Goal: Information Seeking & Learning: Learn about a topic

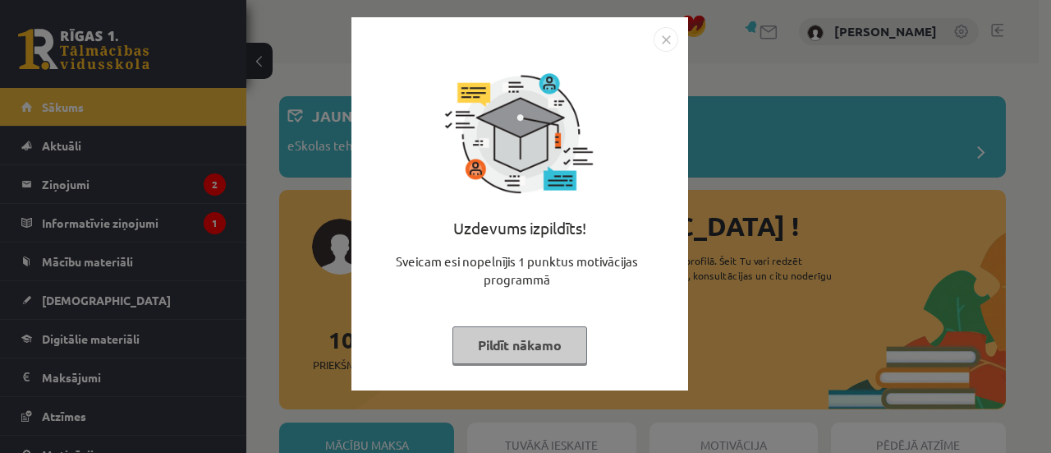
click at [543, 344] on button "Pildīt nākamo" at bounding box center [520, 345] width 135 height 38
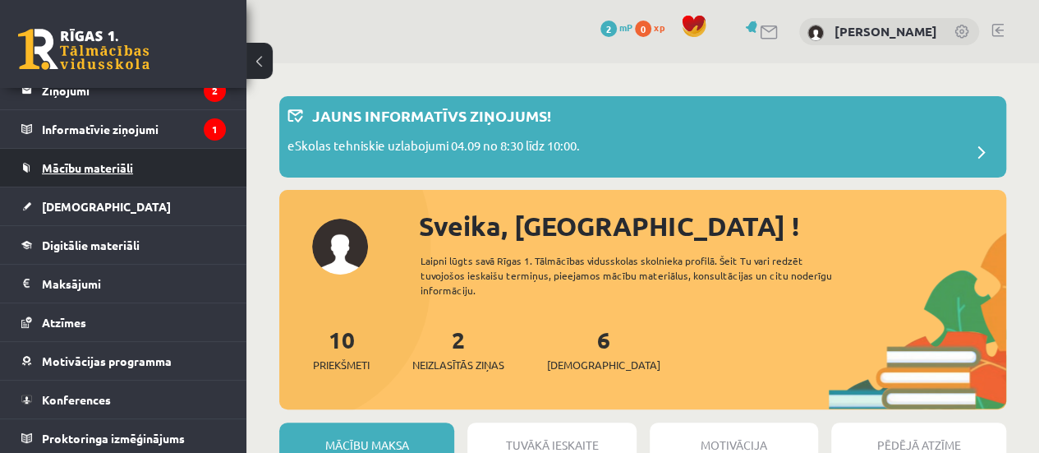
scroll to position [85, 0]
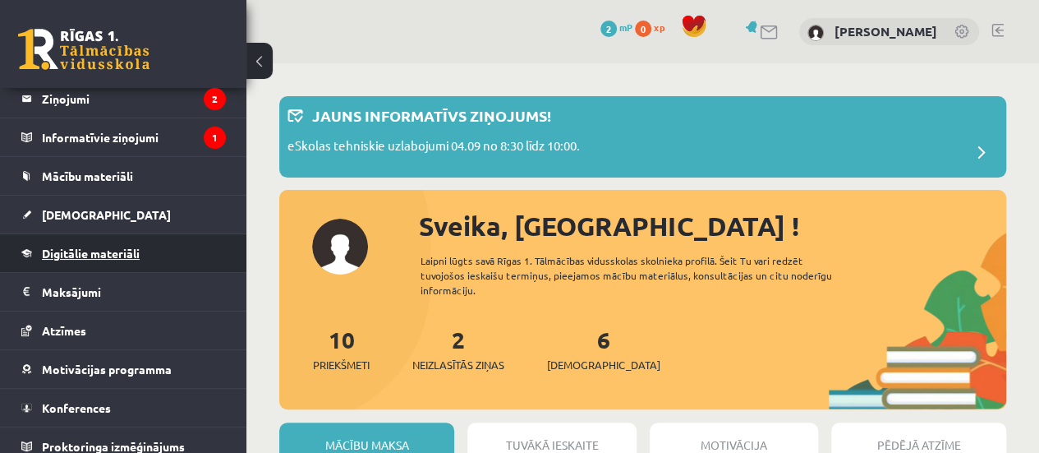
click at [145, 242] on link "Digitālie materiāli" at bounding box center [123, 253] width 205 height 38
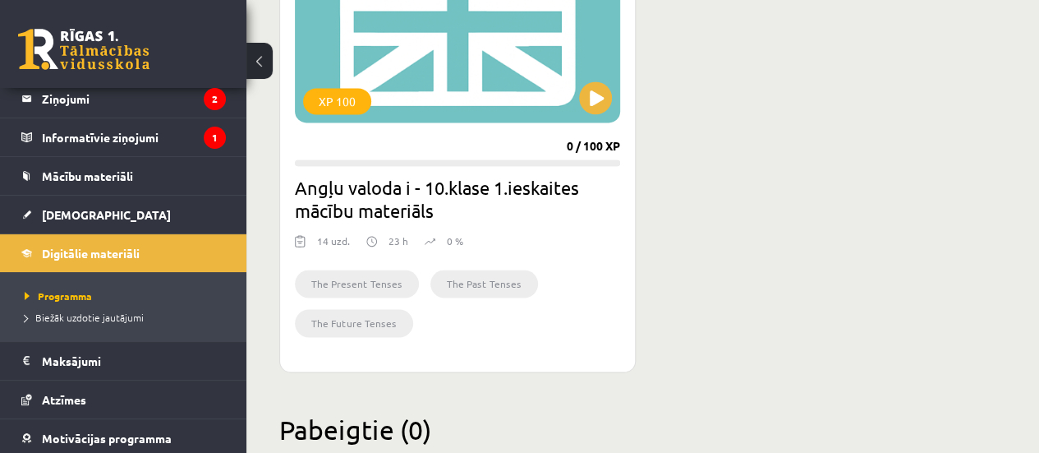
scroll to position [1088, 0]
click at [518, 145] on div "XP 100 0 / 100 XP Angļu valoda i - 10.klase 1.ieskaites mācību materiāls 14 uzd…" at bounding box center [457, 136] width 357 height 471
click at [596, 94] on button at bounding box center [595, 97] width 33 height 33
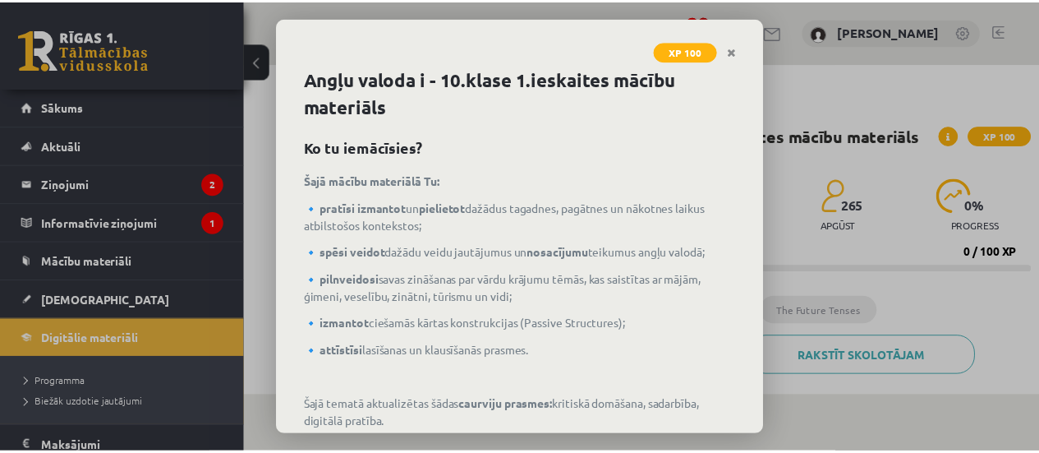
scroll to position [91, 0]
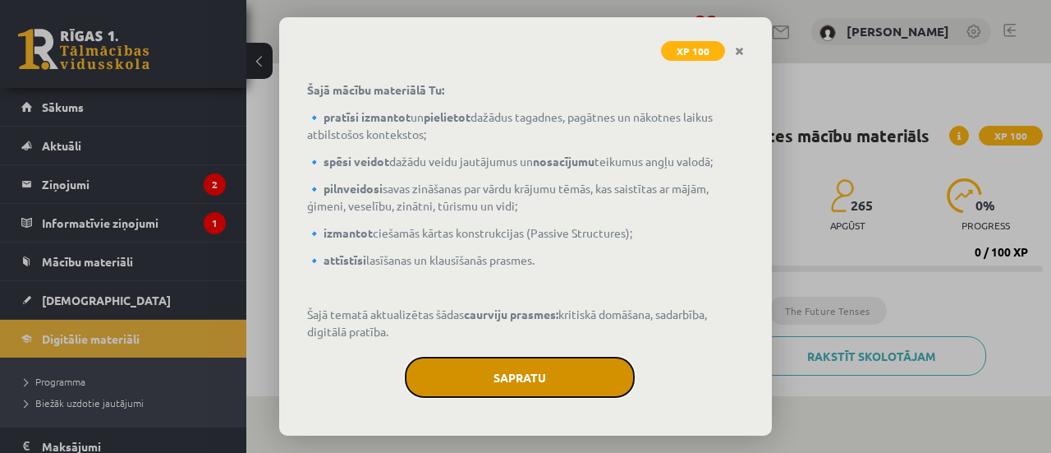
click at [507, 372] on button "Sapratu" at bounding box center [520, 377] width 230 height 41
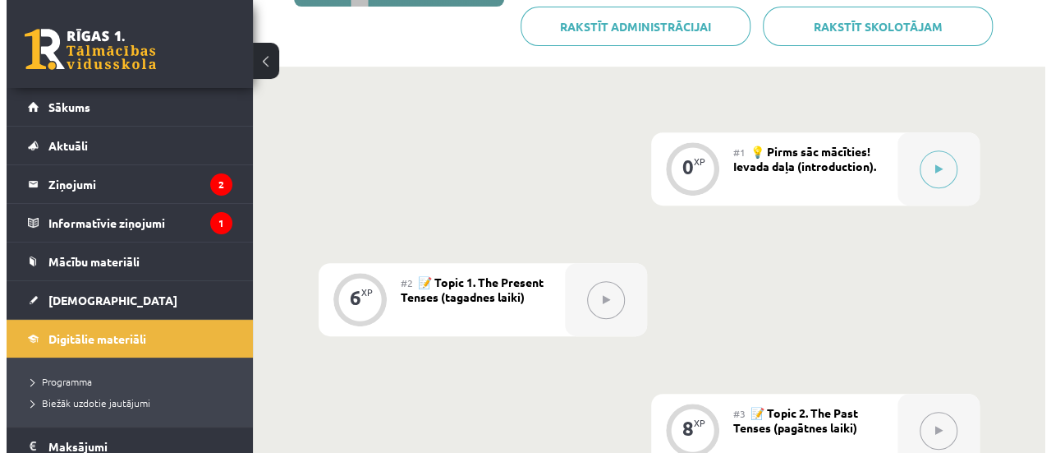
scroll to position [330, 0]
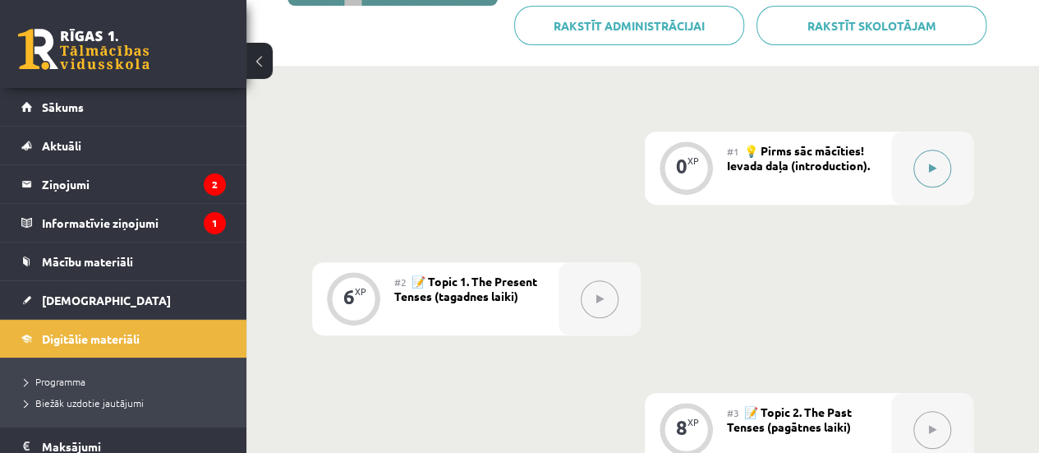
click at [933, 174] on button at bounding box center [932, 169] width 38 height 38
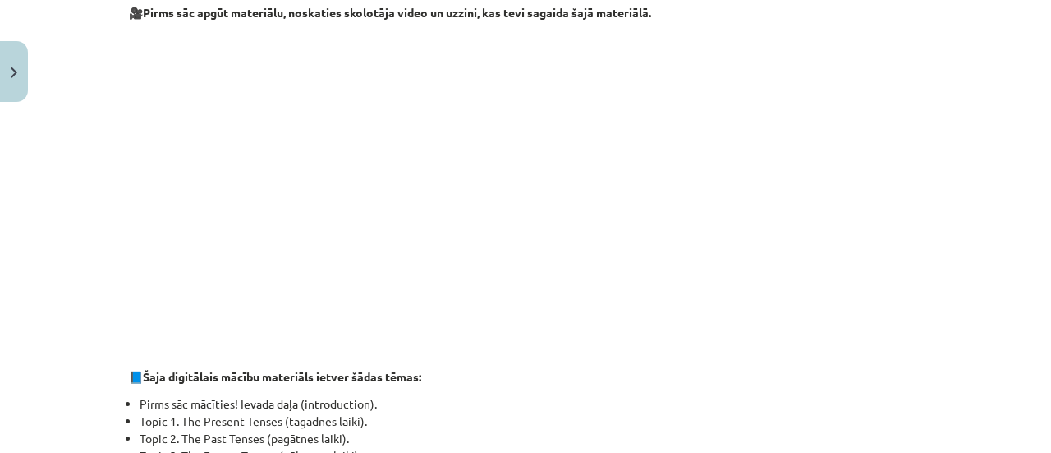
scroll to position [0, 0]
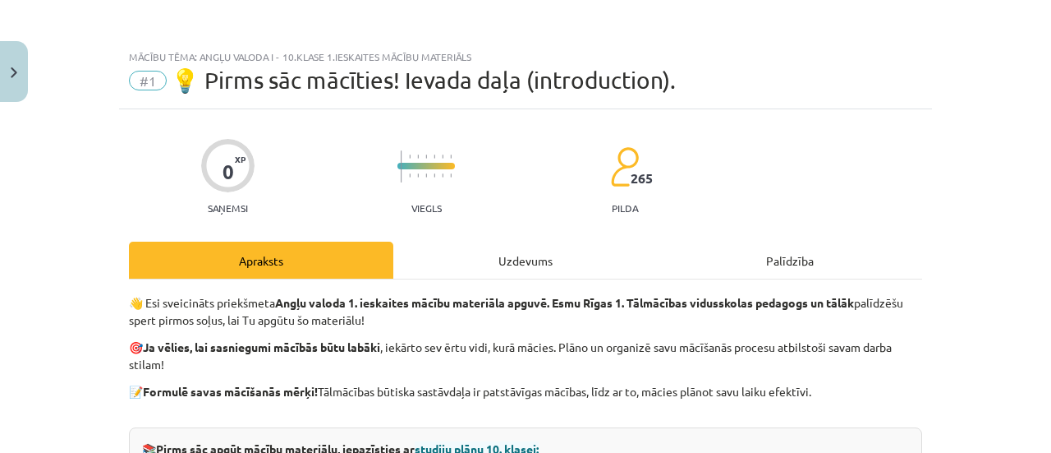
click at [478, 262] on div "Uzdevums" at bounding box center [525, 260] width 265 height 37
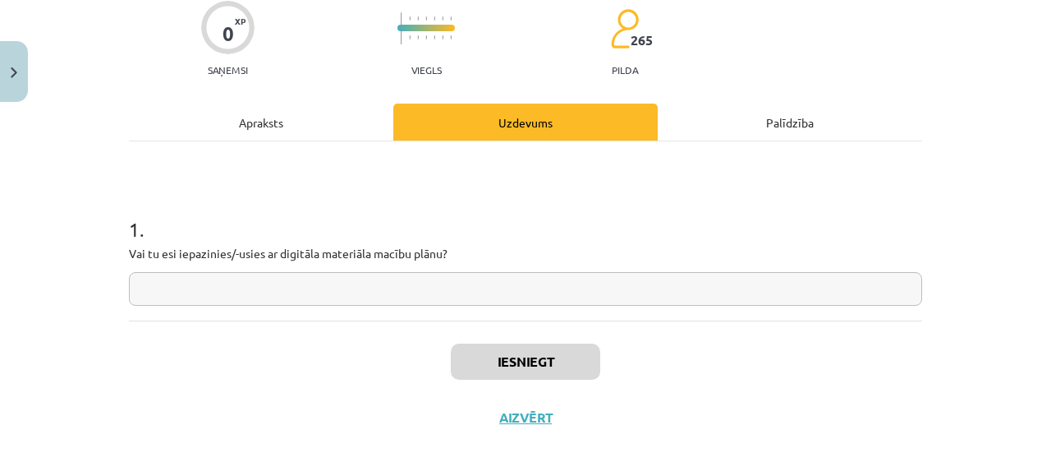
scroll to position [145, 0]
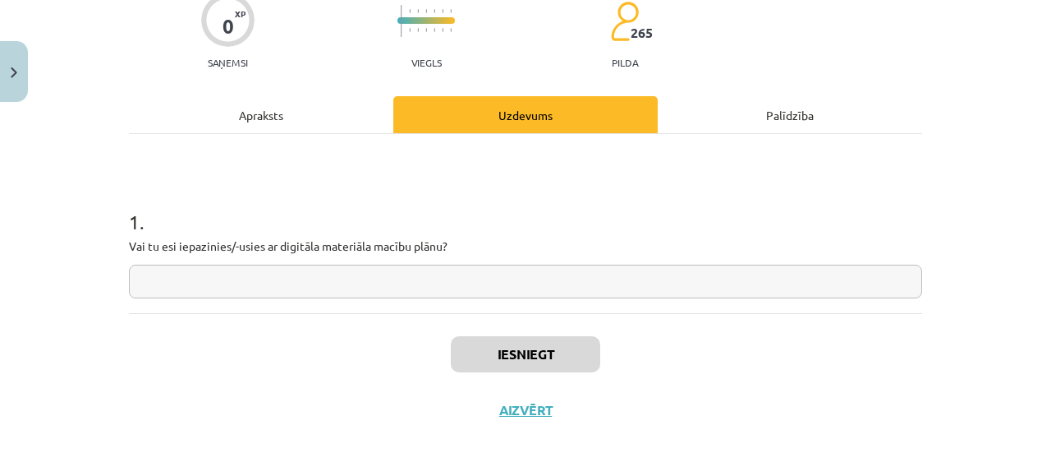
click at [490, 284] on input "text" at bounding box center [526, 282] width 794 height 34
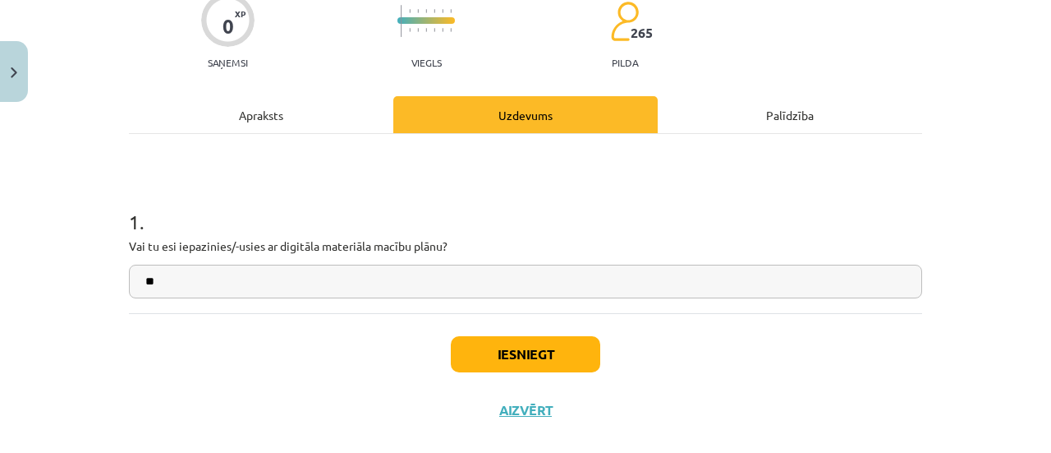
type input "**"
click at [560, 357] on button "Iesniegt" at bounding box center [526, 354] width 150 height 36
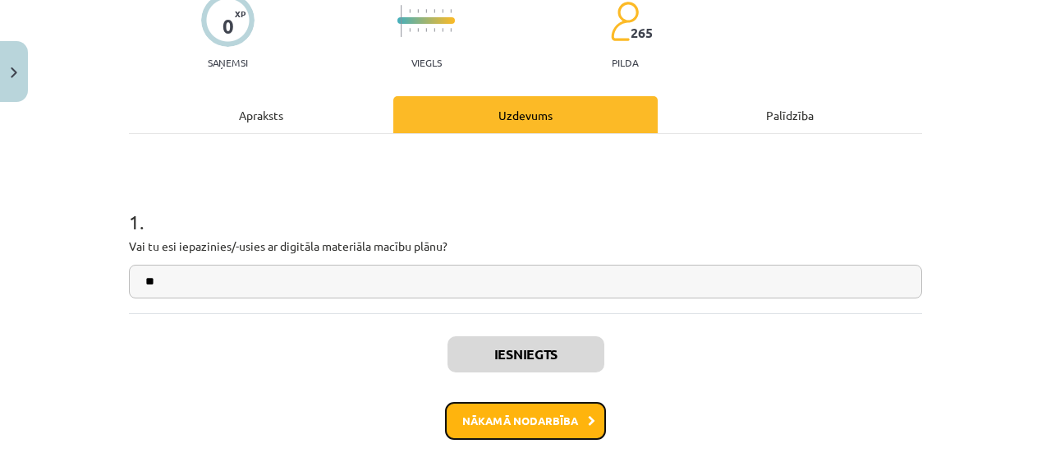
click at [508, 426] on button "Nākamā nodarbība" at bounding box center [525, 421] width 161 height 38
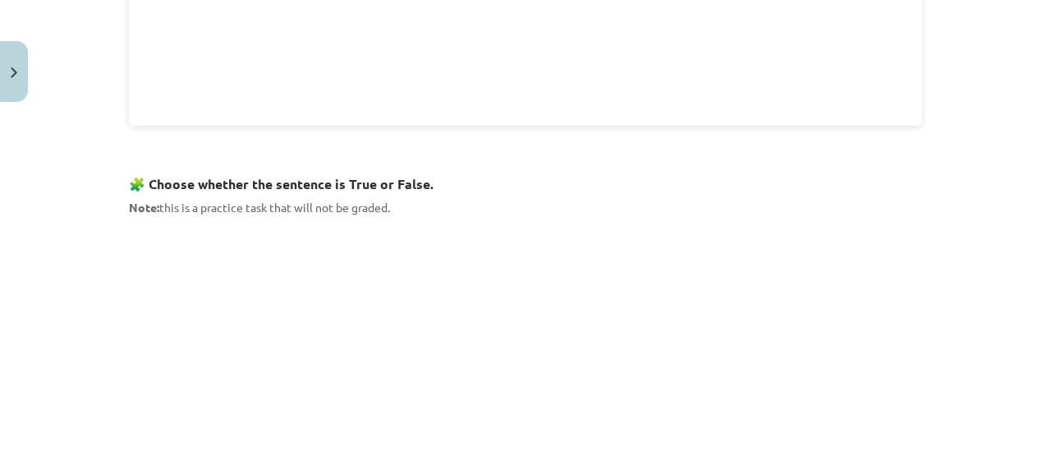
scroll to position [1080, 0]
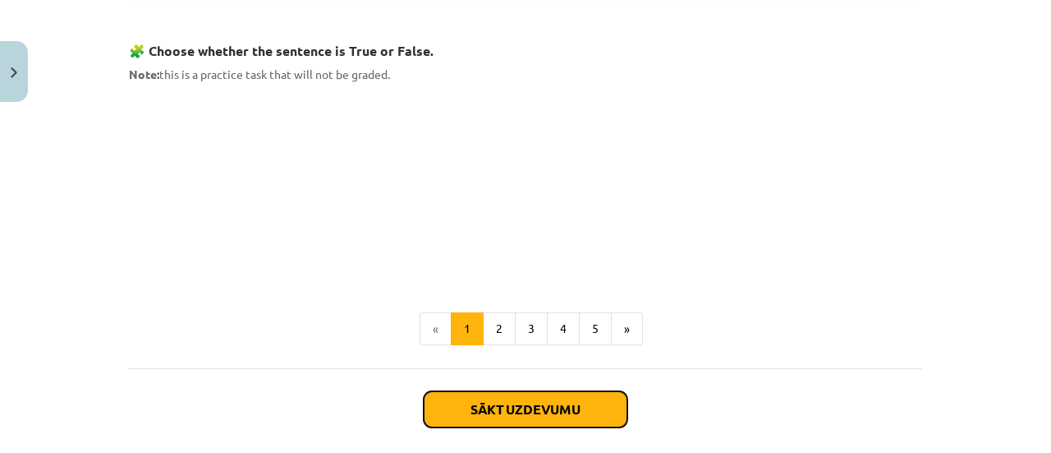
click at [490, 398] on button "Sākt uzdevumu" at bounding box center [526, 409] width 204 height 36
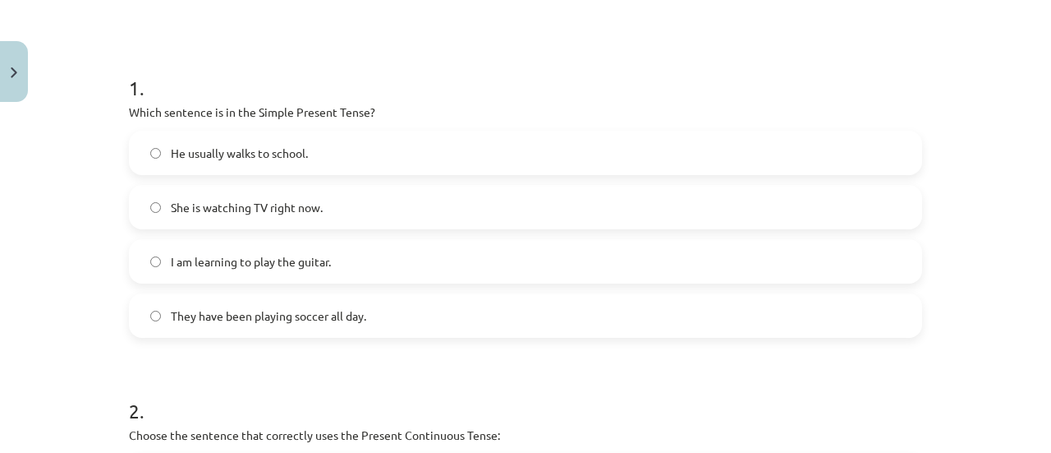
scroll to position [288, 0]
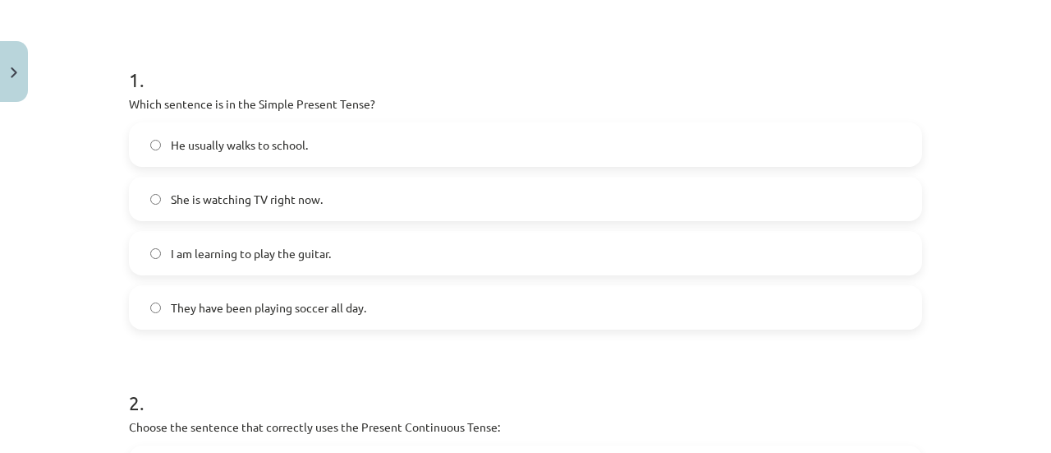
click at [202, 147] on span "He usually walks to school." at bounding box center [239, 144] width 137 height 17
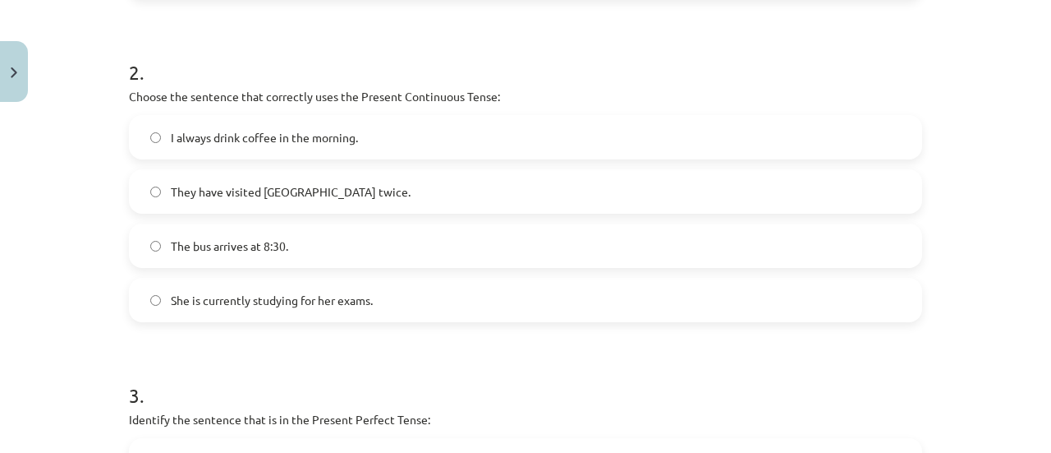
scroll to position [619, 0]
click at [209, 242] on span "The bus arrives at 8:30." at bounding box center [229, 244] width 117 height 17
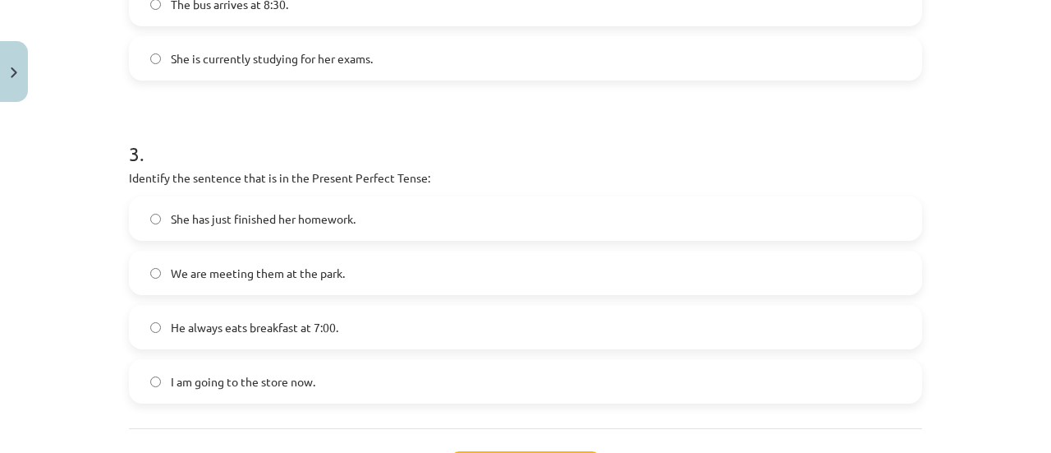
scroll to position [863, 0]
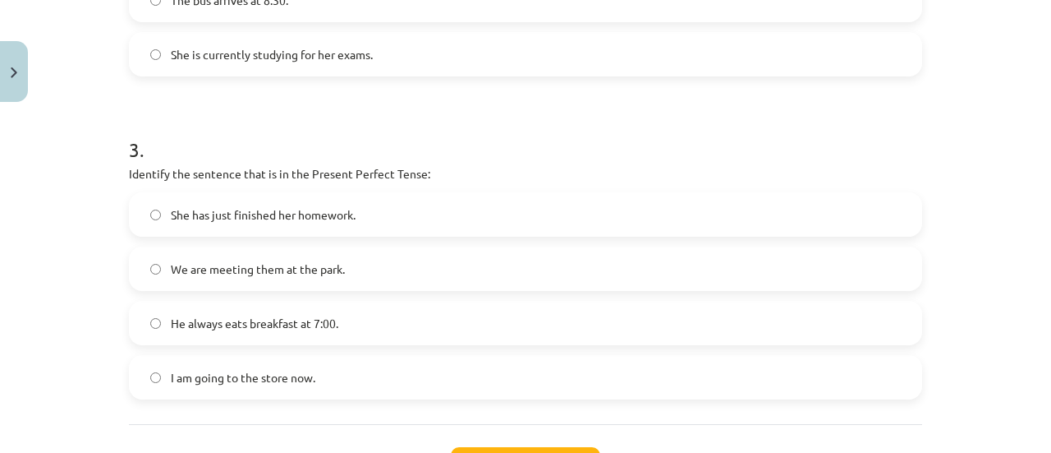
click at [285, 55] on span "She is currently studying for her exams." at bounding box center [272, 54] width 202 height 17
drag, startPoint x: 285, startPoint y: 55, endPoint x: 270, endPoint y: 119, distance: 65.8
click at [270, 117] on h1 "3 ." at bounding box center [526, 134] width 794 height 51
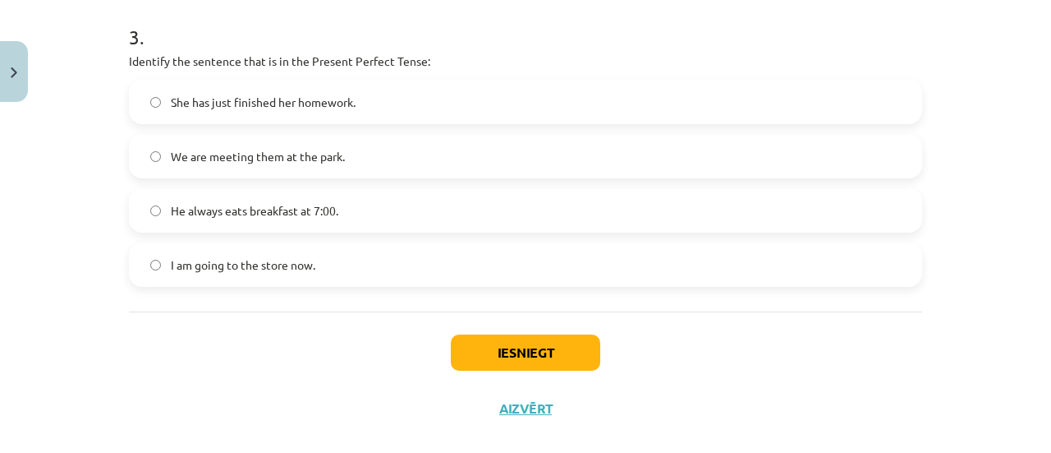
scroll to position [978, 0]
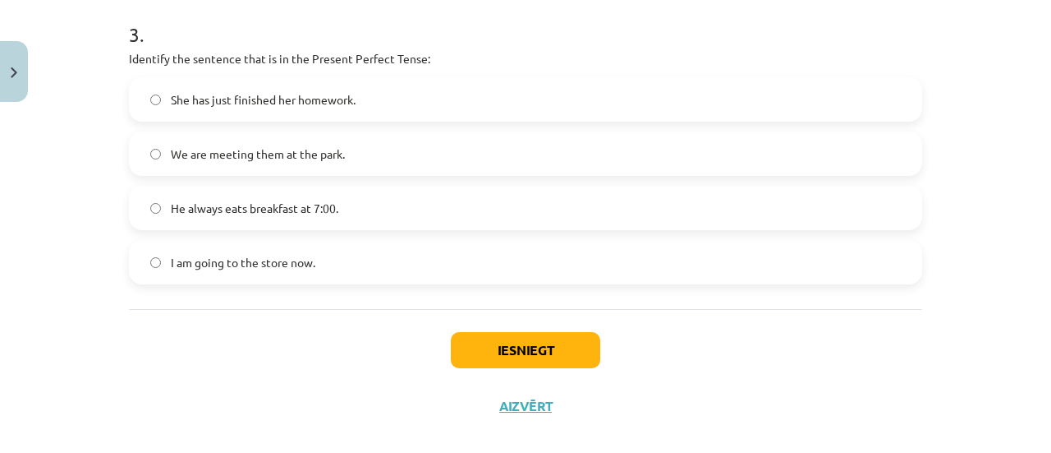
click at [179, 206] on span "He always eats breakfast at 7:00." at bounding box center [255, 208] width 168 height 17
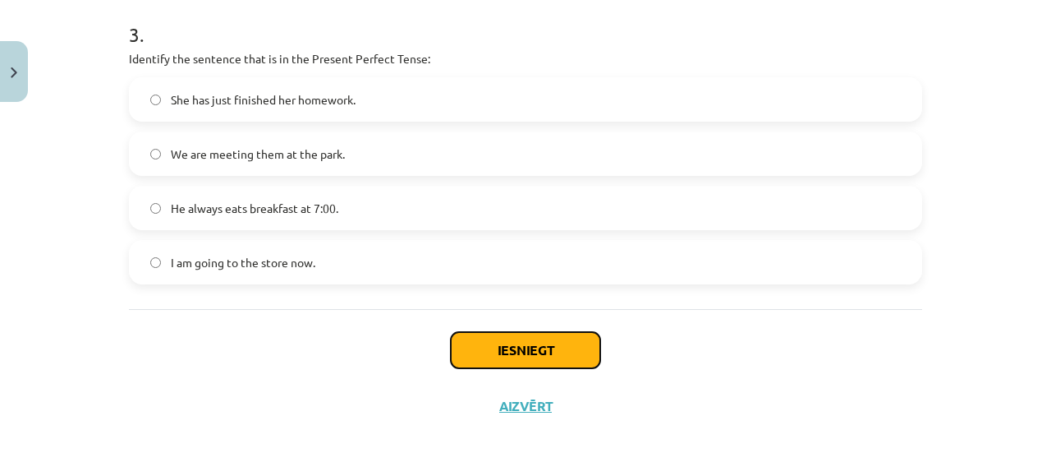
click at [468, 346] on button "Iesniegt" at bounding box center [526, 350] width 150 height 36
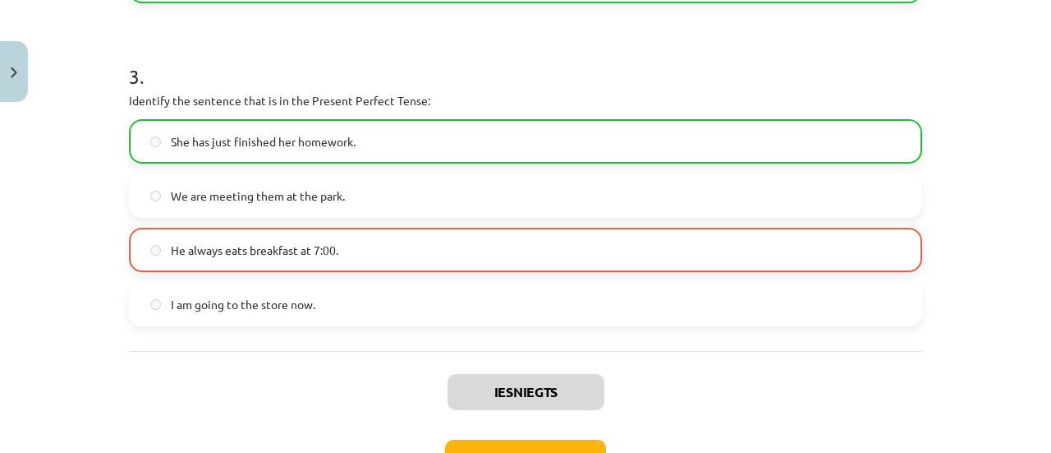
scroll to position [1051, 0]
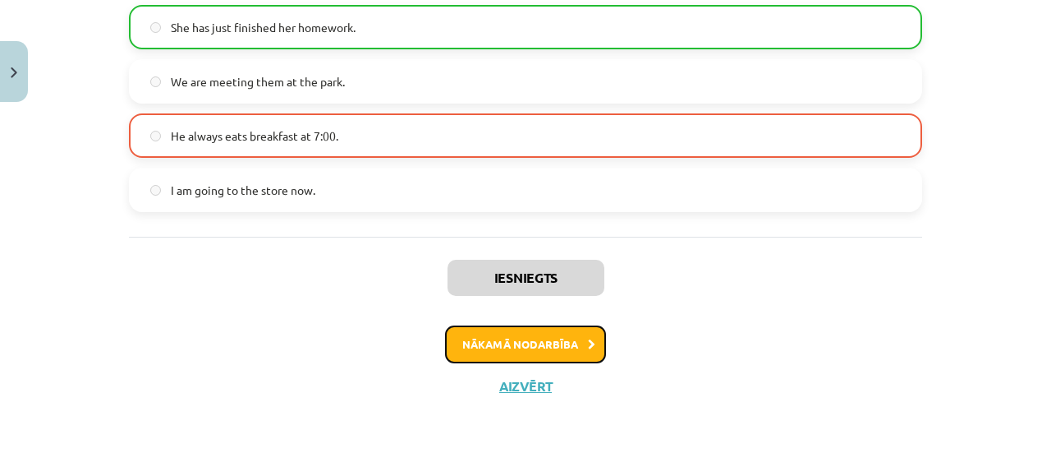
click at [518, 339] on button "Nākamā nodarbība" at bounding box center [525, 344] width 161 height 38
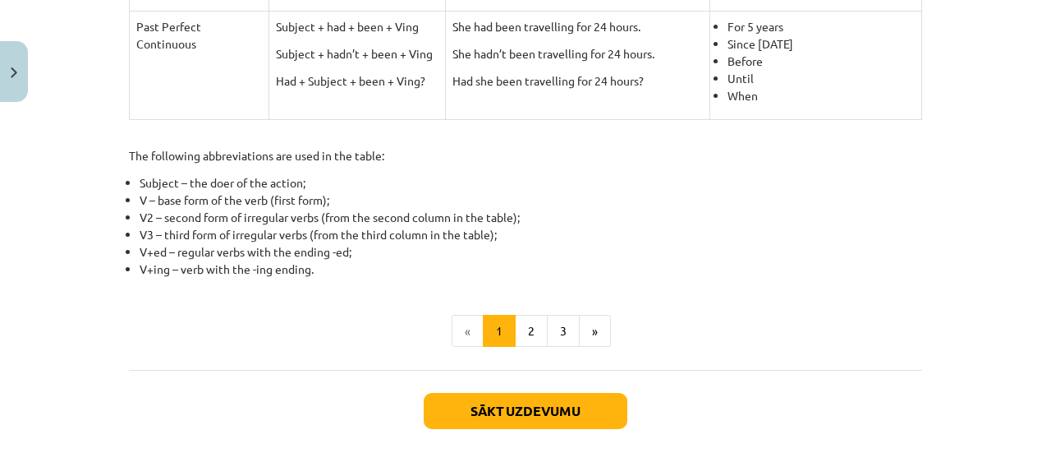
scroll to position [857, 0]
click at [592, 325] on button "»" at bounding box center [595, 330] width 32 height 33
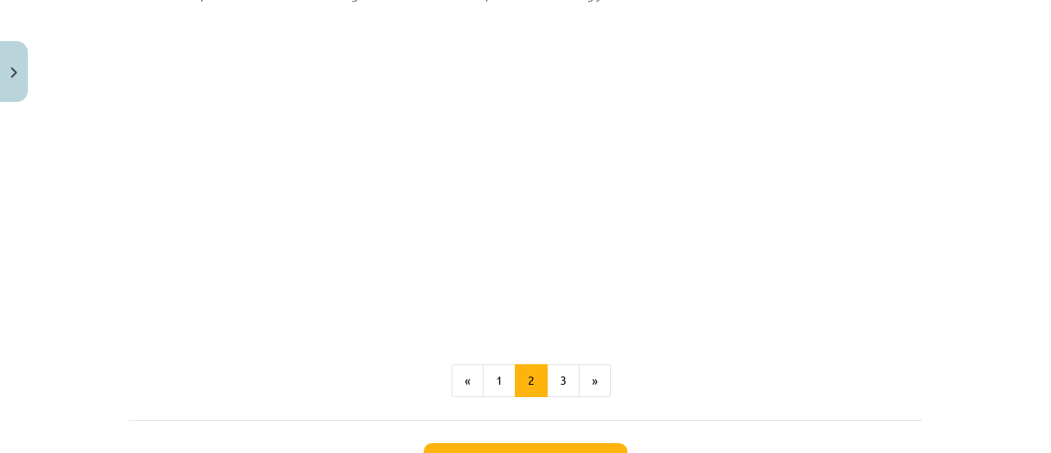
scroll to position [893, 0]
click at [561, 374] on button "3" at bounding box center [563, 379] width 33 height 33
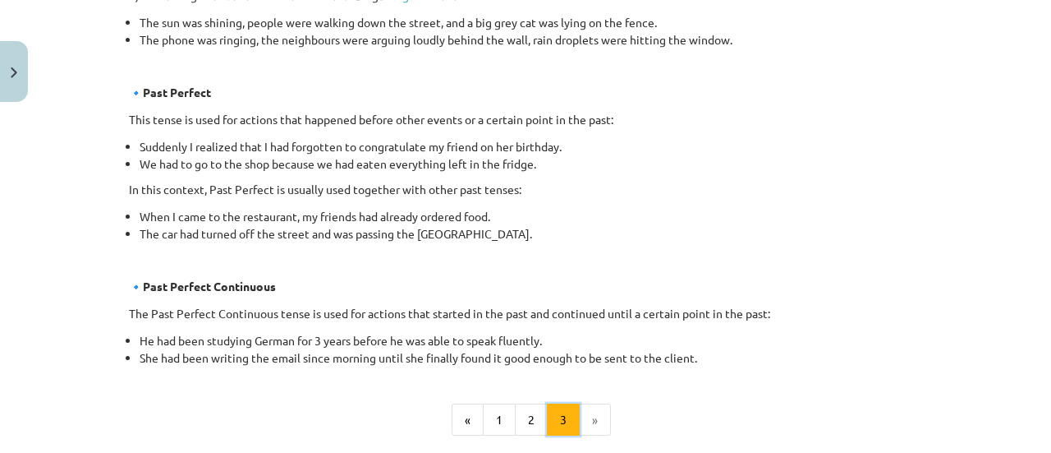
scroll to position [1104, 0]
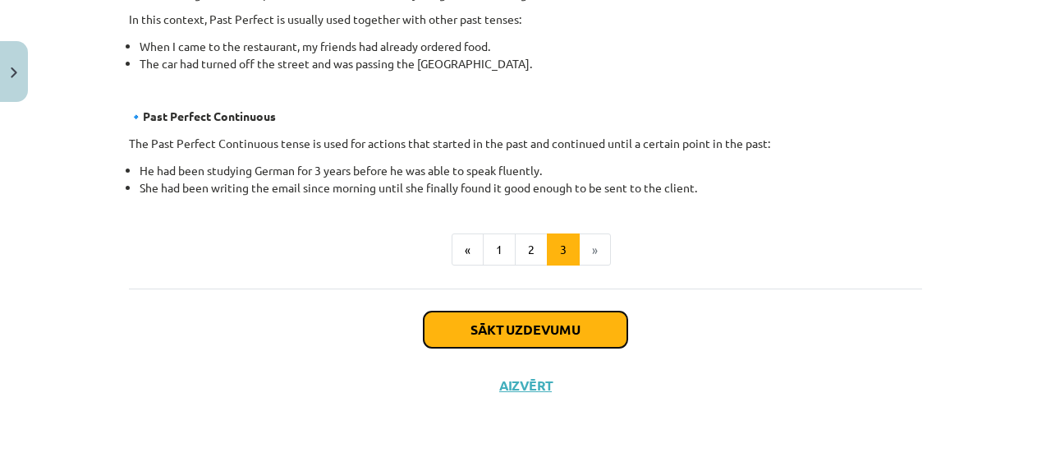
click at [541, 324] on button "Sākt uzdevumu" at bounding box center [526, 329] width 204 height 36
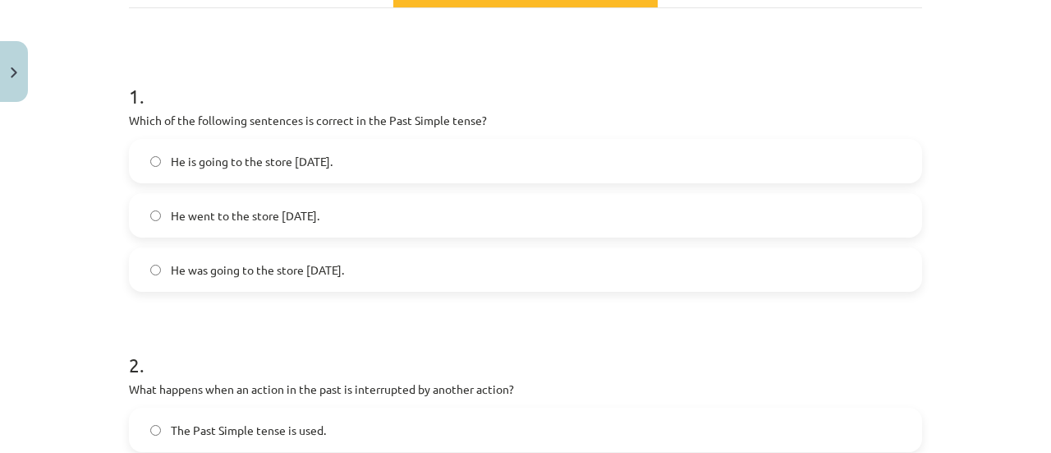
scroll to position [272, 0]
click at [283, 206] on span "He went to the store [DATE]." at bounding box center [245, 214] width 149 height 17
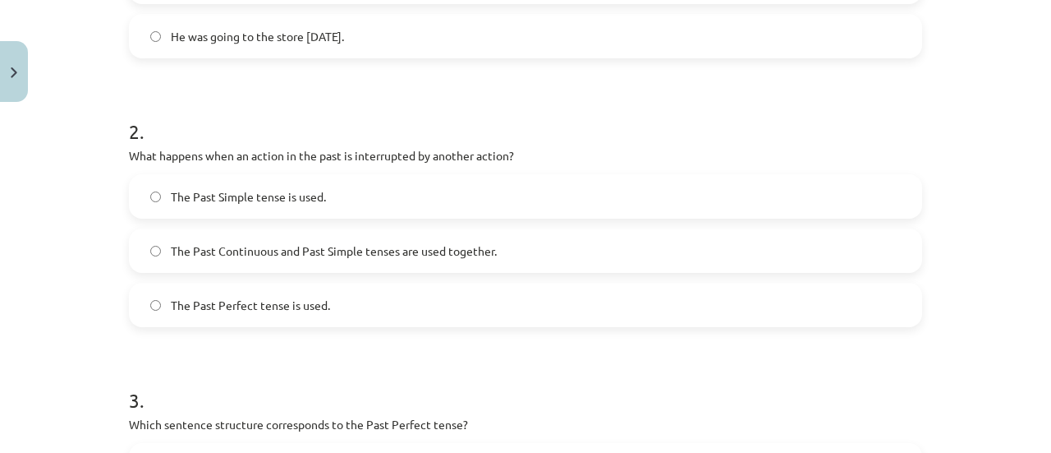
scroll to position [522, 0]
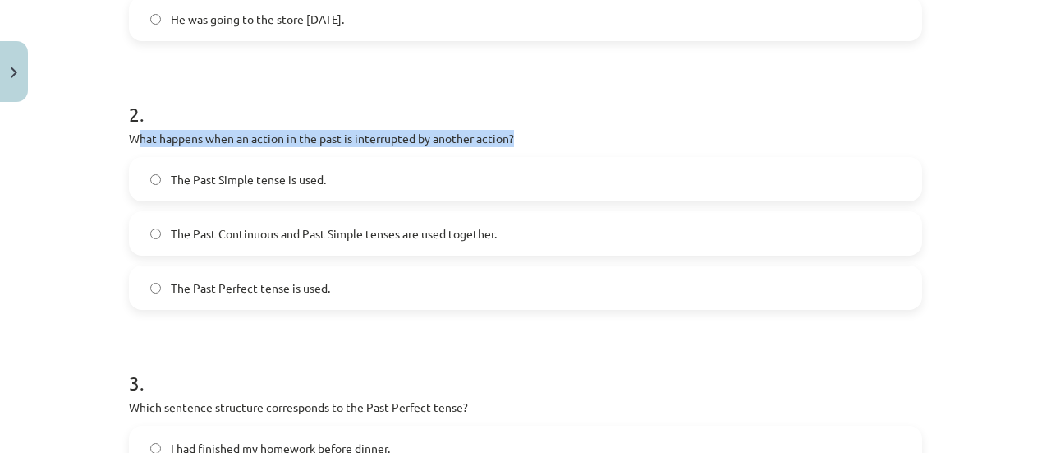
drag, startPoint x: 128, startPoint y: 140, endPoint x: 521, endPoint y: 129, distance: 392.8
click at [521, 130] on p "What happens when an action in the past is interrupted by another action?" at bounding box center [526, 138] width 794 height 17
copy p "hat happens when an action in the past is interrupted by another action?"
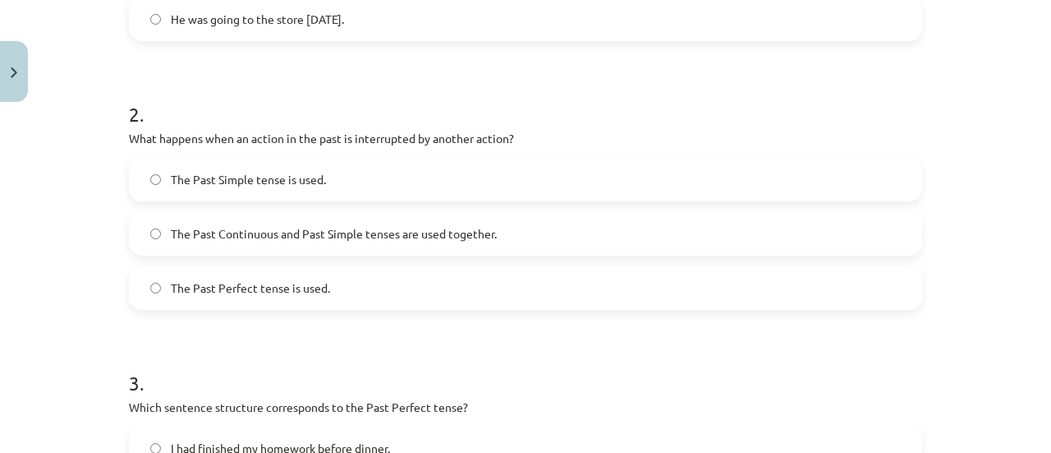
click at [714, 85] on h1 "2 ." at bounding box center [526, 99] width 794 height 51
click at [230, 228] on span "The Past Continuous and Past Simple tenses are used together." at bounding box center [334, 233] width 326 height 17
click at [297, 283] on span "The Past Perfect tense is used." at bounding box center [250, 287] width 159 height 17
click at [295, 237] on span "The Past Continuous and Past Simple tenses are used together." at bounding box center [334, 233] width 326 height 17
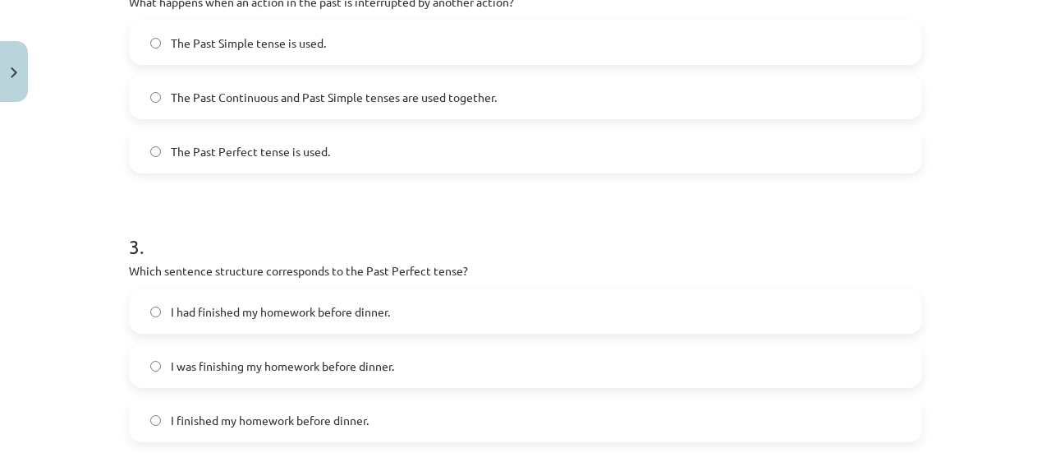
scroll to position [656, 0]
click at [262, 146] on span "The Past Perfect tense is used." at bounding box center [250, 153] width 159 height 17
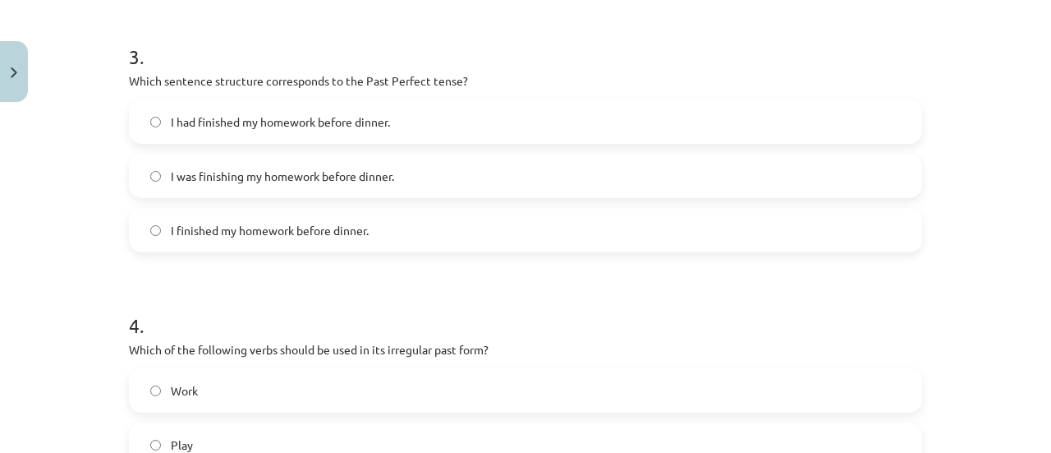
scroll to position [849, 0]
click at [230, 228] on span "I finished my homework before dinner." at bounding box center [270, 229] width 198 height 17
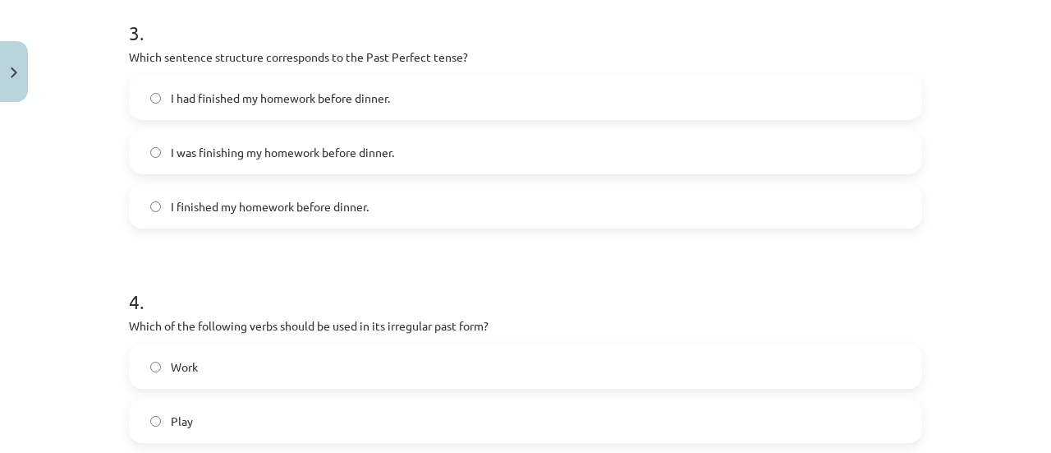
scroll to position [872, 0]
click at [279, 93] on span "I had finished my homework before dinner." at bounding box center [280, 97] width 219 height 17
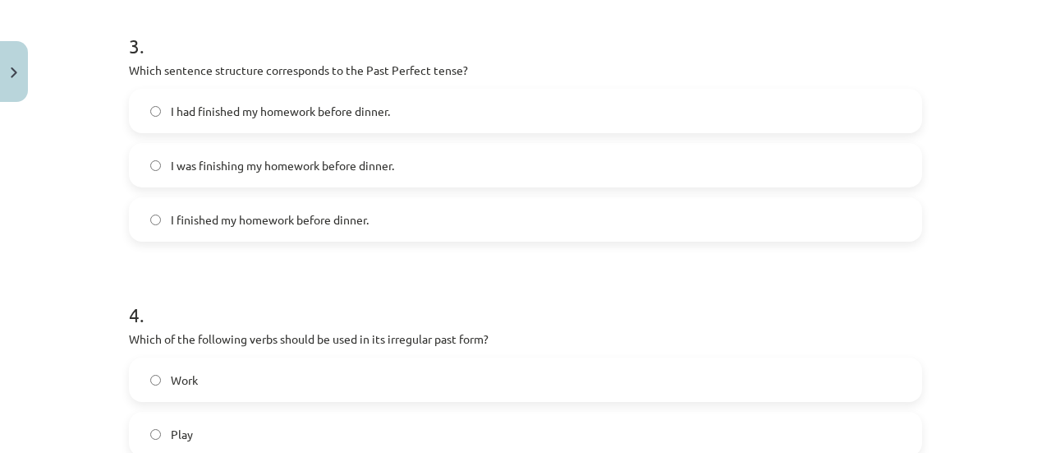
scroll to position [853, 0]
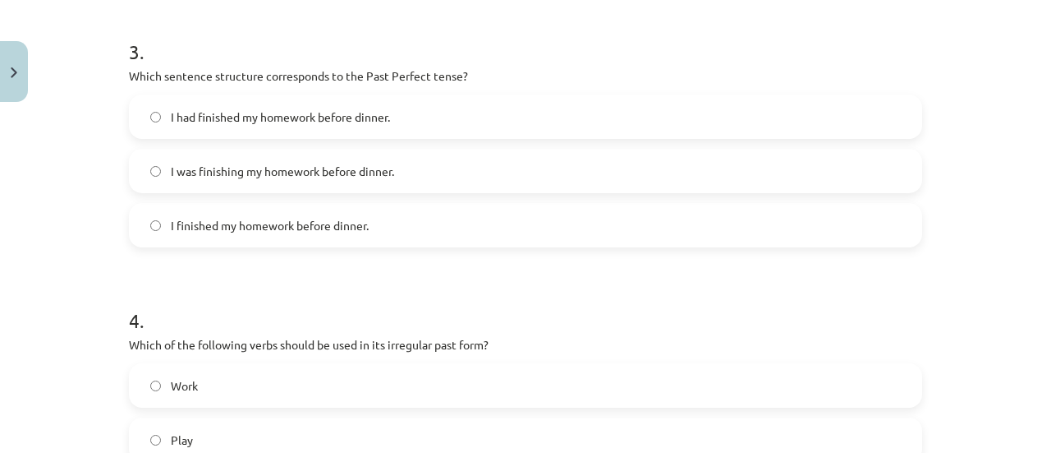
click at [329, 163] on span "I was finishing my homework before dinner." at bounding box center [282, 171] width 223 height 17
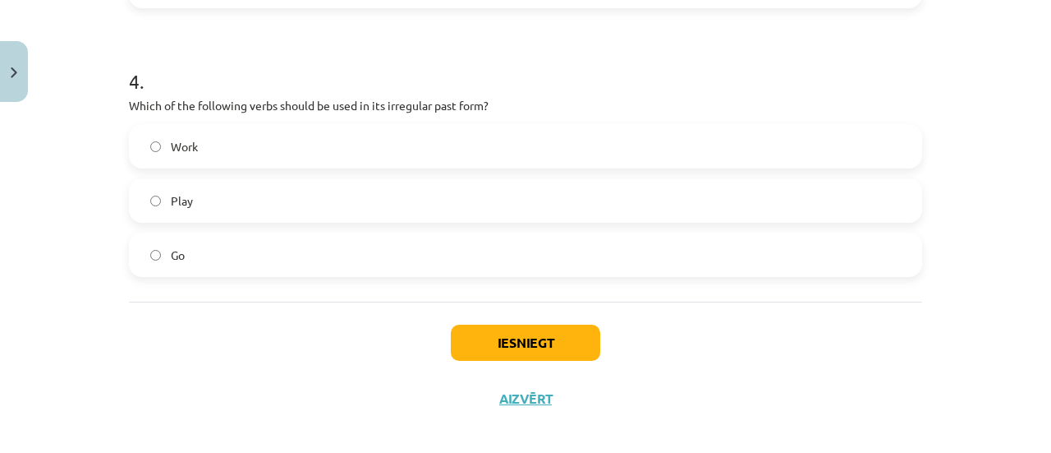
scroll to position [1093, 0]
click at [272, 136] on label "Work" at bounding box center [526, 145] width 790 height 41
click at [368, 255] on label "Go" at bounding box center [526, 253] width 790 height 41
click at [496, 334] on button "Iesniegt" at bounding box center [526, 342] width 150 height 36
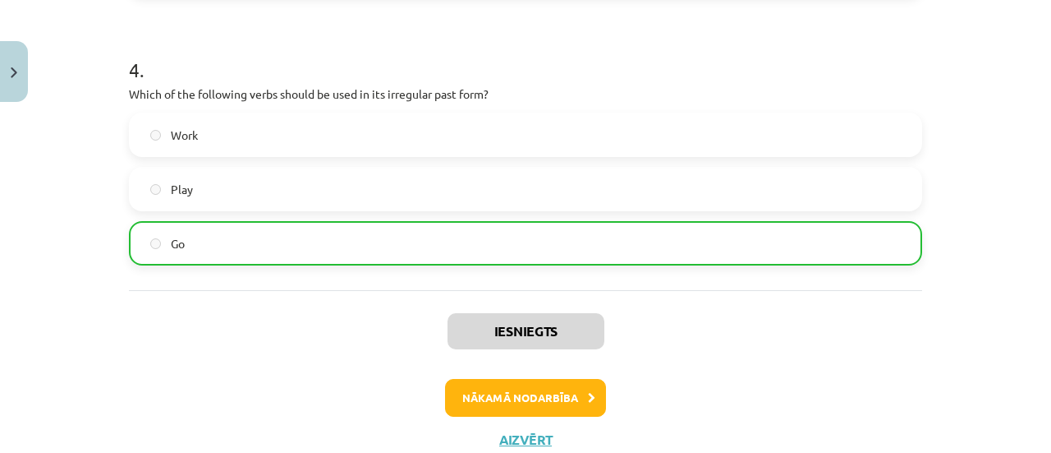
scroll to position [1157, 0]
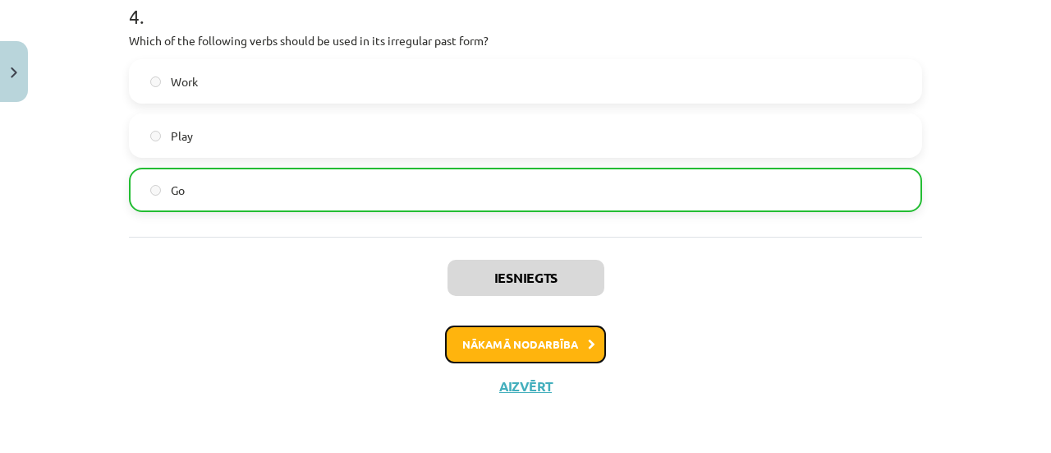
click at [541, 332] on button "Nākamā nodarbība" at bounding box center [525, 344] width 161 height 38
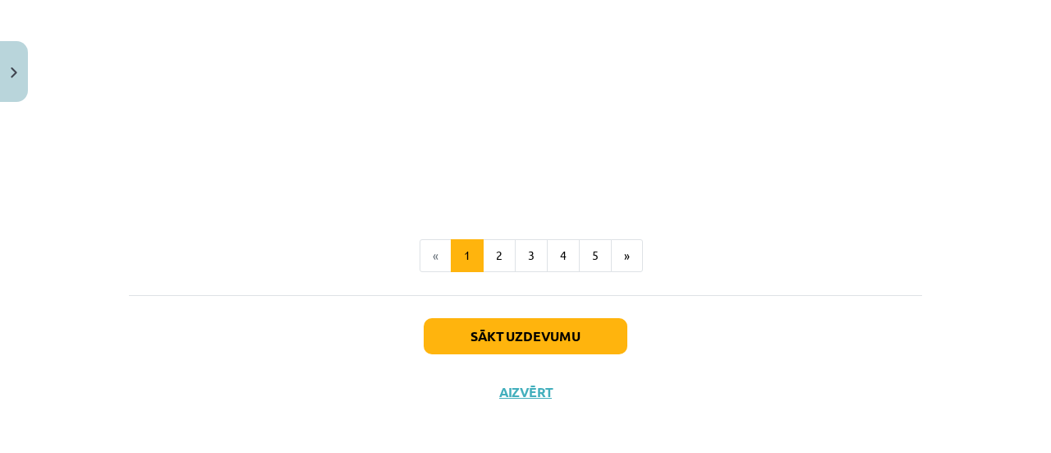
scroll to position [1211, 0]
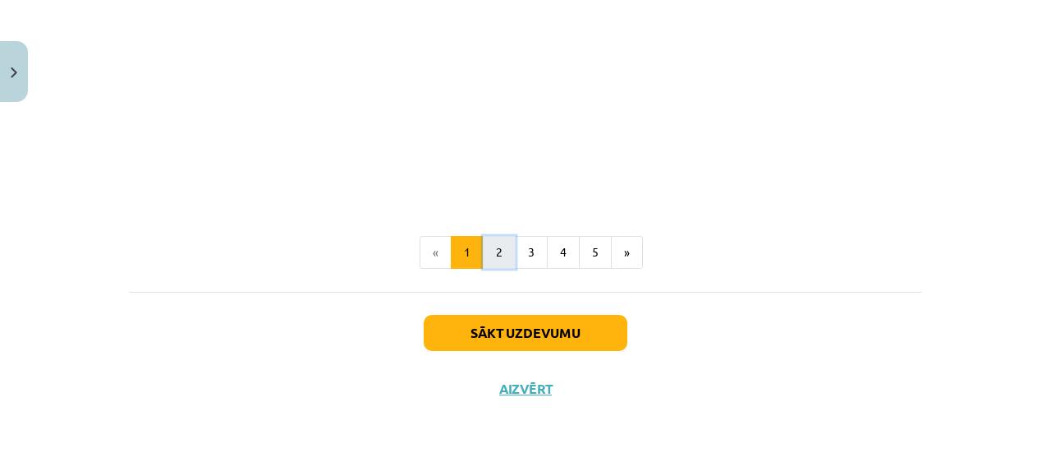
click at [499, 254] on button "2" at bounding box center [499, 252] width 33 height 33
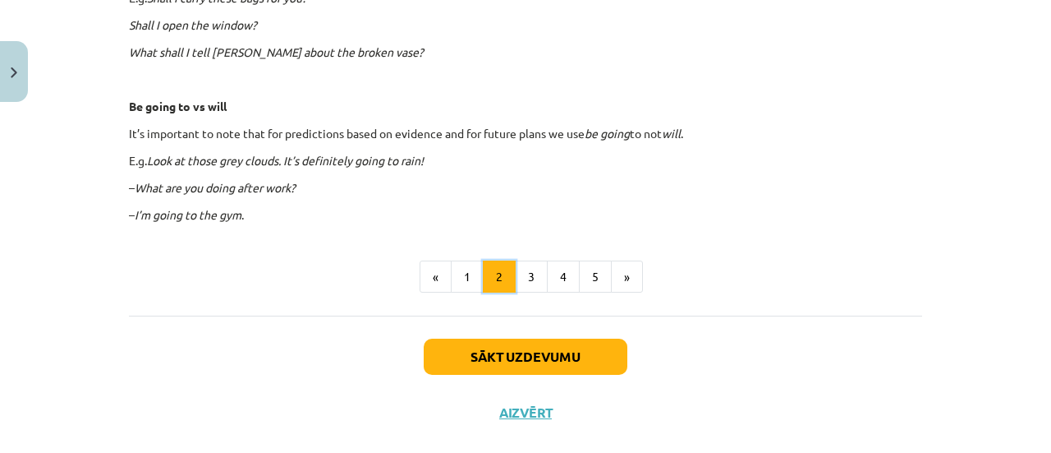
scroll to position [1092, 0]
click at [526, 282] on button "3" at bounding box center [531, 276] width 33 height 33
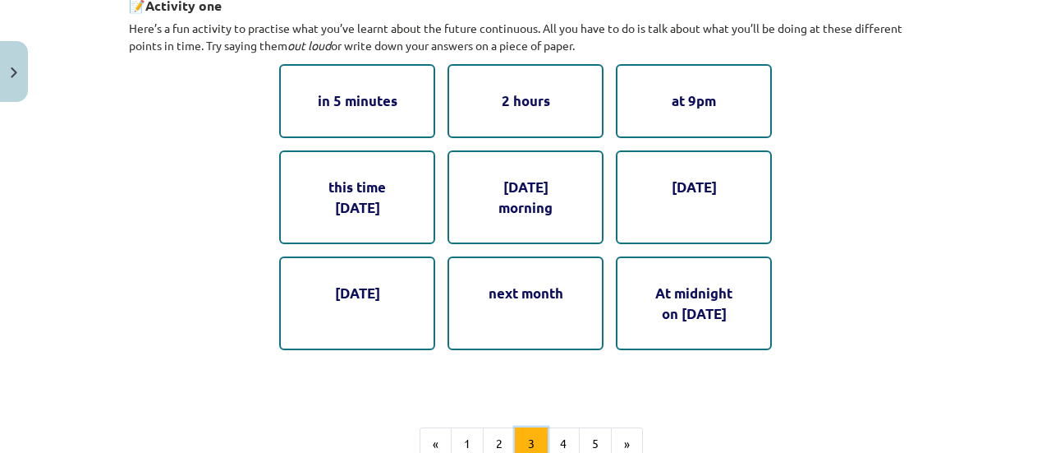
scroll to position [853, 0]
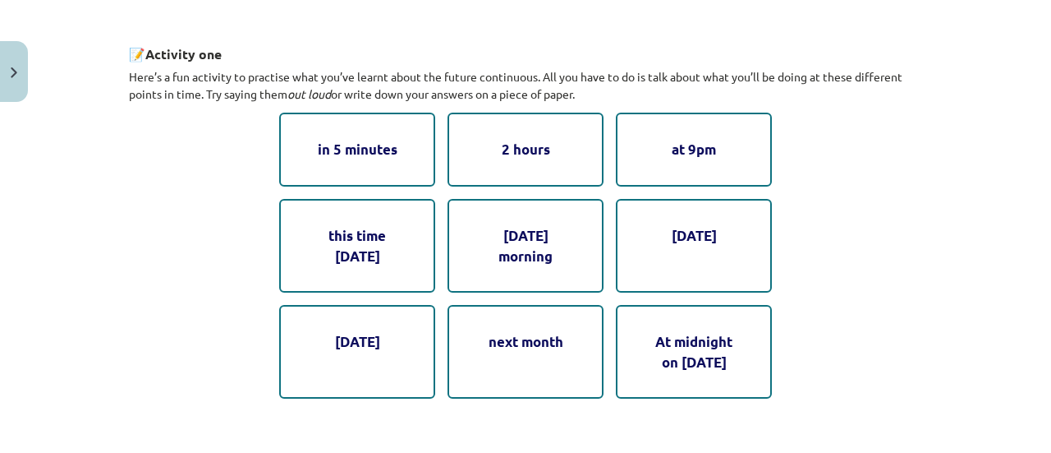
click at [375, 140] on div "in 5 minutes" at bounding box center [357, 149] width 156 height 73
click at [474, 164] on div "2 hours" at bounding box center [526, 149] width 156 height 73
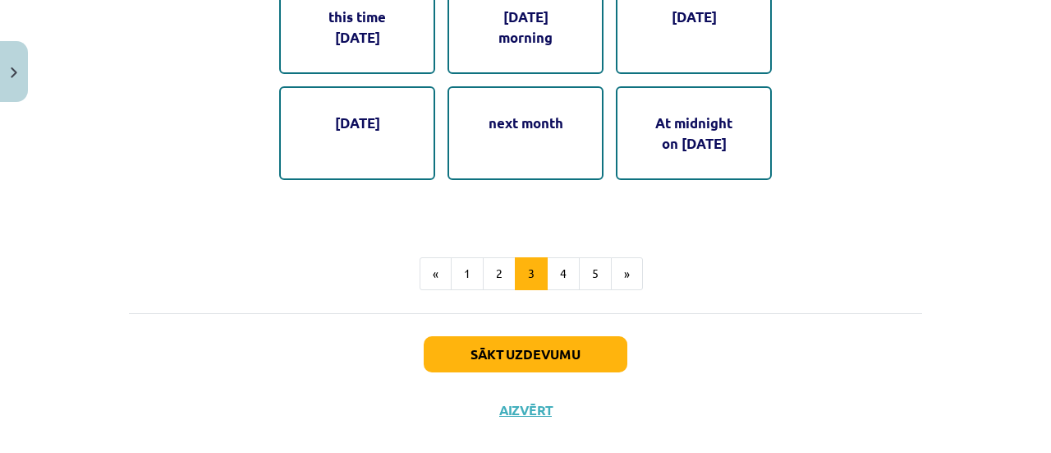
scroll to position [1094, 0]
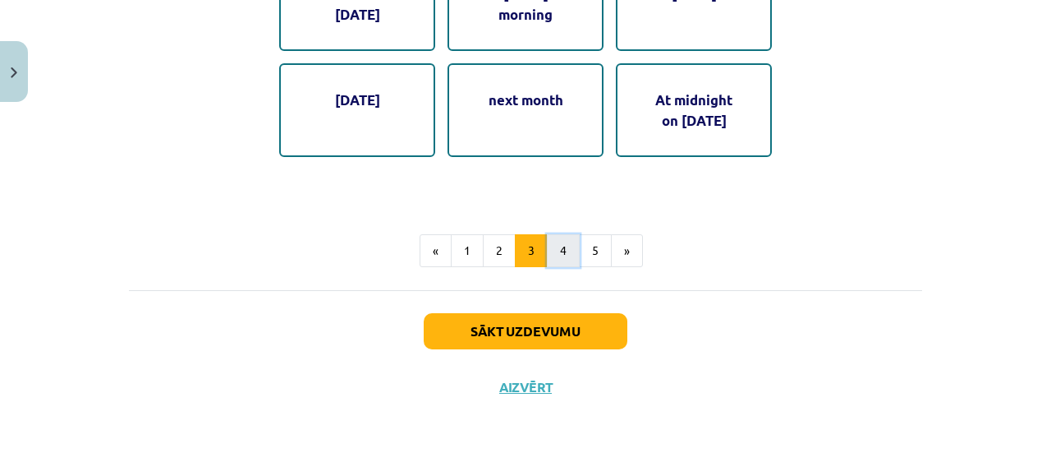
click at [556, 257] on button "4" at bounding box center [563, 250] width 33 height 33
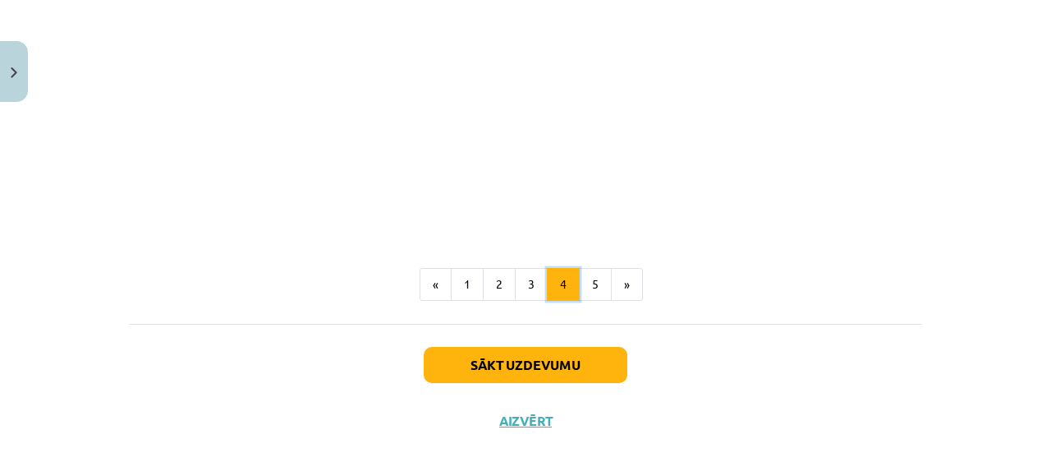
scroll to position [1079, 0]
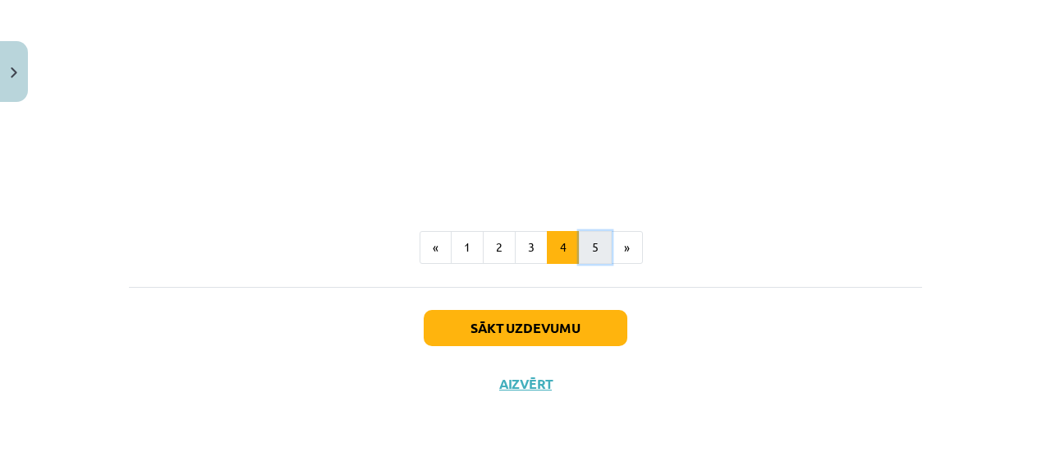
click at [592, 240] on button "5" at bounding box center [595, 247] width 33 height 33
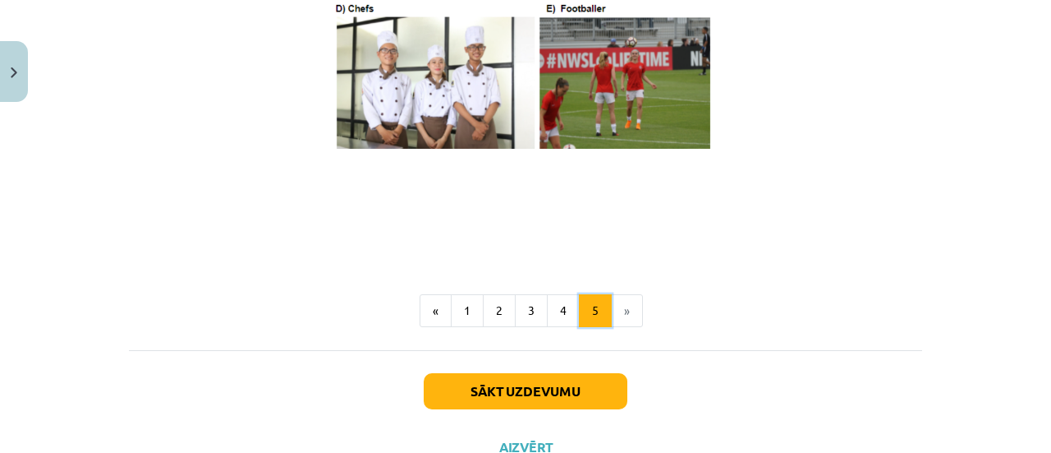
scroll to position [1094, 0]
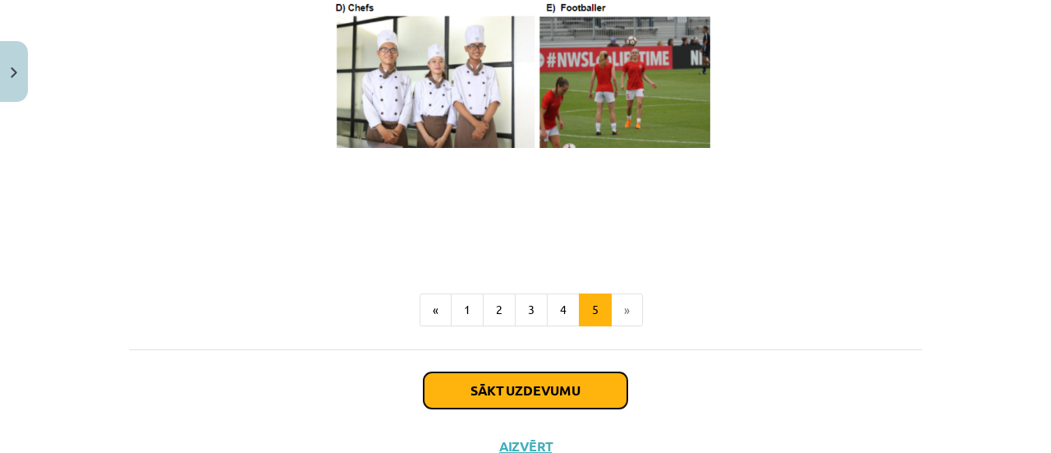
click at [521, 395] on button "Sākt uzdevumu" at bounding box center [526, 390] width 204 height 36
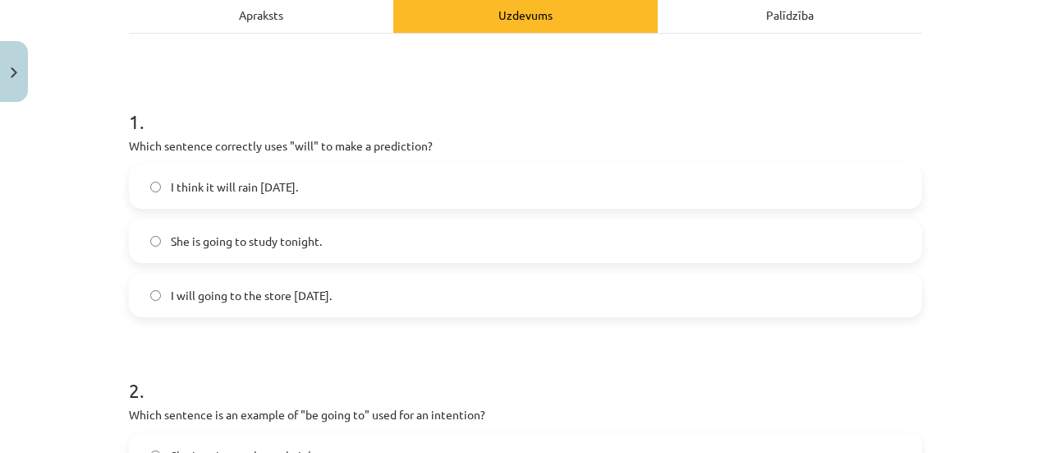
scroll to position [247, 0]
click at [281, 177] on span "I think it will rain [DATE]." at bounding box center [234, 185] width 127 height 17
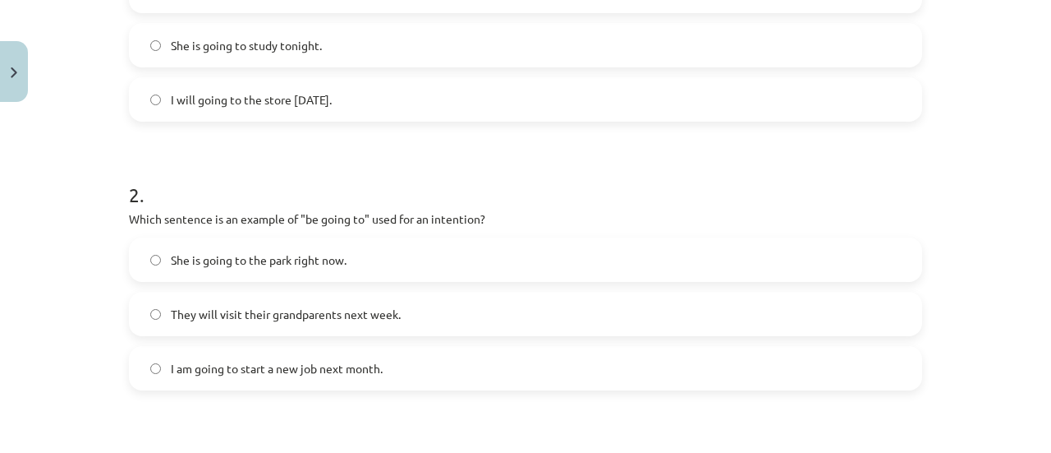
click at [262, 367] on span "I am going to start a new job next month." at bounding box center [277, 368] width 212 height 17
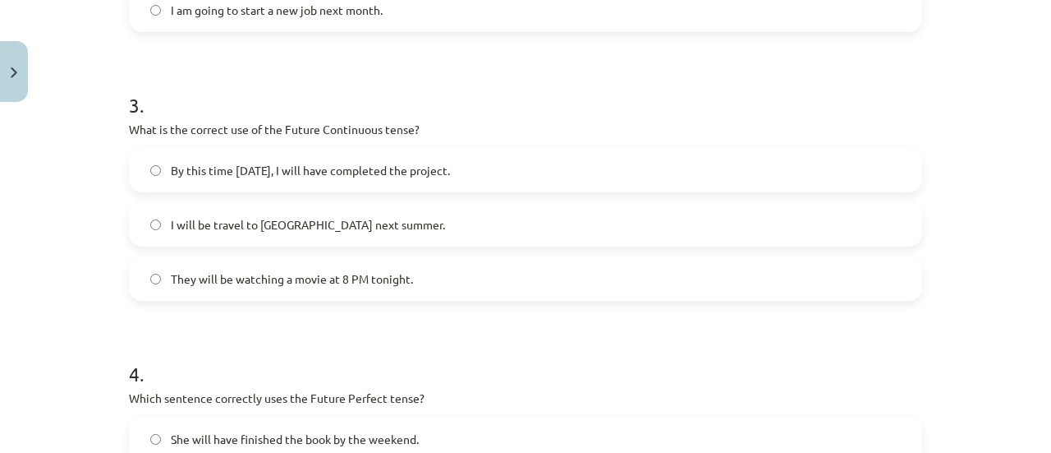
scroll to position [807, 0]
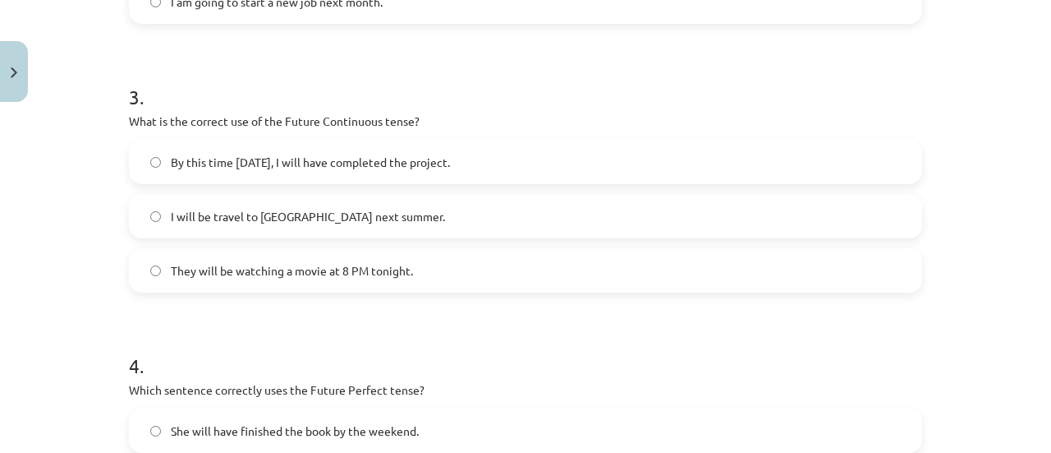
click at [324, 161] on span "By this time [DATE], I will have completed the project." at bounding box center [310, 162] width 279 height 17
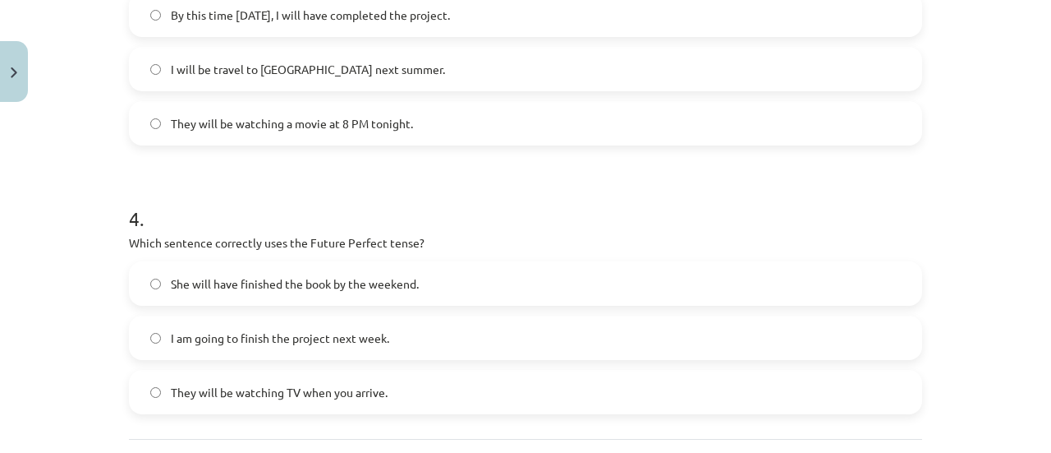
click at [326, 124] on span "They will be watching a movie at 8 PM tonight." at bounding box center [292, 123] width 242 height 17
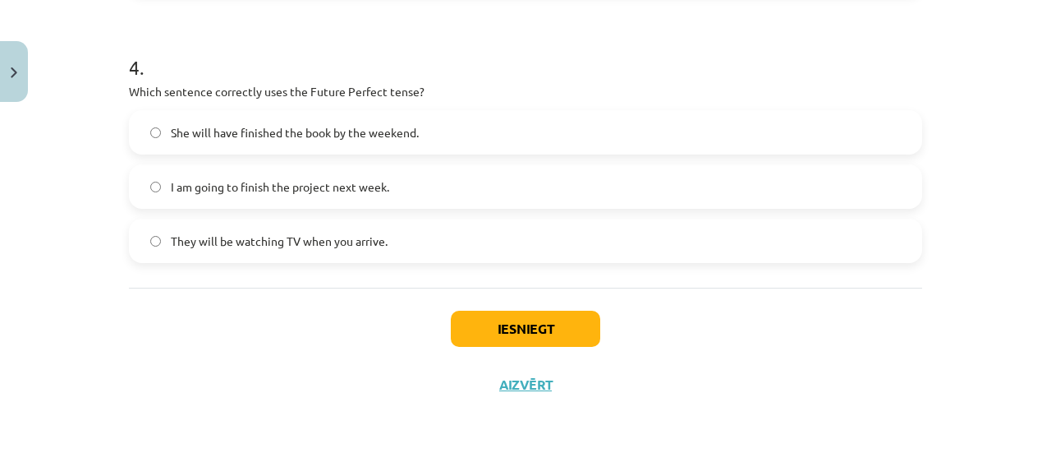
click at [271, 241] on span "They will be watching TV when you arrive." at bounding box center [279, 240] width 217 height 17
click at [483, 322] on button "Iesniegt" at bounding box center [526, 329] width 150 height 36
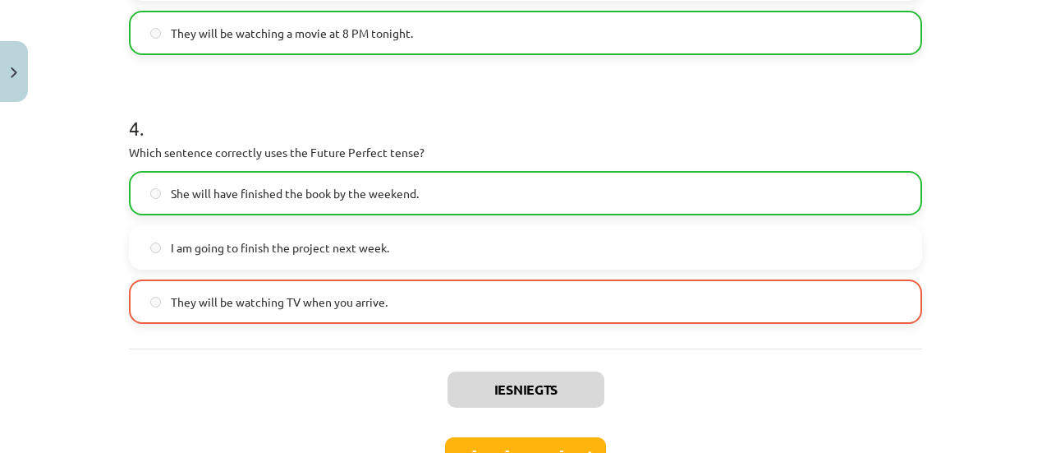
scroll to position [1157, 0]
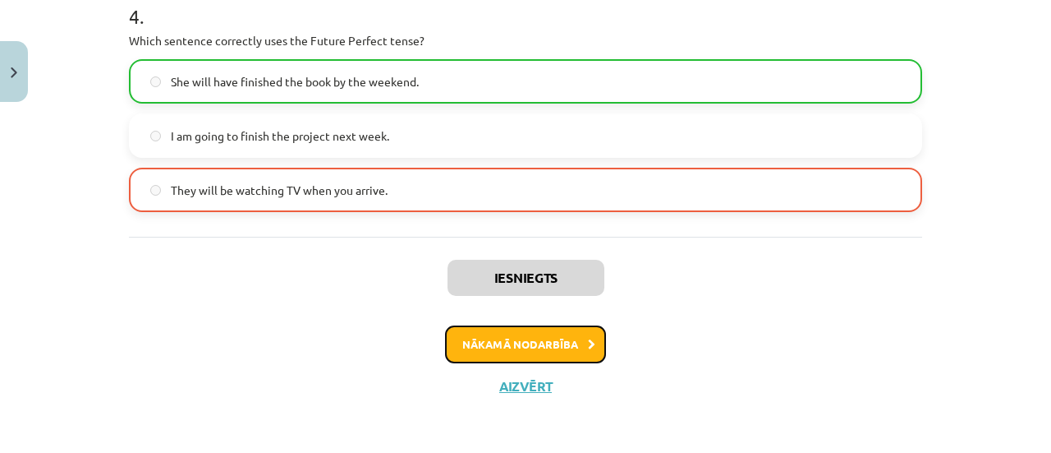
click at [472, 342] on button "Nākamā nodarbība" at bounding box center [525, 344] width 161 height 38
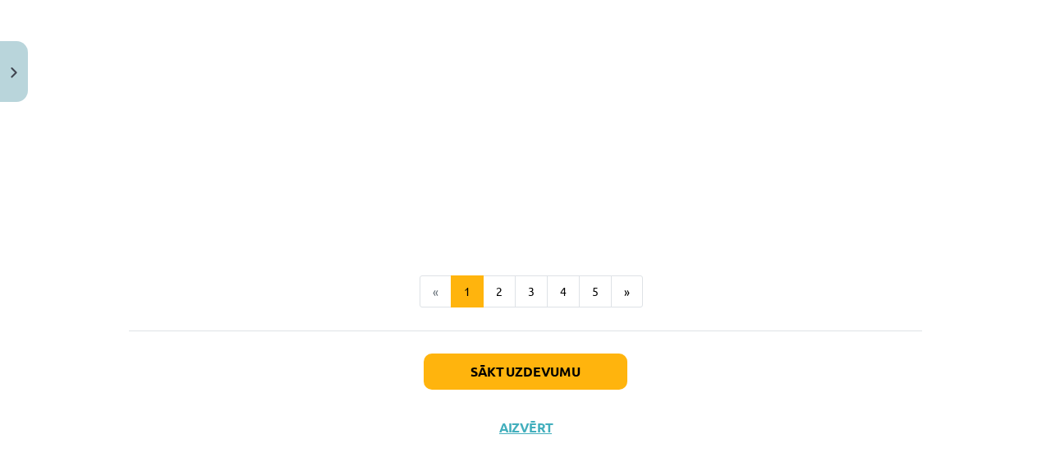
scroll to position [554, 0]
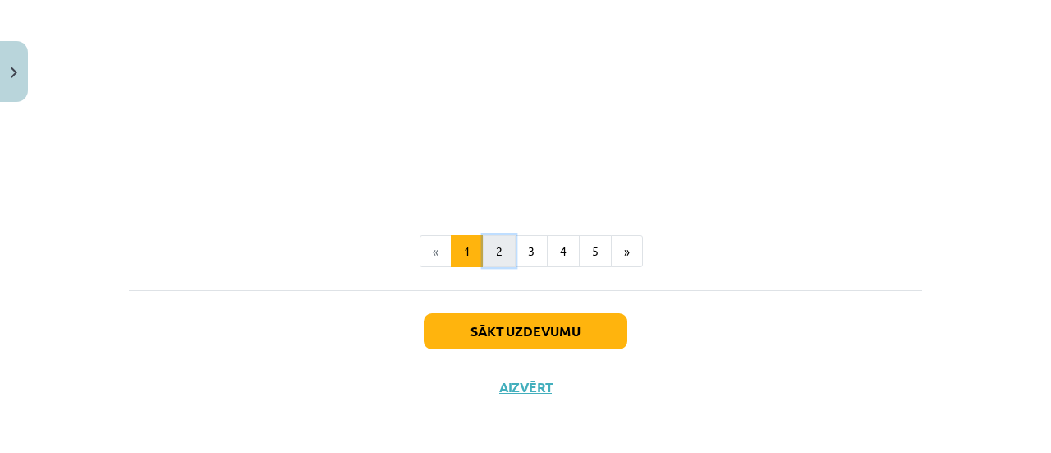
click at [492, 248] on button "2" at bounding box center [499, 251] width 33 height 33
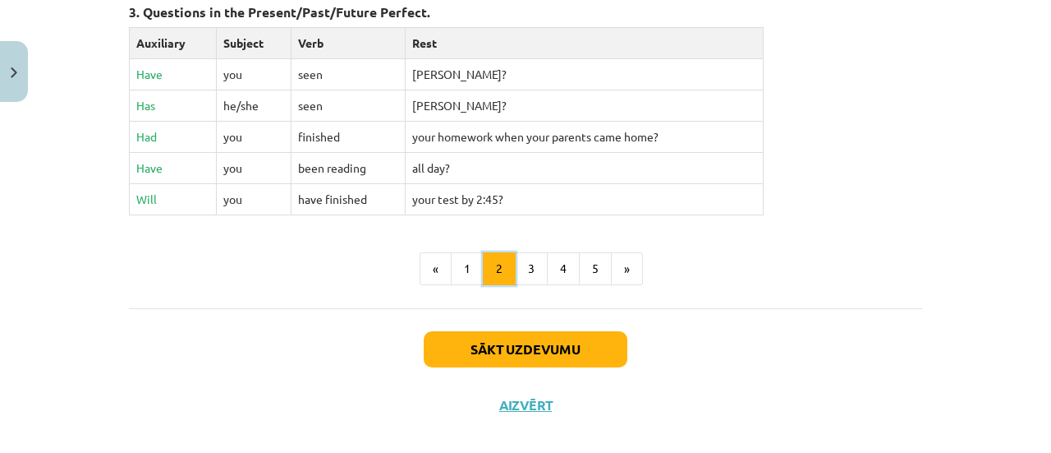
scroll to position [927, 0]
click at [528, 257] on button "3" at bounding box center [531, 267] width 33 height 33
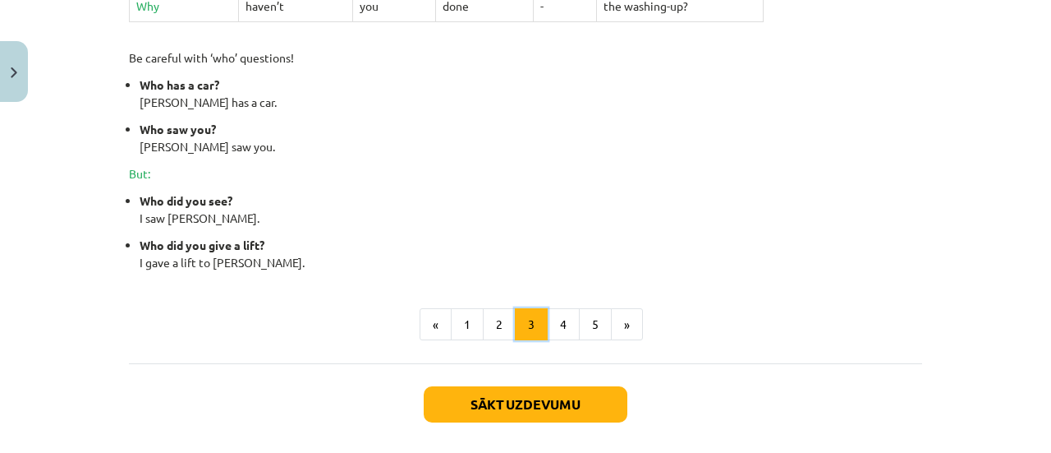
scroll to position [803, 0]
click at [570, 318] on button "4" at bounding box center [563, 323] width 33 height 33
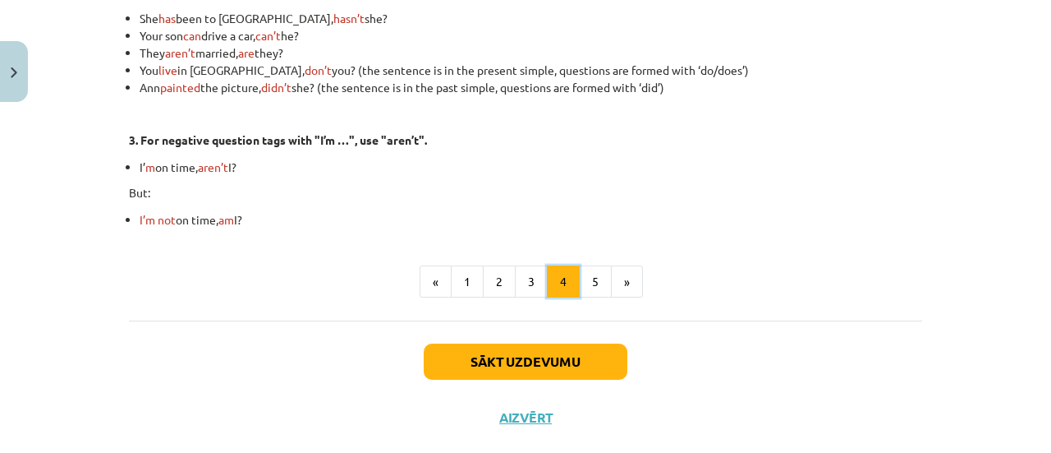
scroll to position [594, 0]
click at [593, 277] on button "5" at bounding box center [595, 281] width 33 height 33
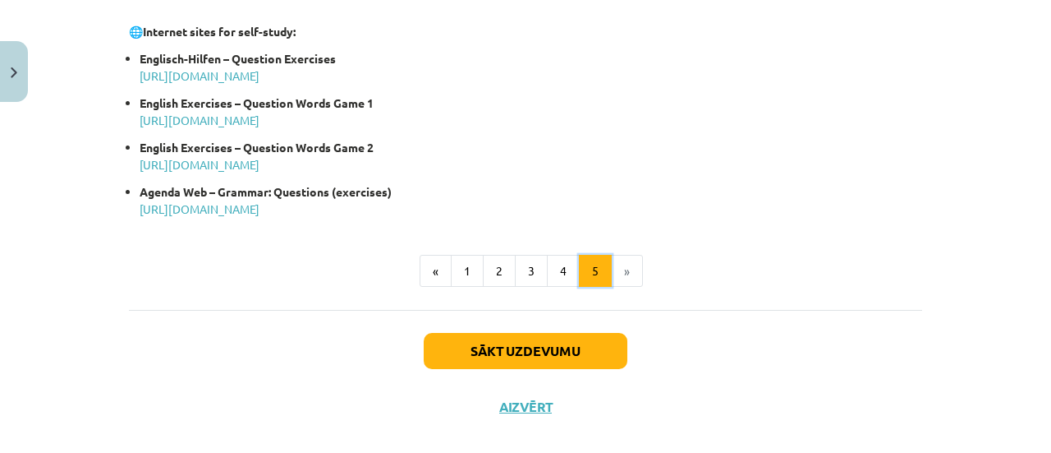
scroll to position [1002, 0]
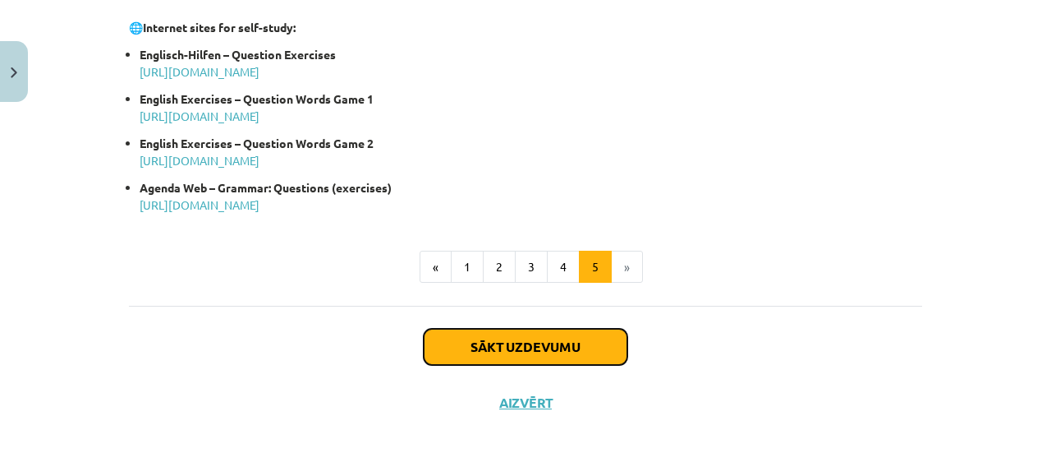
click at [528, 347] on button "Sākt uzdevumu" at bounding box center [526, 347] width 204 height 36
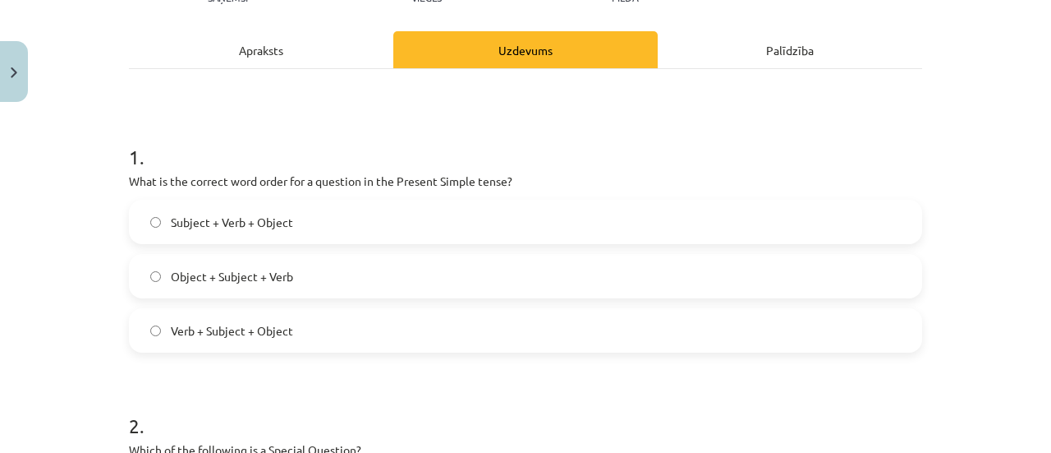
scroll to position [228, 0]
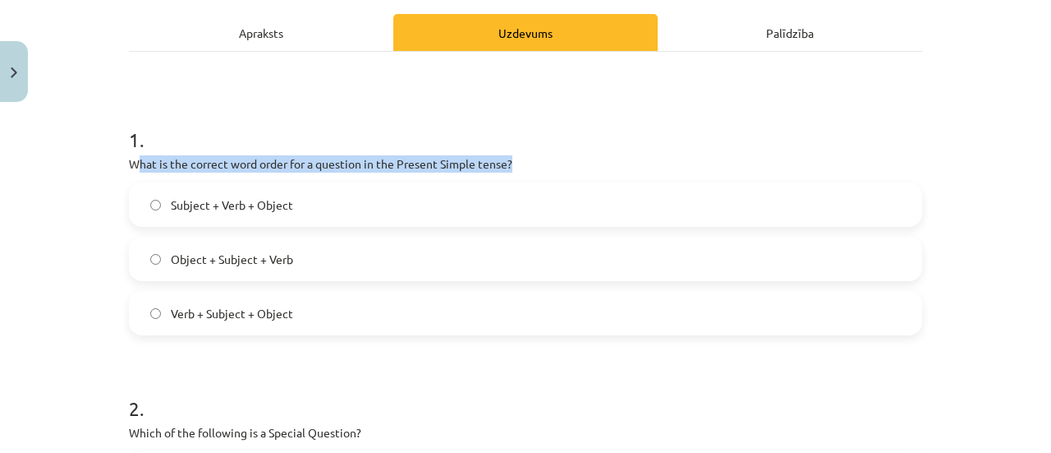
drag, startPoint x: 128, startPoint y: 162, endPoint x: 540, endPoint y: 163, distance: 411.5
click at [540, 163] on p "What is the correct word order for a question in the Present Simple tense?" at bounding box center [526, 163] width 794 height 17
copy p "hat is the correct word order for a question in the Present Simple tense?"
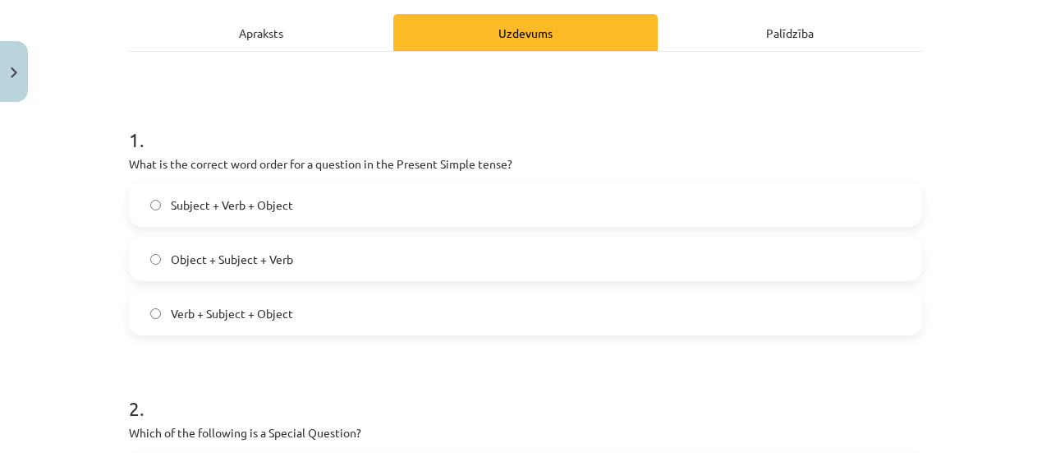
click at [255, 201] on span "Subject + Verb + Object" at bounding box center [232, 204] width 122 height 17
click at [228, 313] on span "Verb + Subject + Object" at bounding box center [232, 313] width 122 height 17
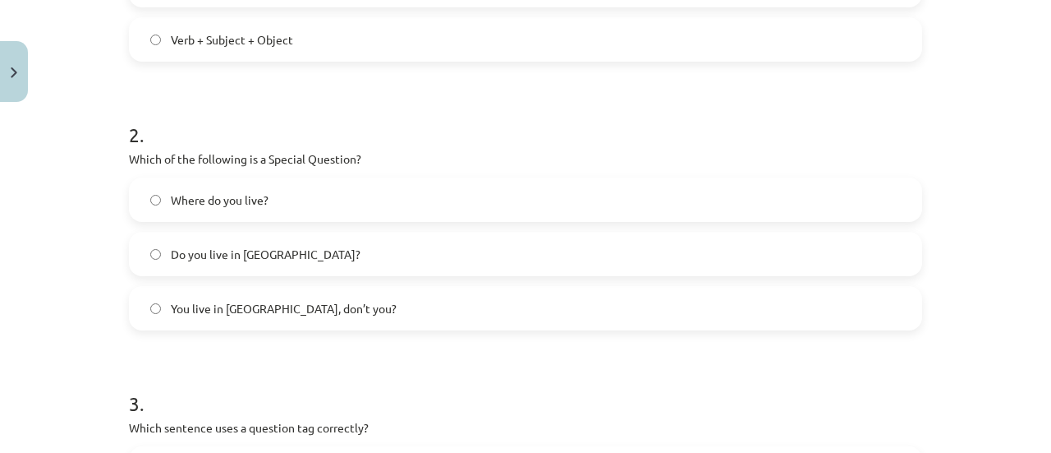
scroll to position [502, 0]
click at [224, 311] on span "You live in [GEOGRAPHIC_DATA], don’t you?" at bounding box center [284, 307] width 226 height 17
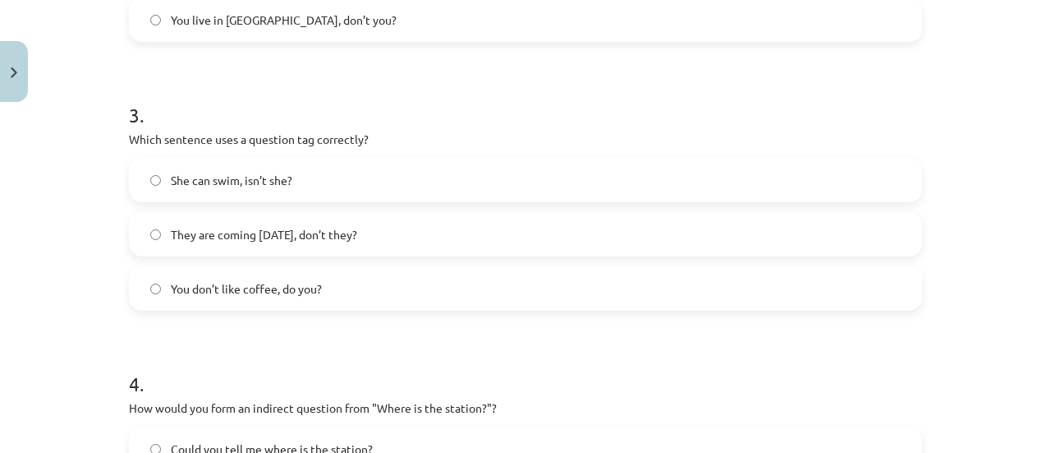
scroll to position [793, 0]
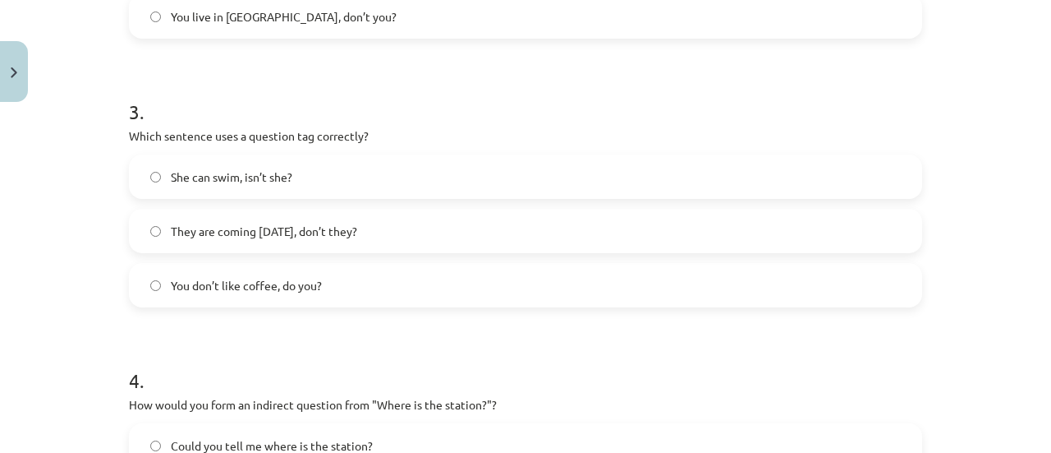
click at [243, 278] on span "You don’t like coffee, do you?" at bounding box center [246, 285] width 151 height 17
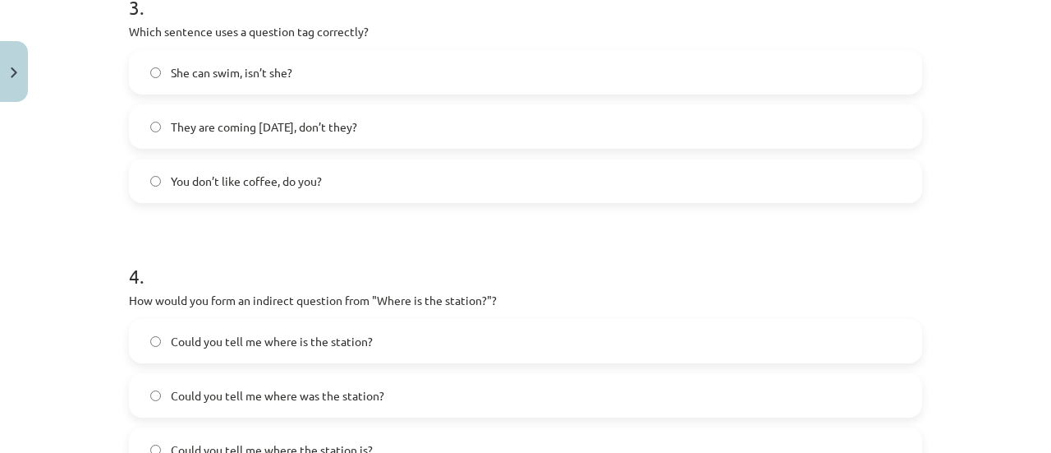
scroll to position [1106, 0]
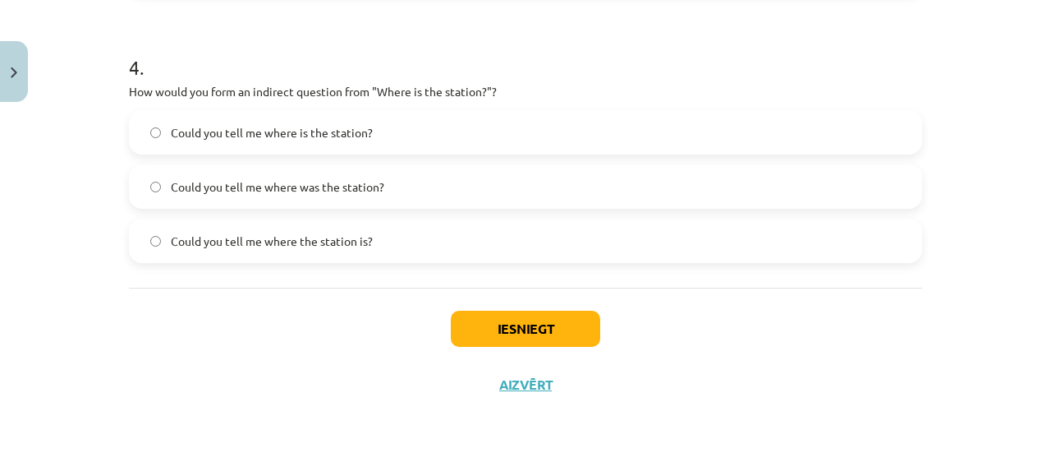
click at [306, 236] on span "Could you tell me where the station is?" at bounding box center [272, 240] width 202 height 17
click at [490, 326] on button "Iesniegt" at bounding box center [526, 329] width 150 height 36
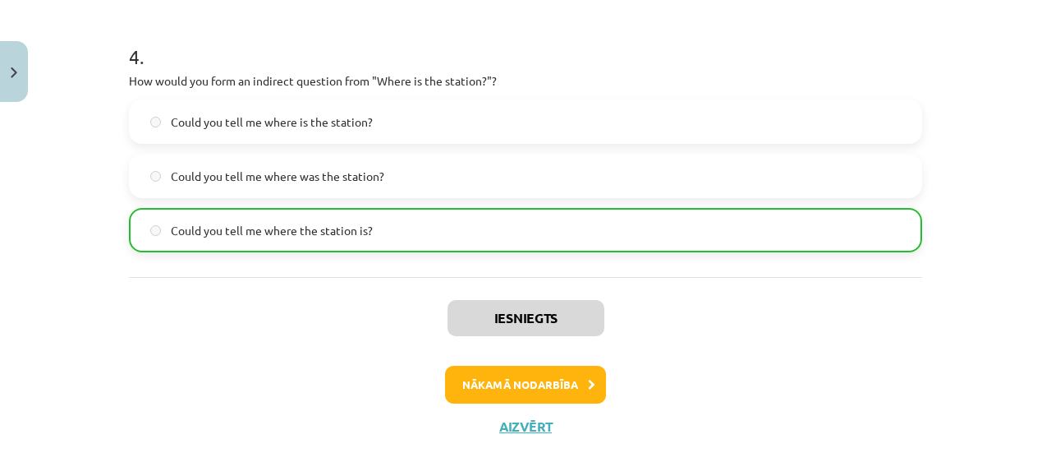
scroll to position [1157, 0]
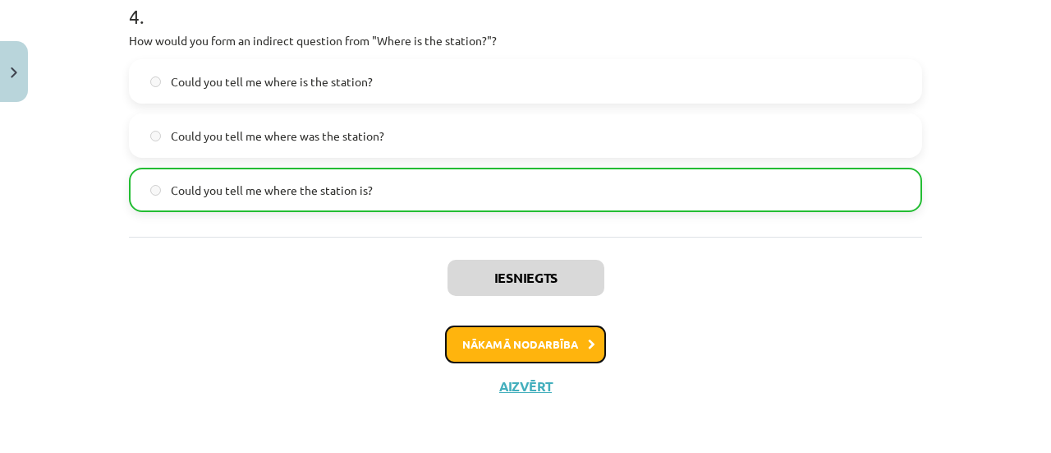
click at [497, 343] on button "Nākamā nodarbība" at bounding box center [525, 344] width 161 height 38
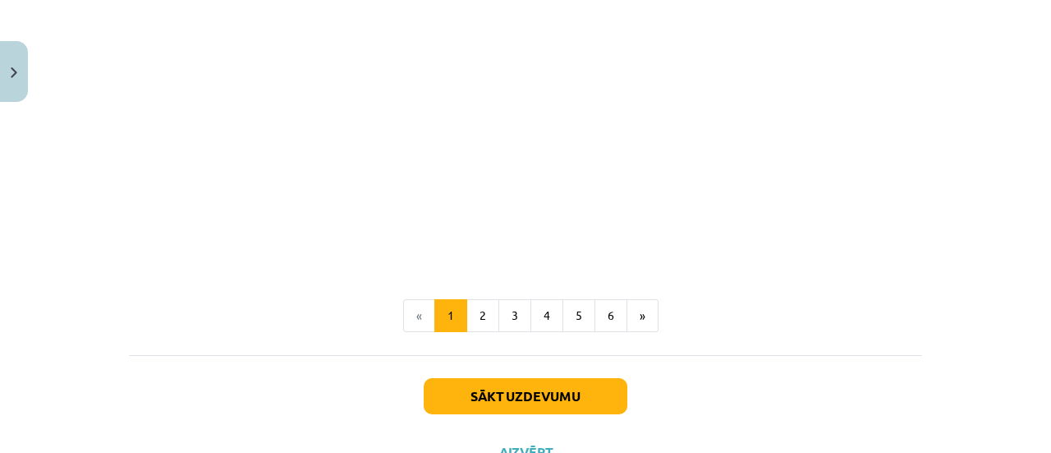
scroll to position [1208, 0]
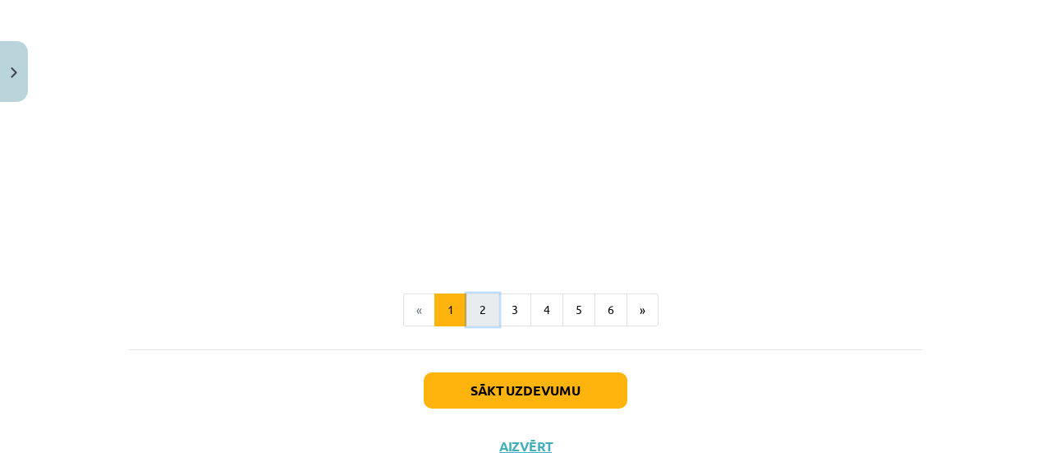
click at [486, 312] on button "2" at bounding box center [483, 309] width 33 height 33
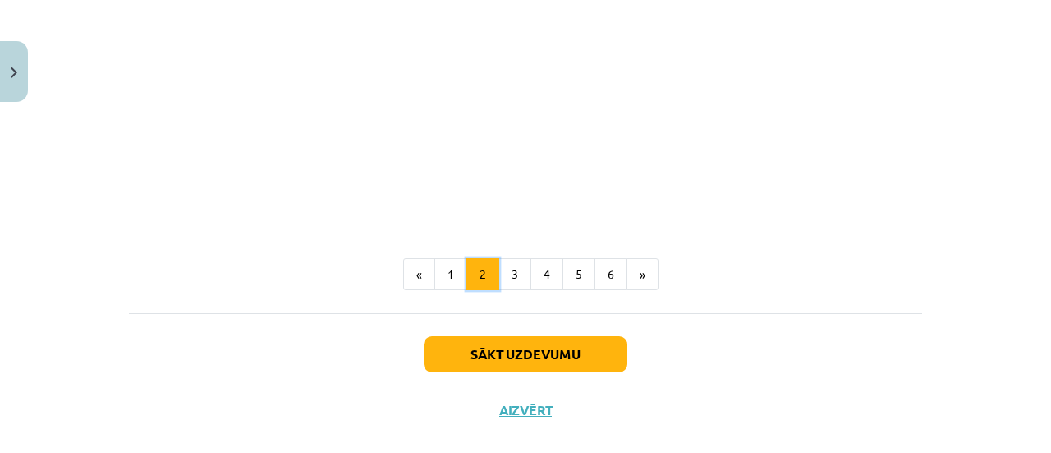
scroll to position [876, 0]
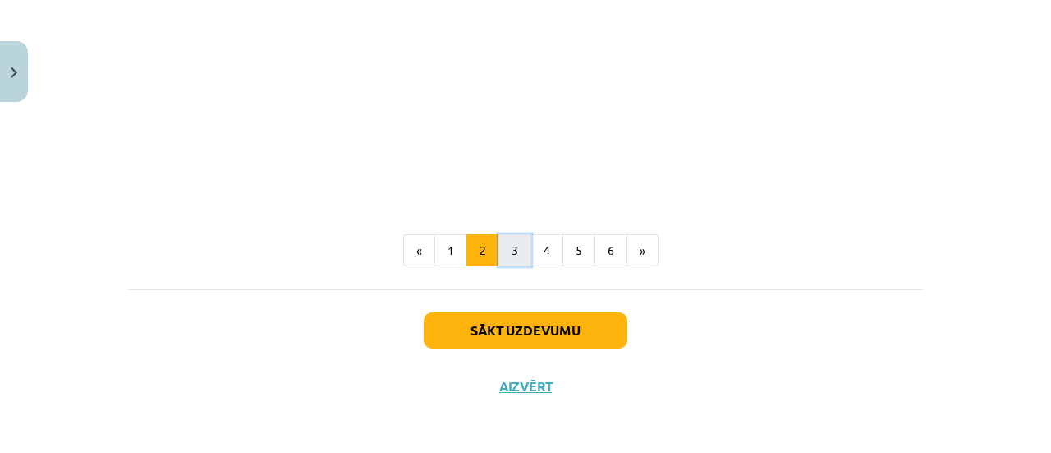
click at [515, 253] on button "3" at bounding box center [515, 250] width 33 height 33
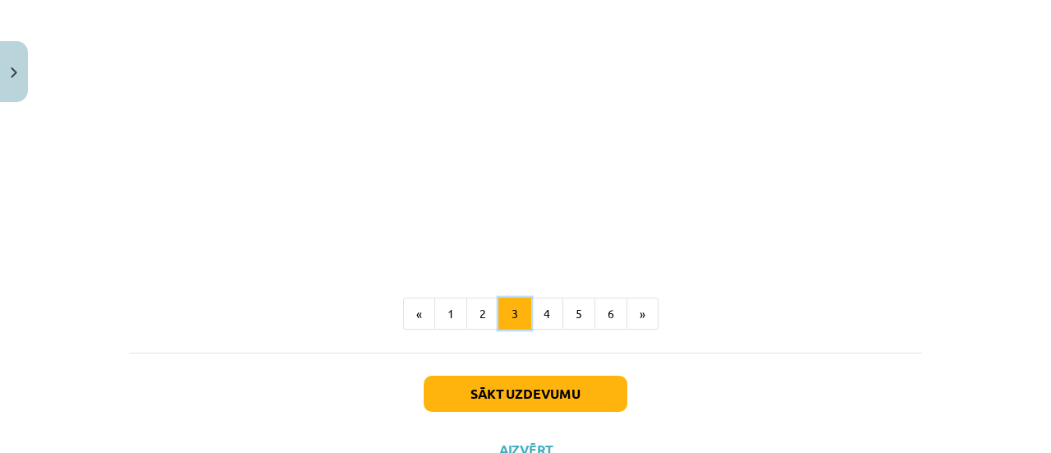
scroll to position [886, 0]
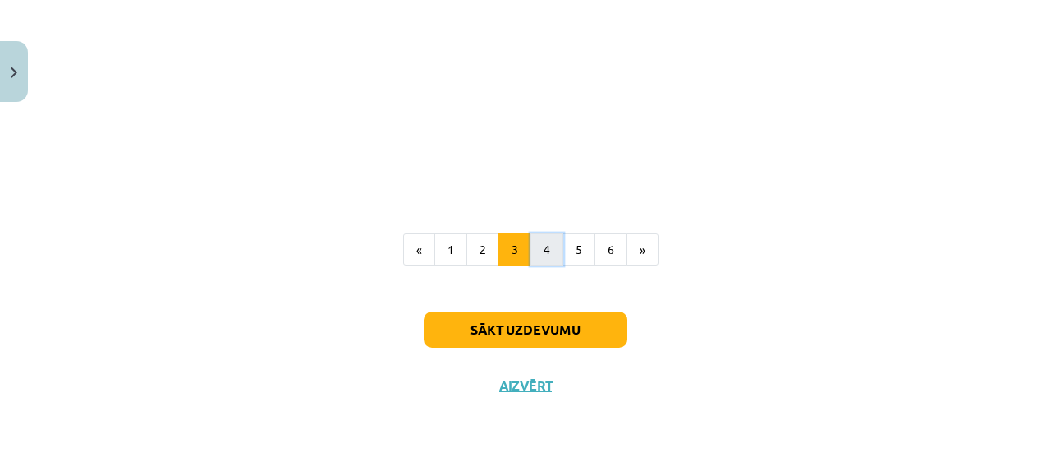
click at [556, 234] on button "4" at bounding box center [547, 249] width 33 height 33
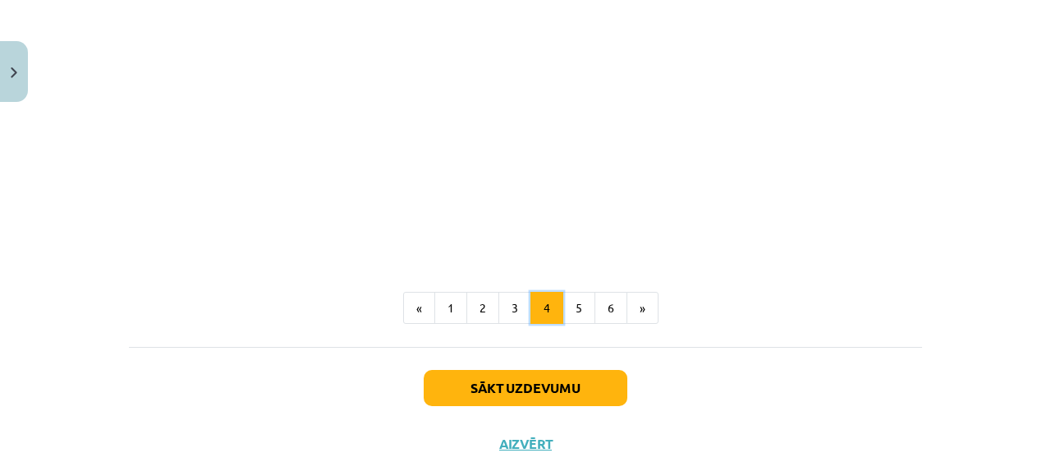
scroll to position [1249, 0]
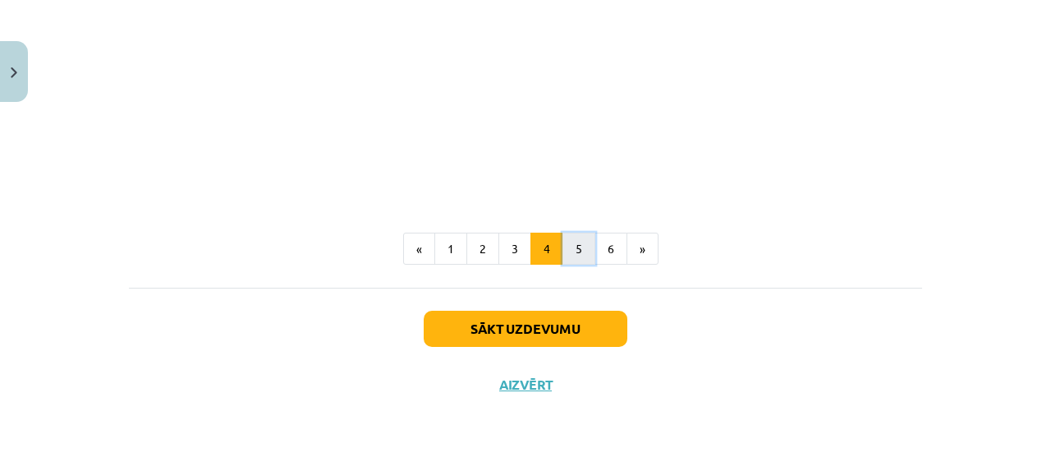
click at [574, 258] on button "5" at bounding box center [579, 248] width 33 height 33
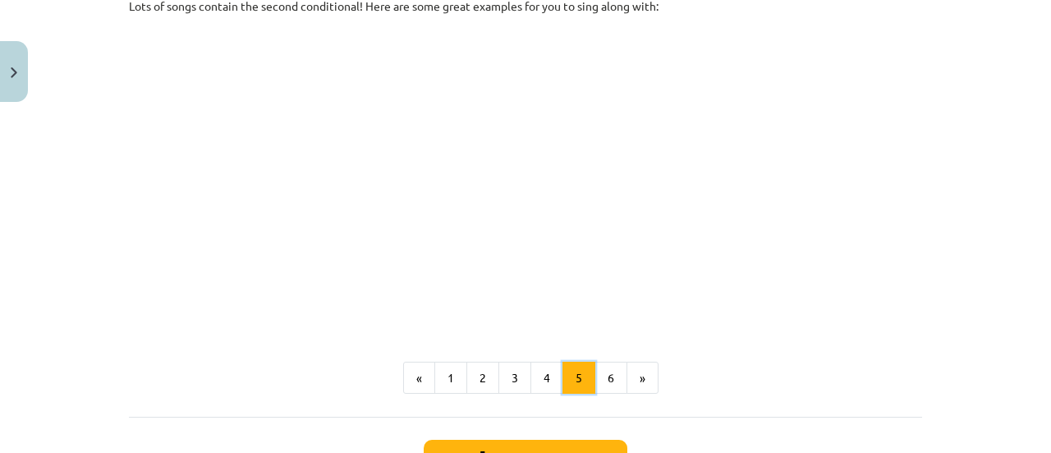
scroll to position [1053, 0]
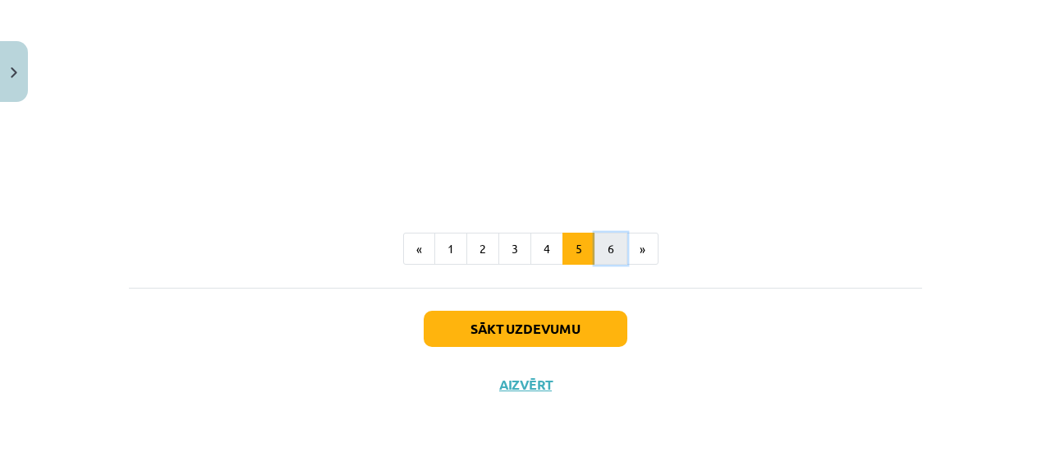
click at [599, 239] on button "6" at bounding box center [611, 248] width 33 height 33
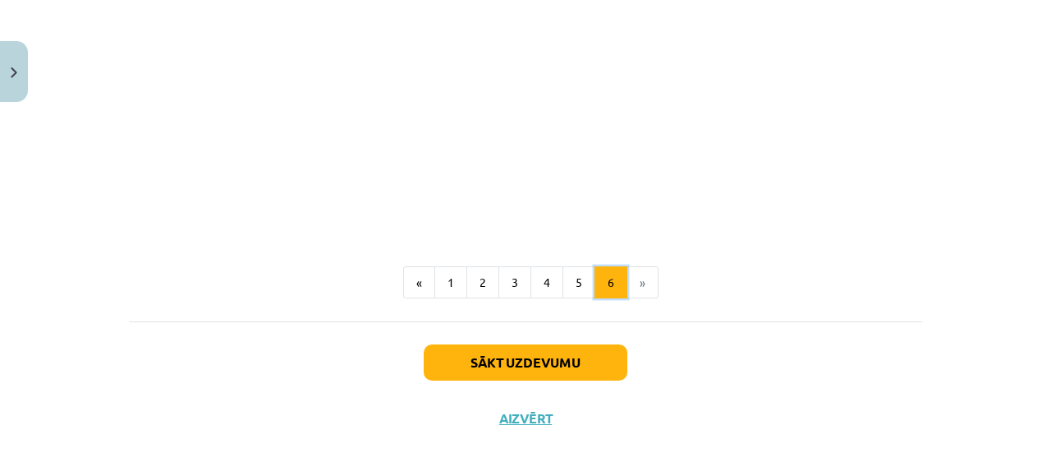
scroll to position [831, 0]
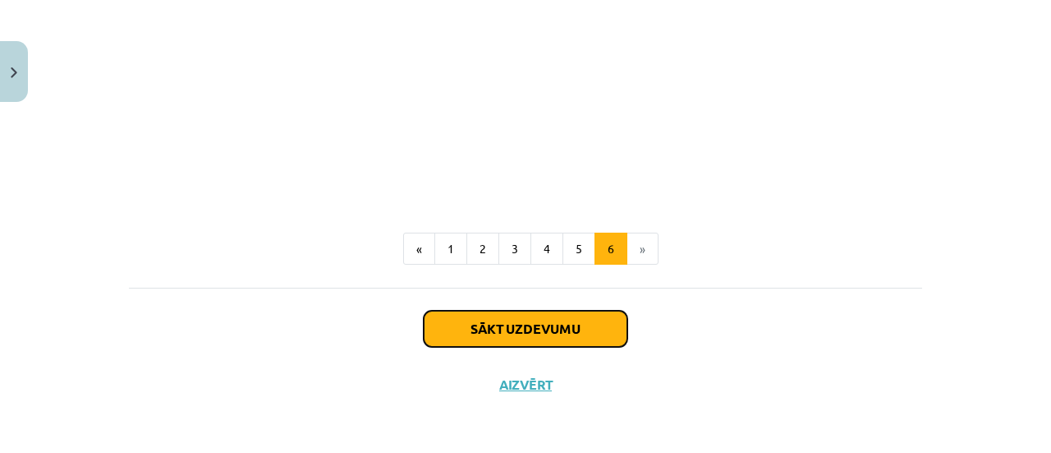
click at [562, 336] on button "Sākt uzdevumu" at bounding box center [526, 329] width 204 height 36
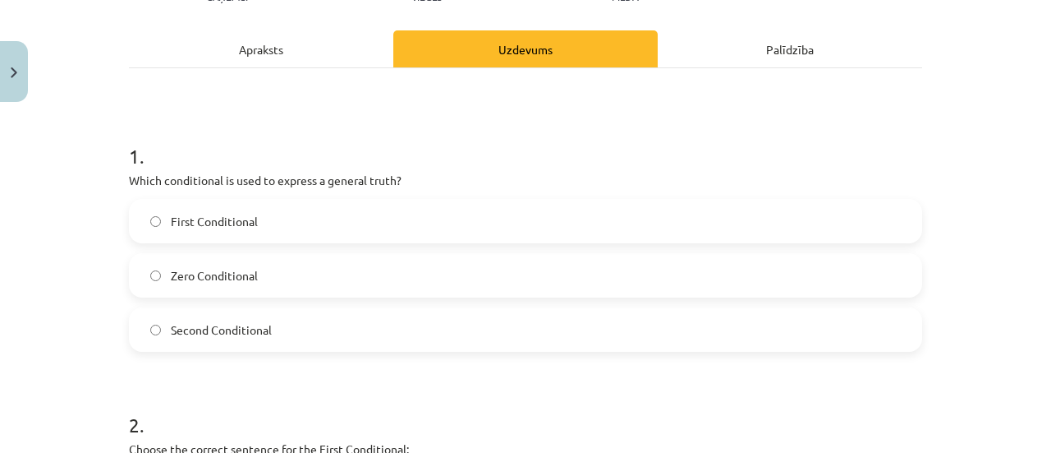
scroll to position [213, 0]
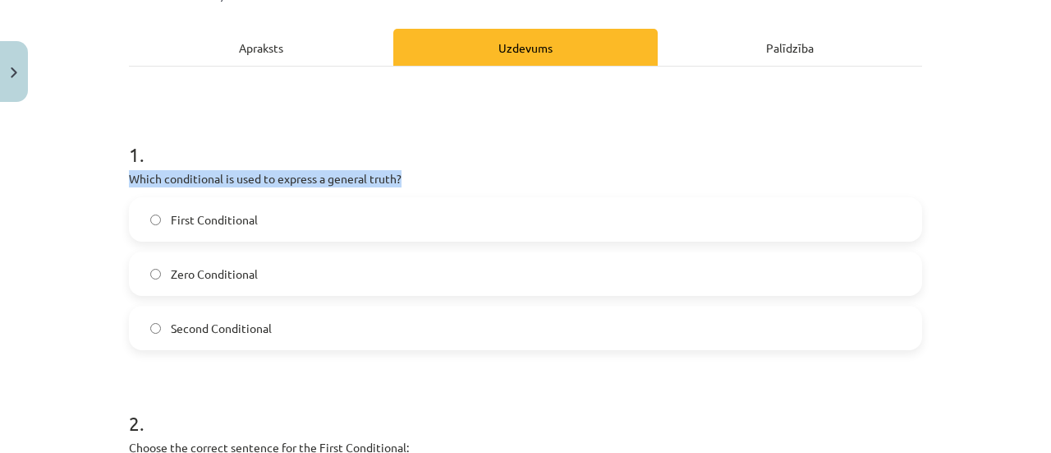
drag, startPoint x: 125, startPoint y: 177, endPoint x: 428, endPoint y: 166, distance: 303.3
click at [428, 166] on div "1 . Which conditional is used to express a general truth? First Conditional Zer…" at bounding box center [526, 232] width 794 height 236
copy p "Which conditional is used to express a general truth?"
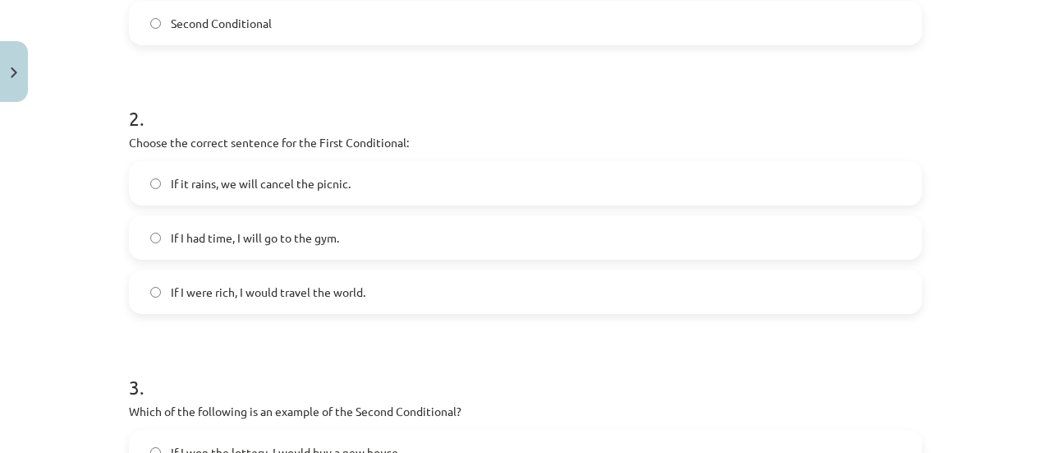
scroll to position [518, 0]
click at [256, 182] on span "If it rains, we will cancel the picnic." at bounding box center [261, 182] width 180 height 17
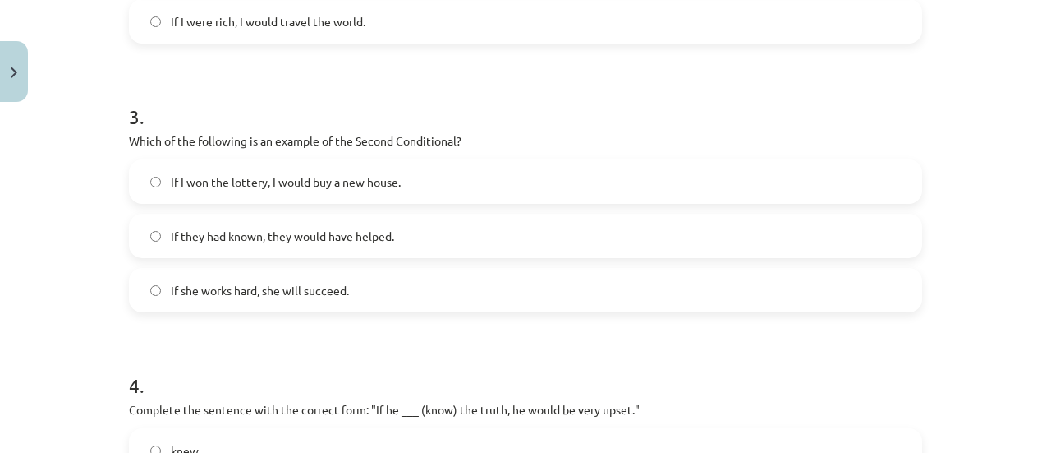
scroll to position [789, 0]
click at [243, 179] on span "If I won the lottery, I would buy a new house." at bounding box center [286, 181] width 230 height 17
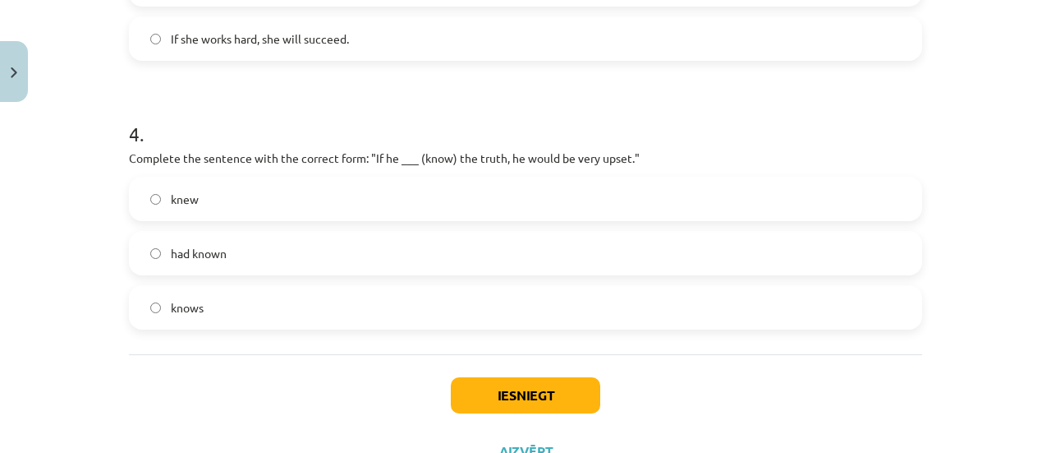
scroll to position [1043, 0]
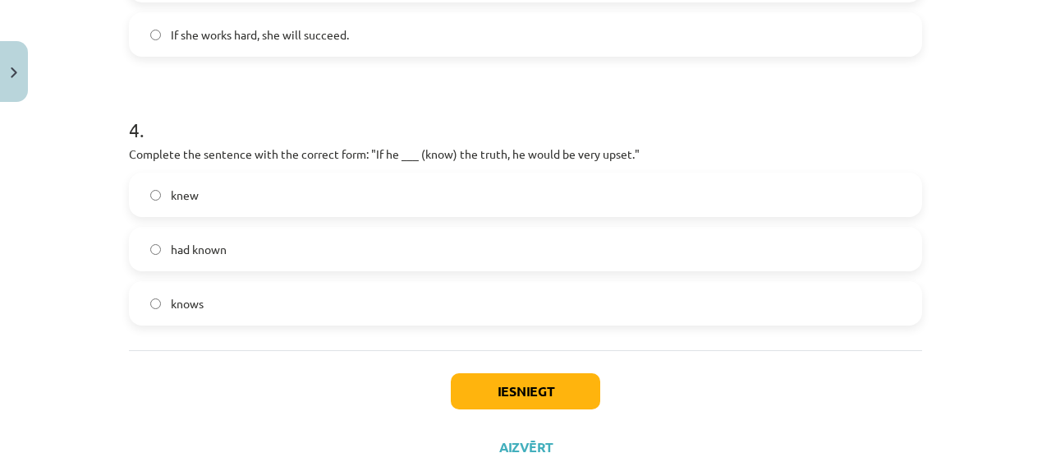
click at [333, 177] on label "knew" at bounding box center [526, 194] width 790 height 41
click at [464, 380] on button "Iesniegt" at bounding box center [526, 391] width 150 height 36
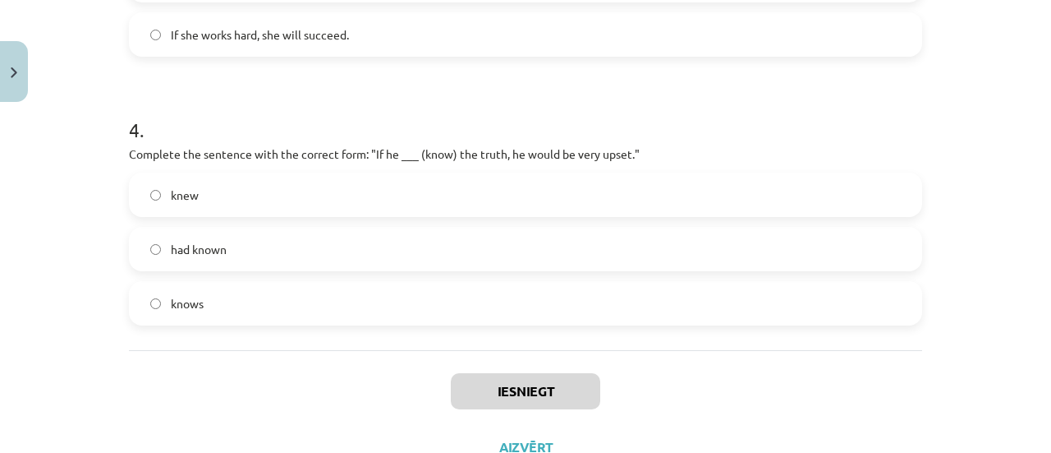
click at [370, 255] on label "had known" at bounding box center [526, 248] width 790 height 41
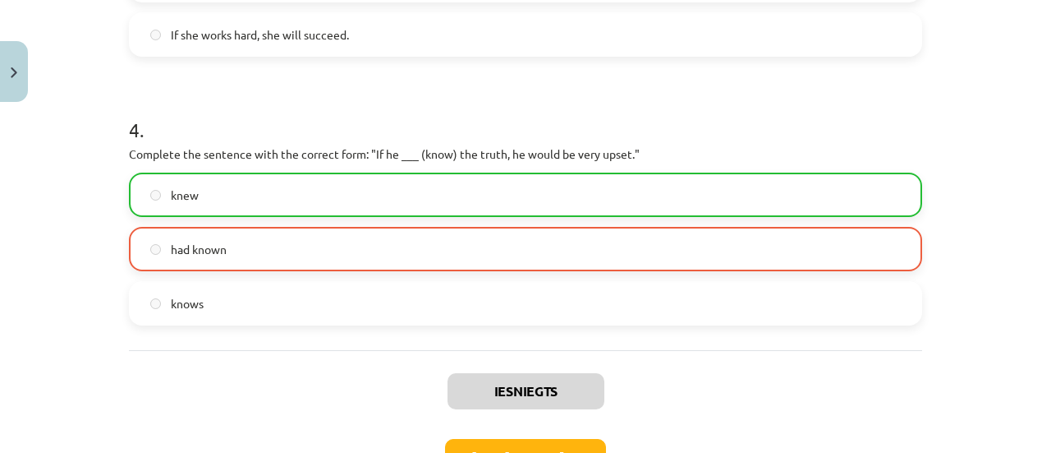
click at [393, 196] on label "knew" at bounding box center [526, 194] width 790 height 41
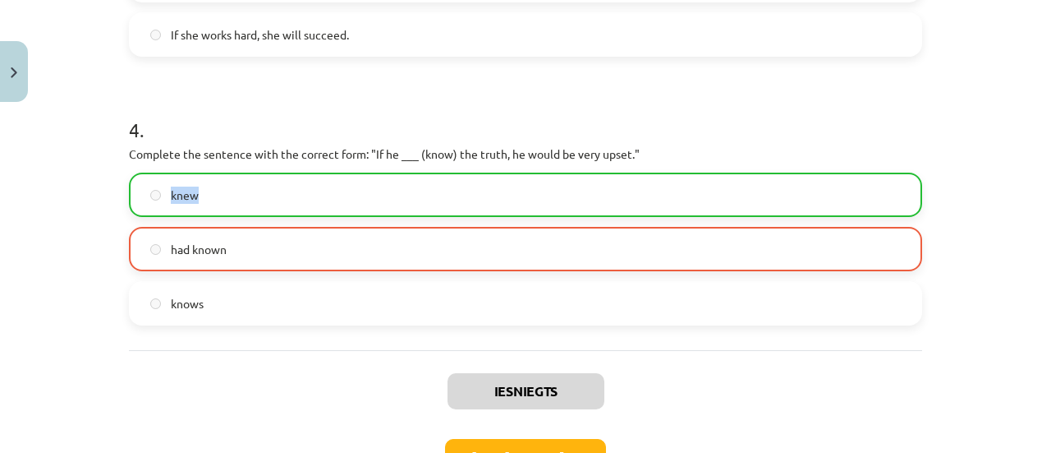
click at [393, 196] on label "knew" at bounding box center [526, 194] width 790 height 41
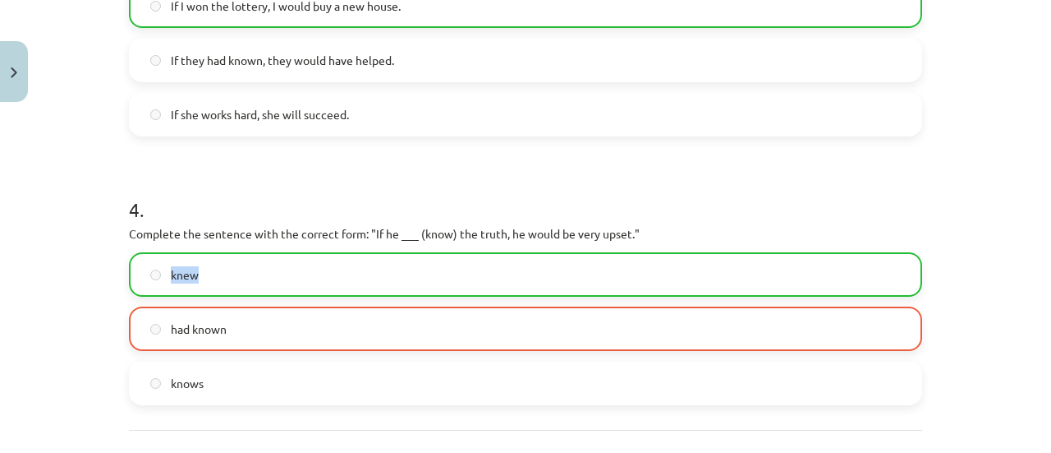
scroll to position [1157, 0]
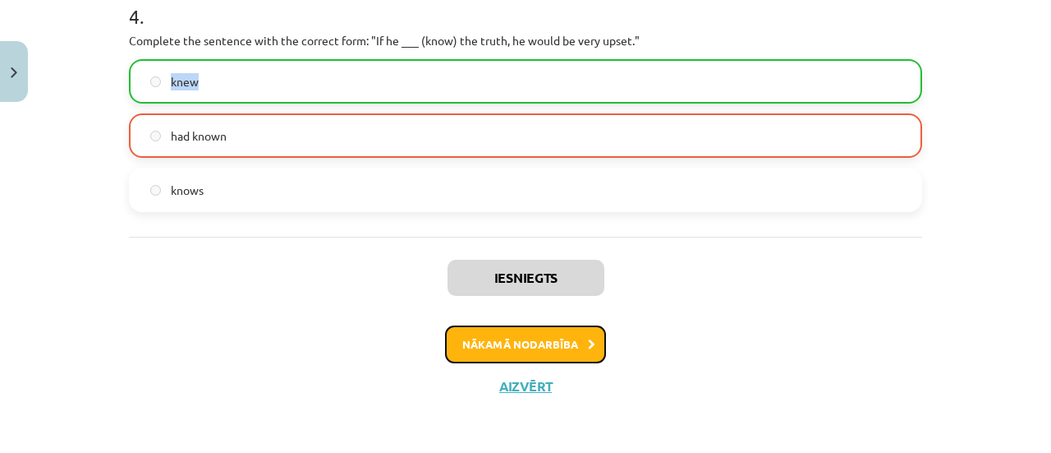
click at [499, 344] on button "Nākamā nodarbība" at bounding box center [525, 344] width 161 height 38
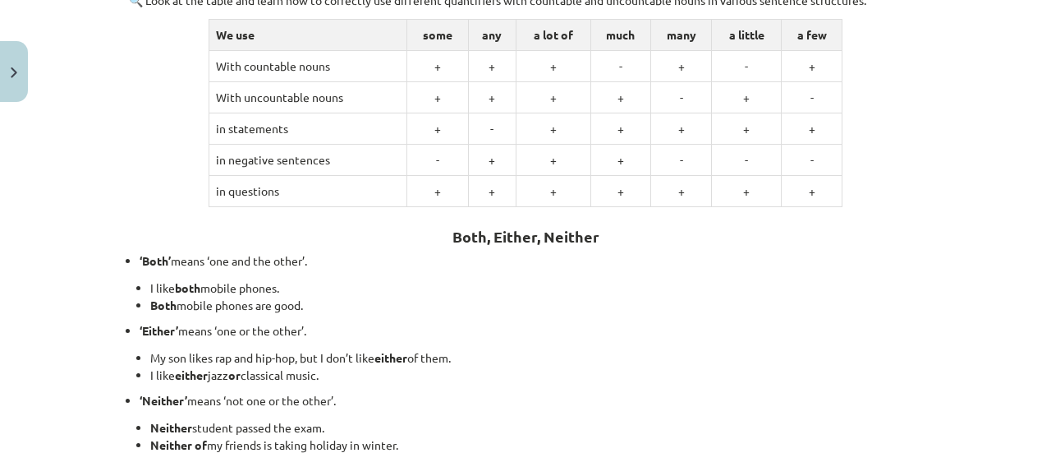
scroll to position [557, 0]
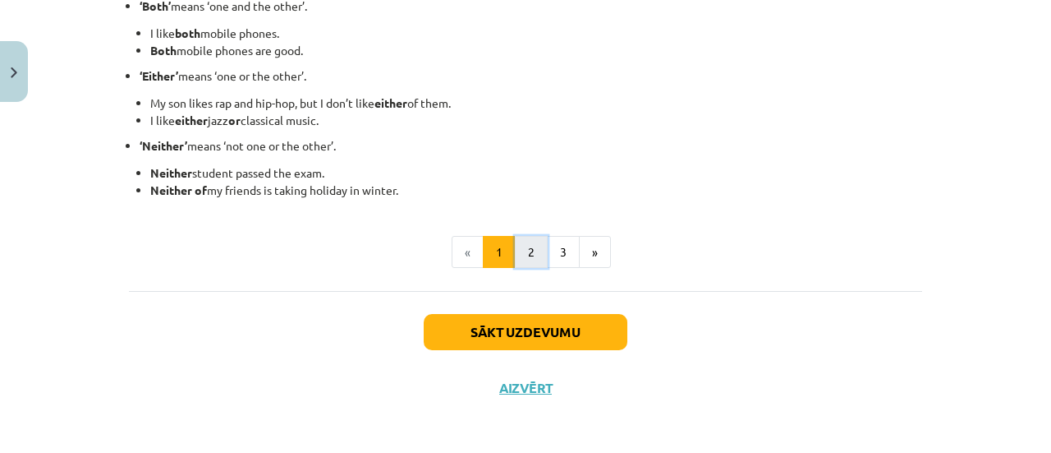
click at [519, 254] on button "2" at bounding box center [531, 252] width 33 height 33
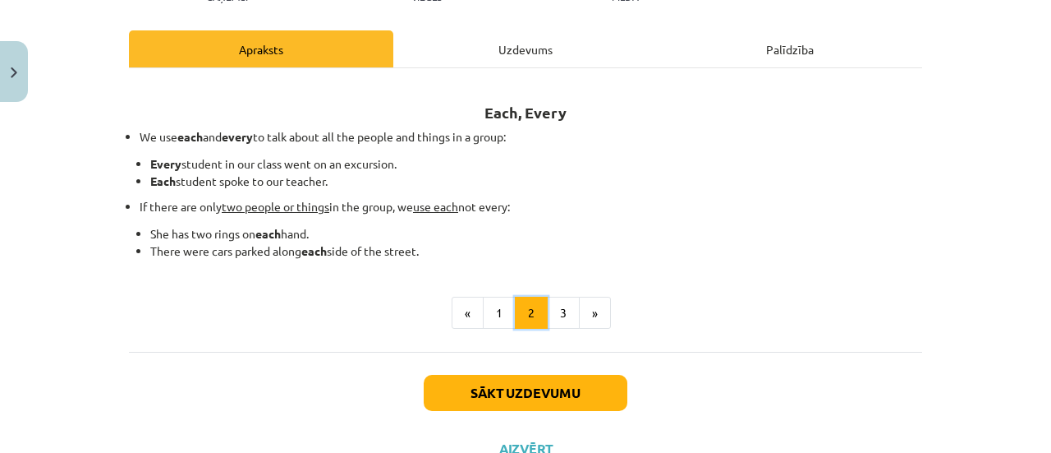
scroll to position [216, 0]
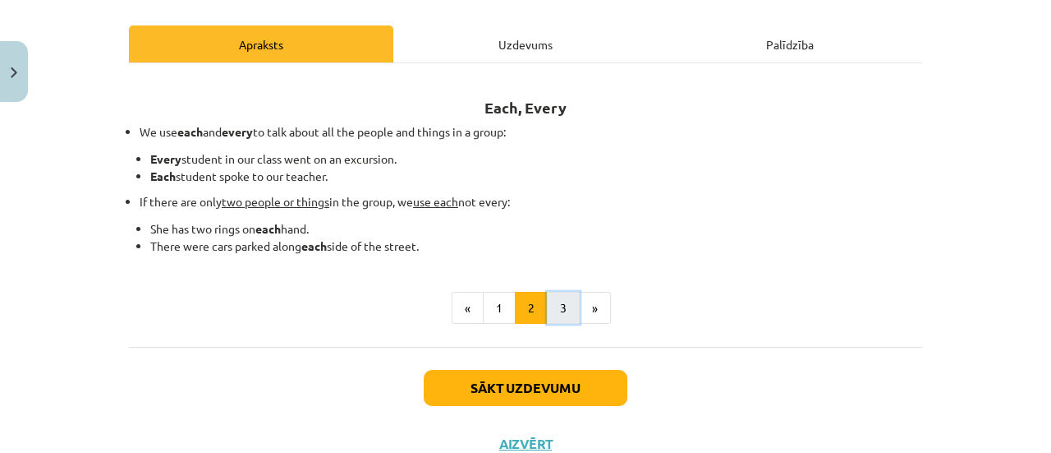
click at [560, 312] on button "3" at bounding box center [563, 308] width 33 height 33
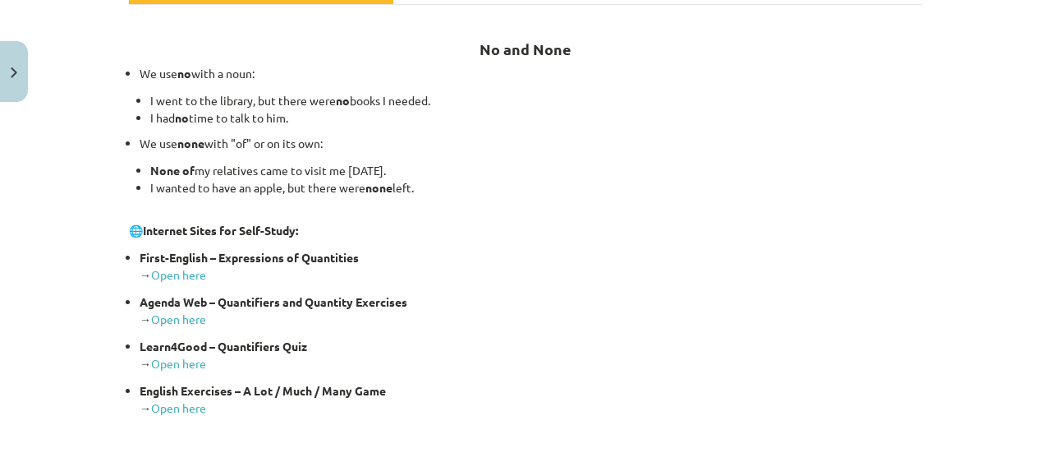
scroll to position [522, 0]
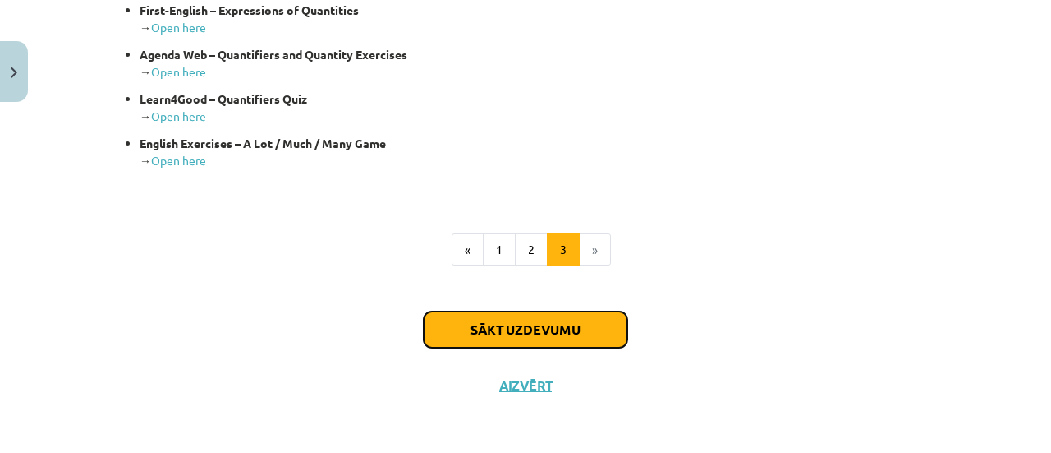
click at [545, 324] on button "Sākt uzdevumu" at bounding box center [526, 329] width 204 height 36
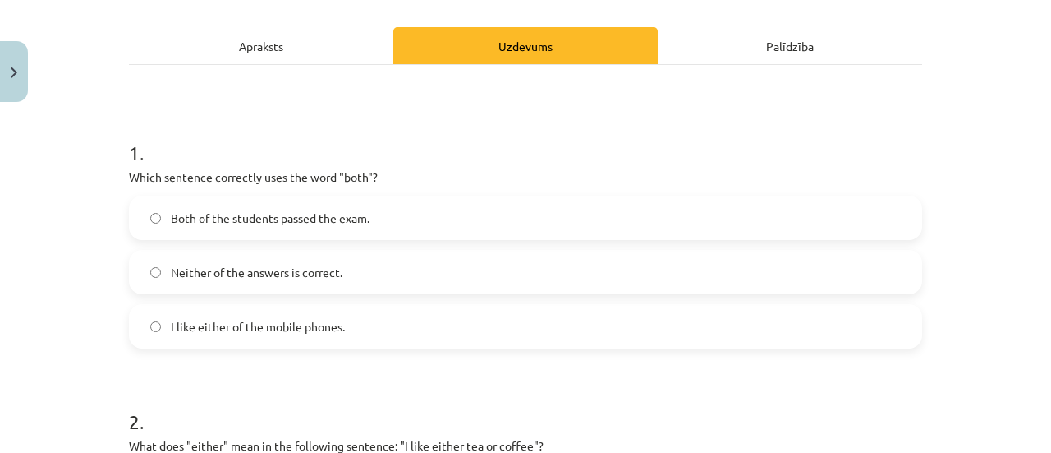
scroll to position [215, 0]
click at [297, 210] on span "Both of the students passed the exam." at bounding box center [270, 217] width 199 height 17
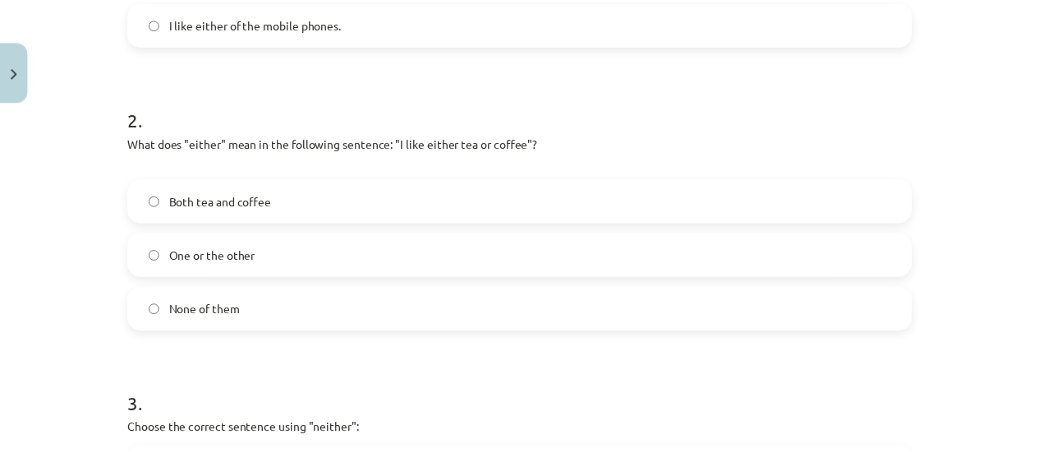
scroll to position [518, 0]
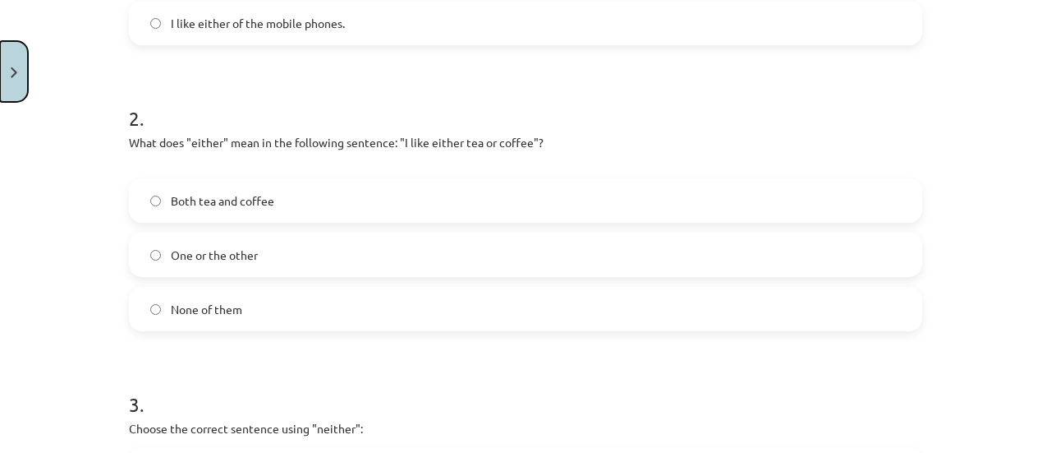
click at [0, 69] on button "Close" at bounding box center [14, 71] width 28 height 61
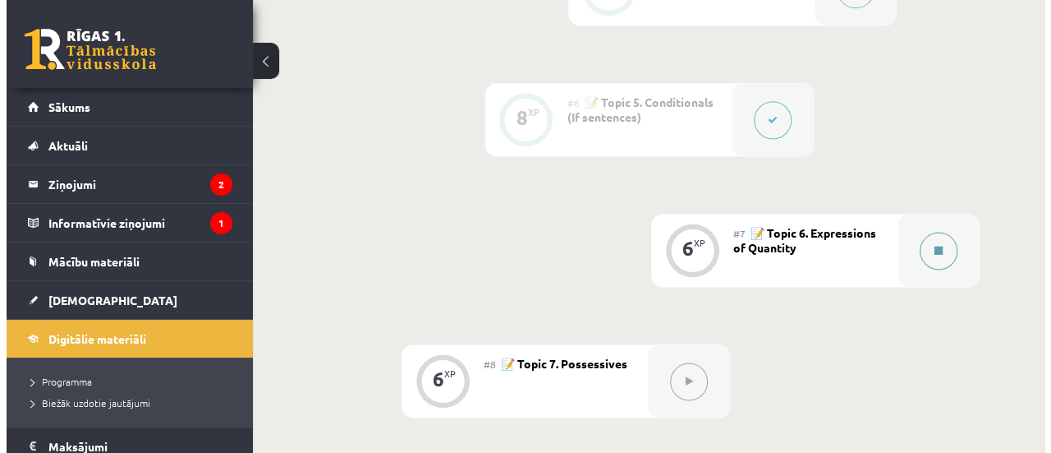
scroll to position [1011, 0]
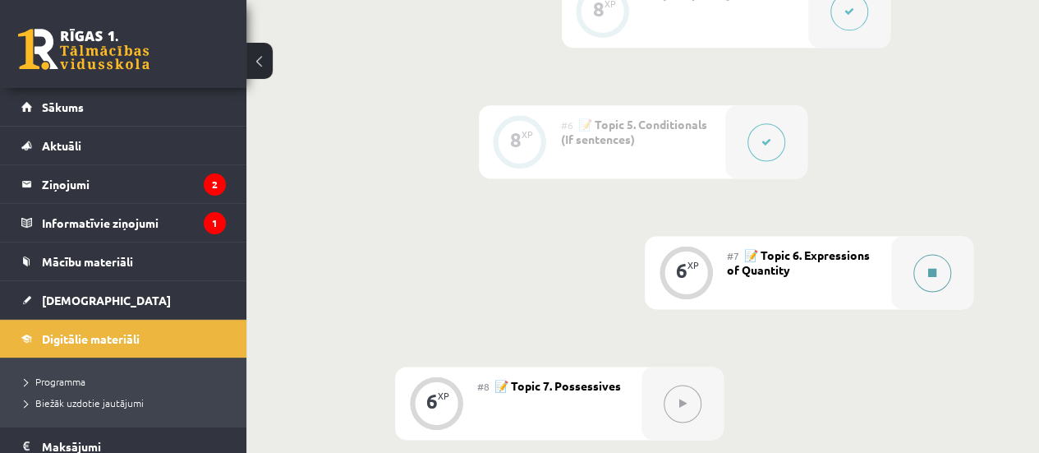
click at [935, 272] on icon at bounding box center [932, 273] width 8 height 10
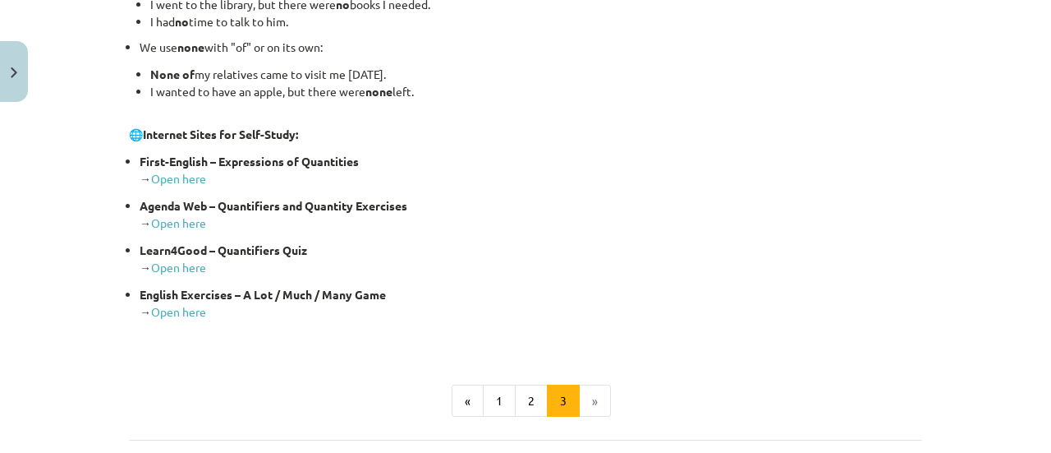
scroll to position [522, 0]
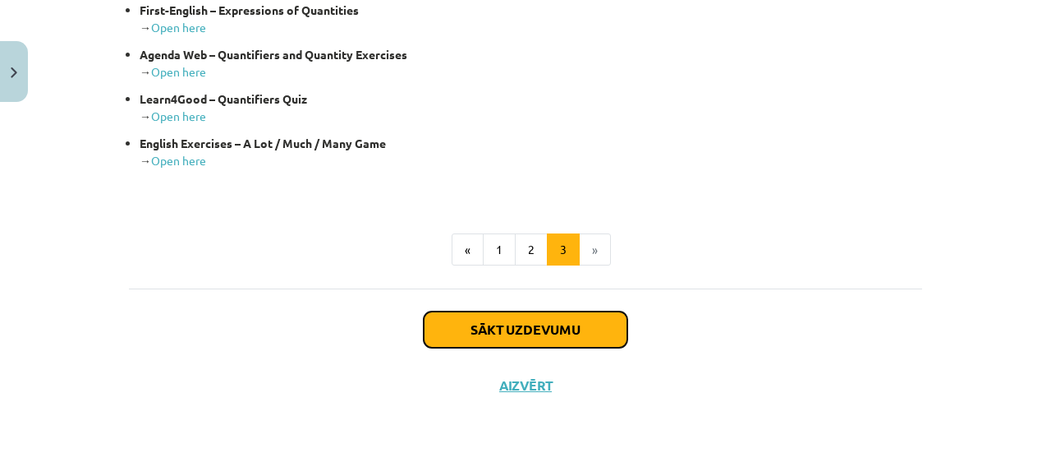
click at [573, 338] on button "Sākt uzdevumu" at bounding box center [526, 329] width 204 height 36
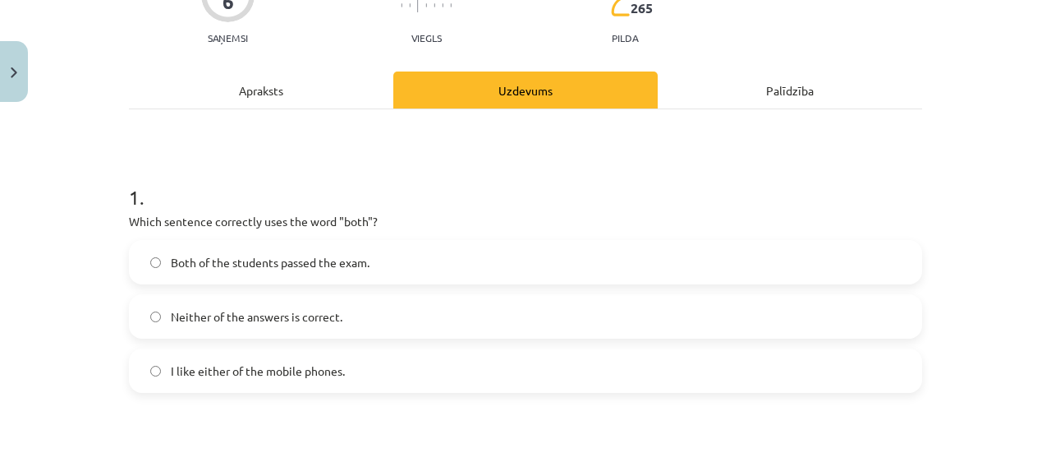
scroll to position [171, 0]
click at [407, 257] on label "Both of the students passed the exam." at bounding box center [526, 261] width 790 height 41
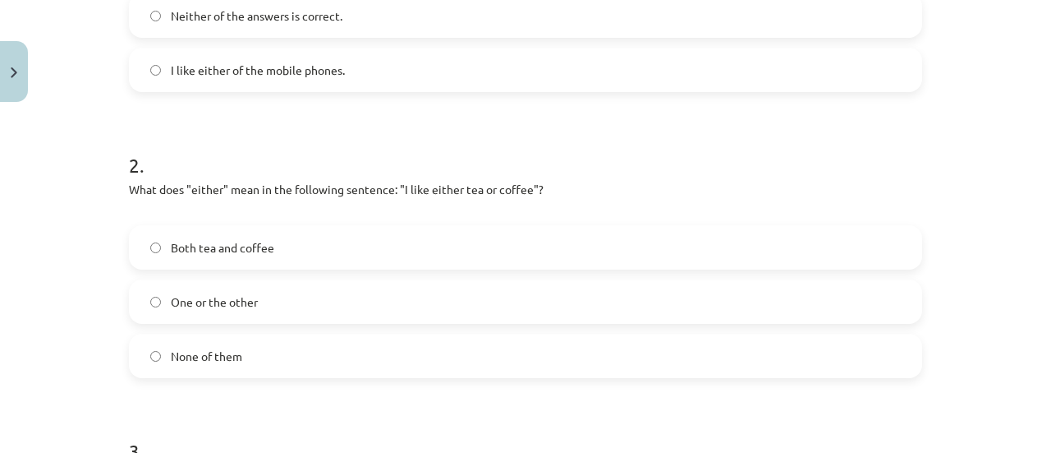
scroll to position [472, 0]
click at [251, 297] on span "One or the other" at bounding box center [214, 300] width 87 height 17
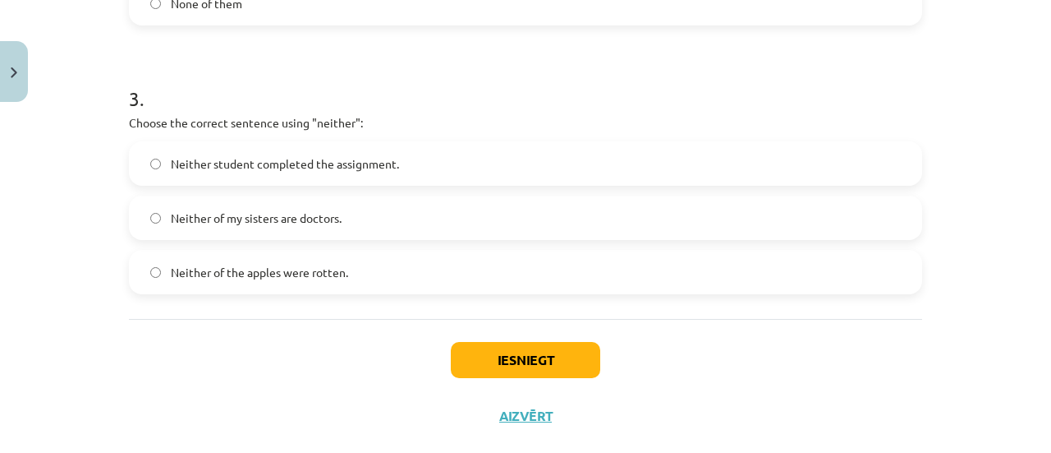
scroll to position [824, 0]
click at [301, 217] on span "Neither of my sisters are doctors." at bounding box center [256, 217] width 171 height 17
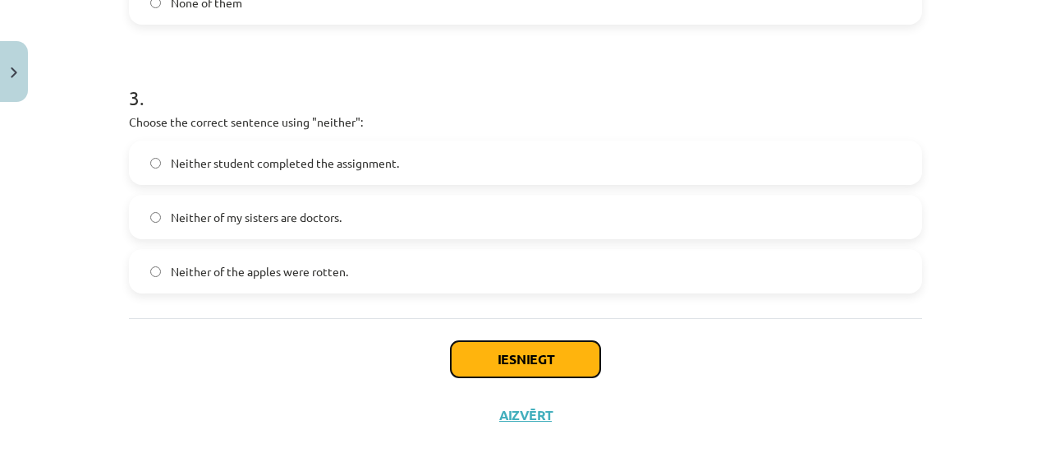
click at [485, 351] on button "Iesniegt" at bounding box center [526, 359] width 150 height 36
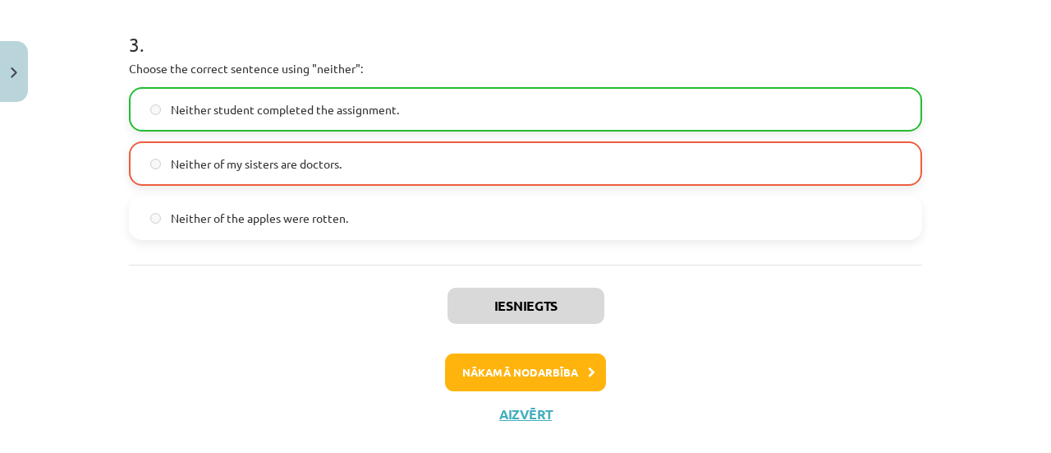
scroll to position [878, 0]
click at [499, 370] on button "Nākamā nodarbība" at bounding box center [525, 371] width 161 height 38
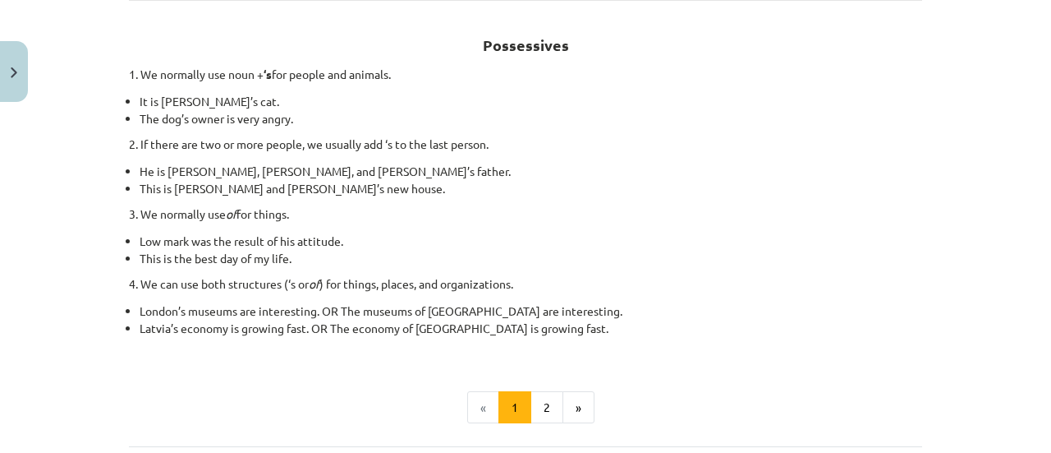
scroll to position [280, 0]
click at [536, 413] on button "2" at bounding box center [547, 405] width 33 height 33
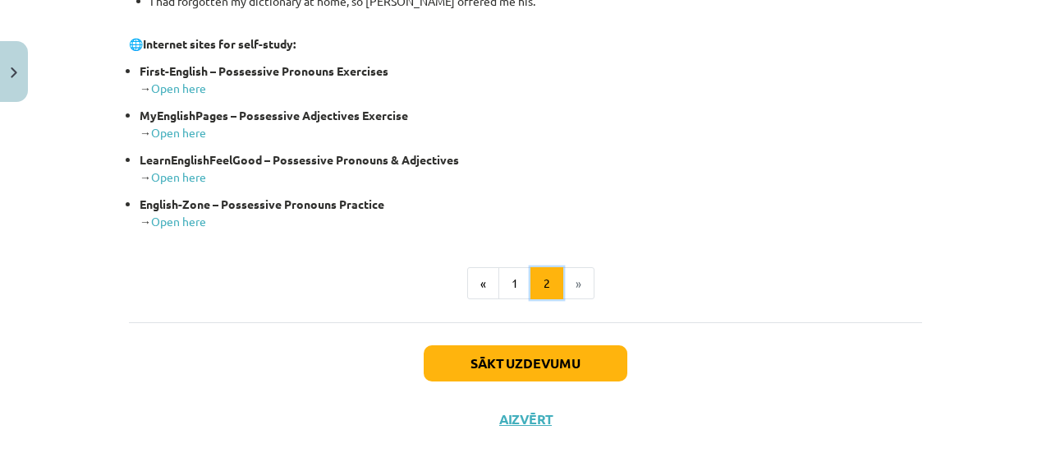
scroll to position [779, 0]
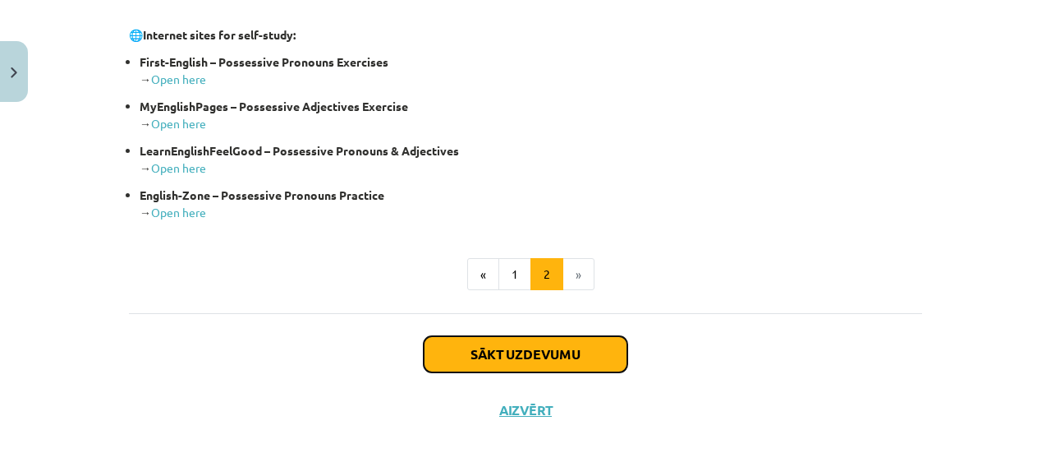
click at [548, 353] on button "Sākt uzdevumu" at bounding box center [526, 354] width 204 height 36
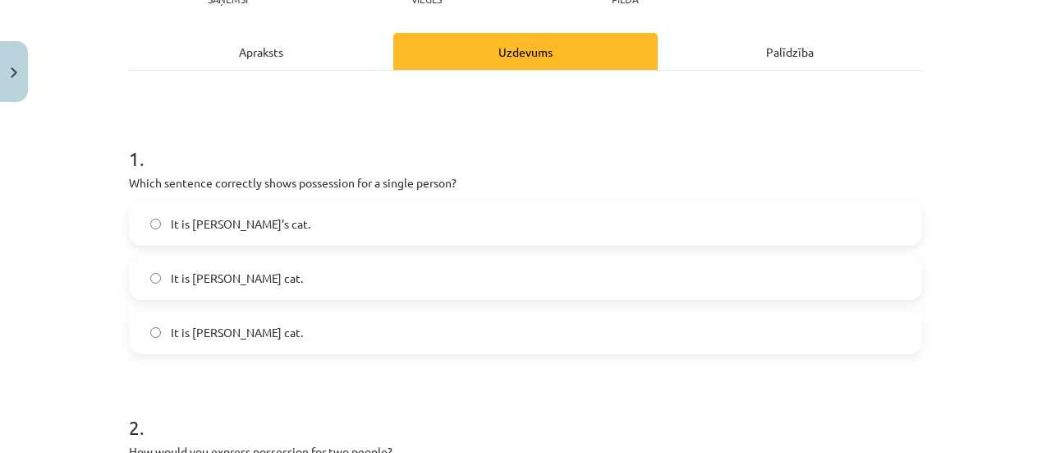
scroll to position [215, 0]
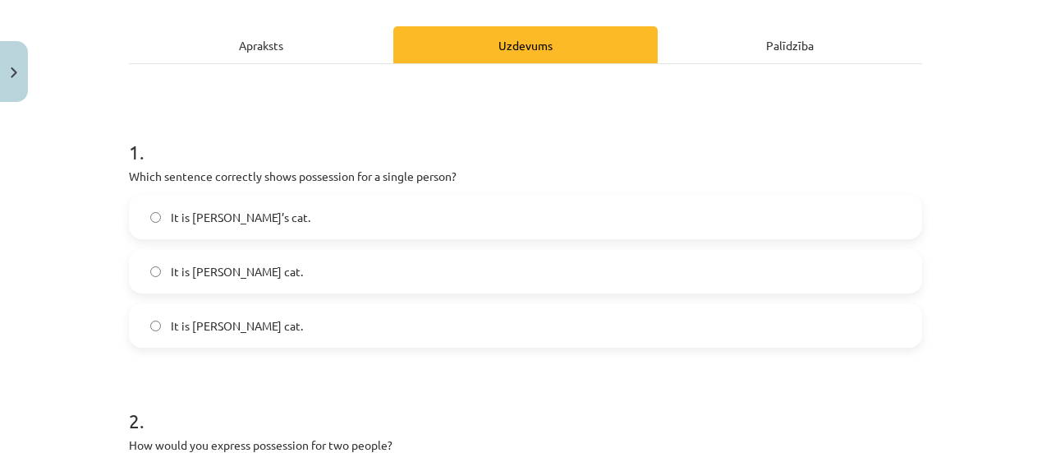
click at [252, 215] on label "It is [PERSON_NAME]’s cat." at bounding box center [526, 216] width 790 height 41
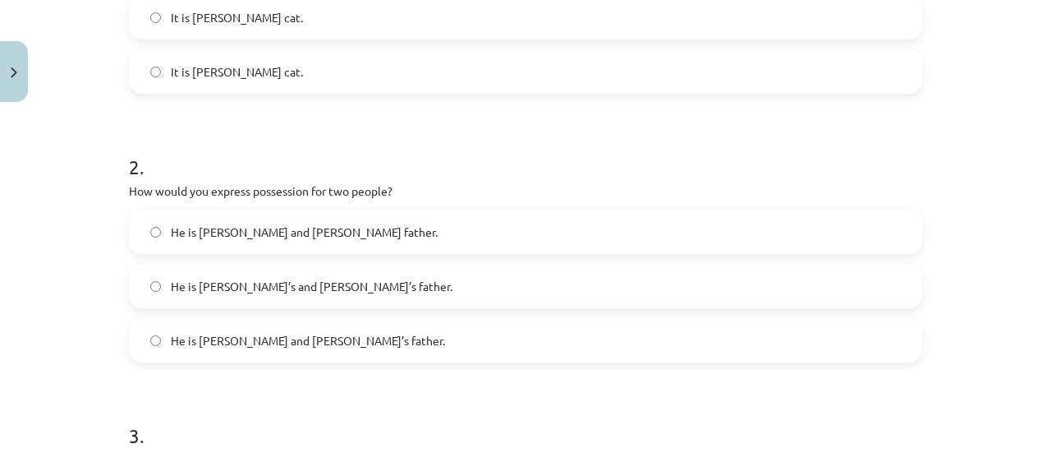
scroll to position [500, 0]
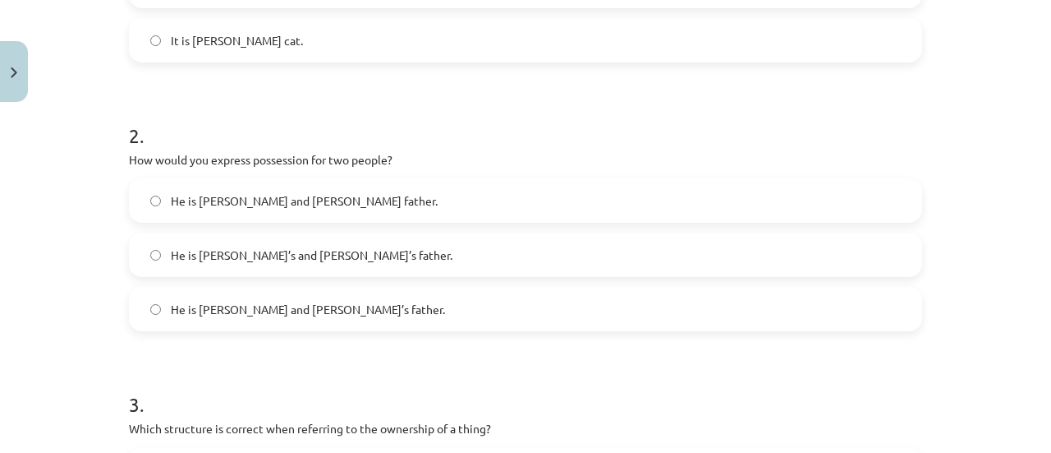
click at [306, 246] on span "He is [PERSON_NAME]’s and [PERSON_NAME]’s father." at bounding box center [312, 254] width 282 height 17
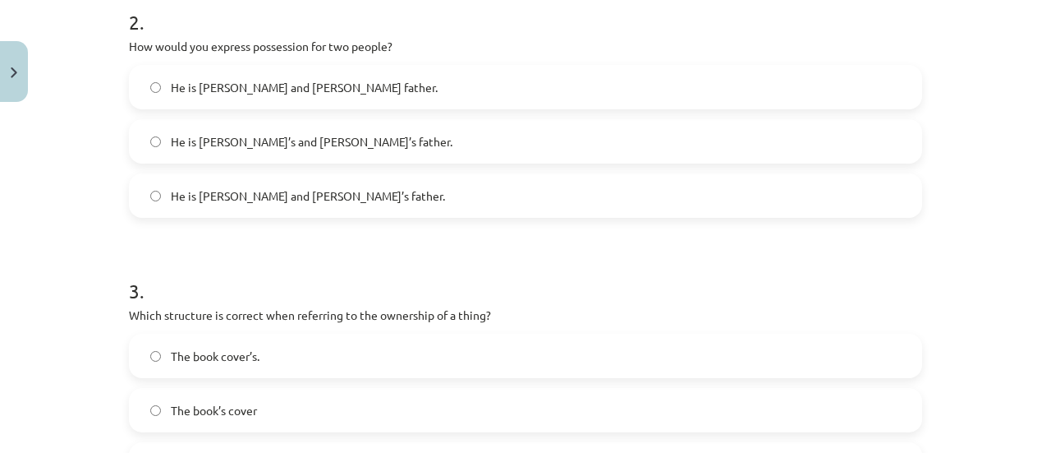
scroll to position [603, 0]
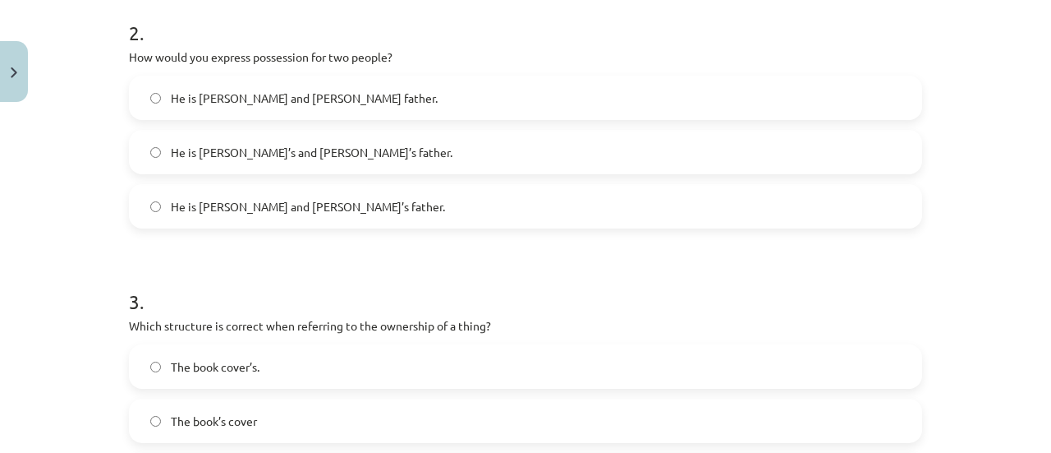
click at [286, 248] on form "1 . Which sentence correctly shows possession for a single person? It is [PERSO…" at bounding box center [526, 110] width 794 height 773
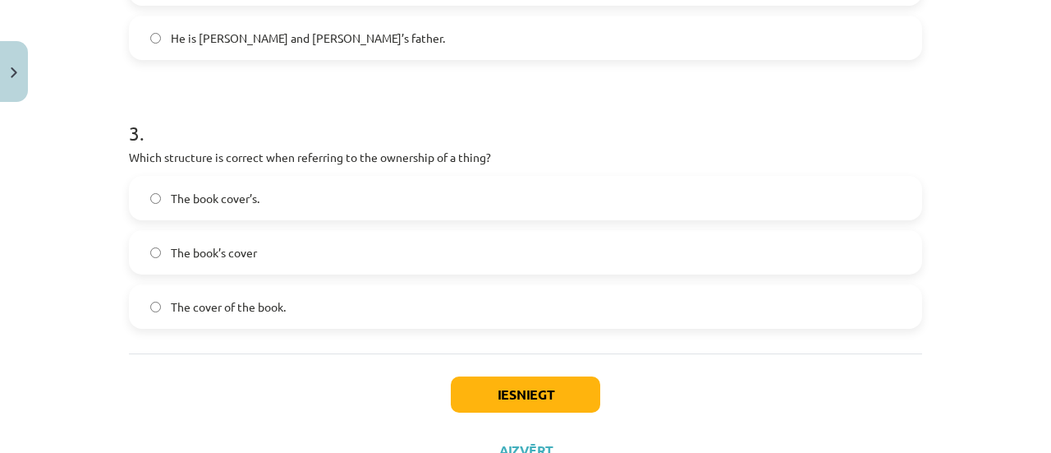
scroll to position [773, 0]
click at [275, 313] on label "The cover of the book." at bounding box center [526, 304] width 790 height 41
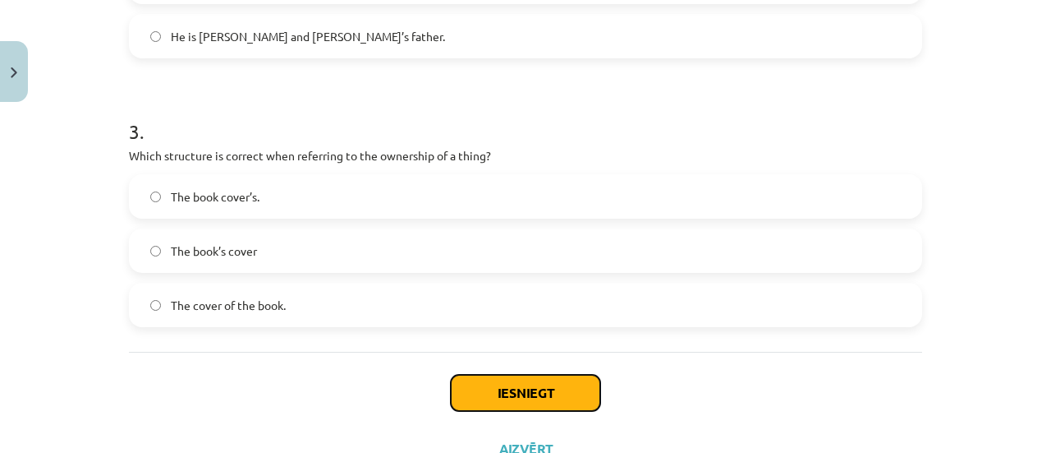
click at [493, 380] on button "Iesniegt" at bounding box center [526, 393] width 150 height 36
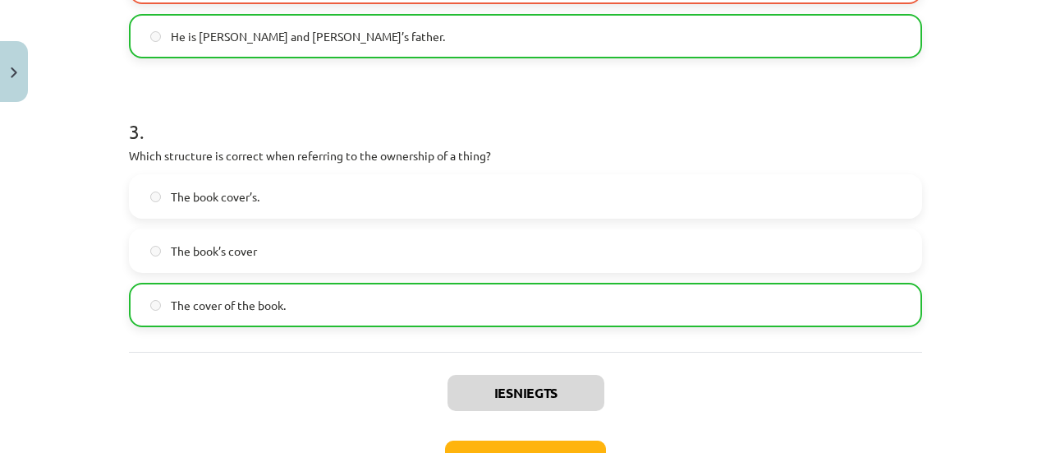
scroll to position [888, 0]
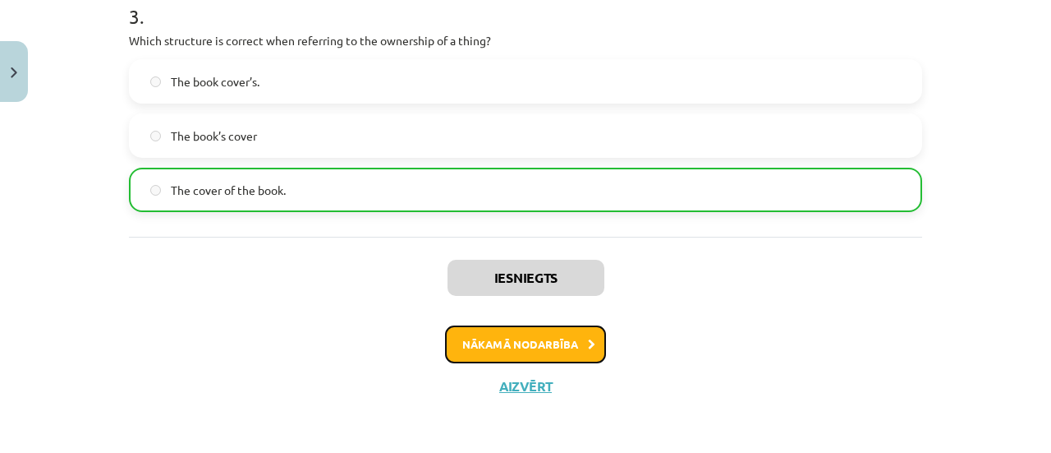
click at [508, 347] on button "Nākamā nodarbība" at bounding box center [525, 344] width 161 height 38
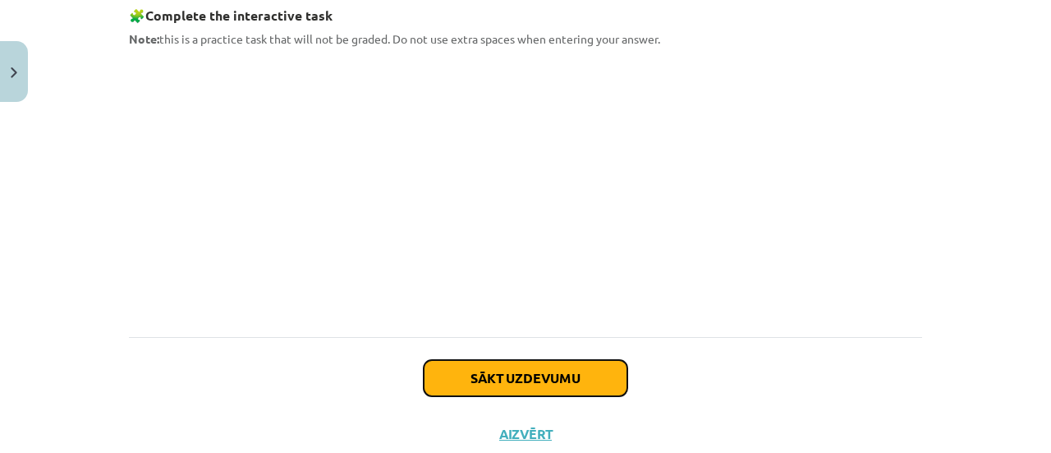
click at [499, 377] on button "Sākt uzdevumu" at bounding box center [526, 378] width 204 height 36
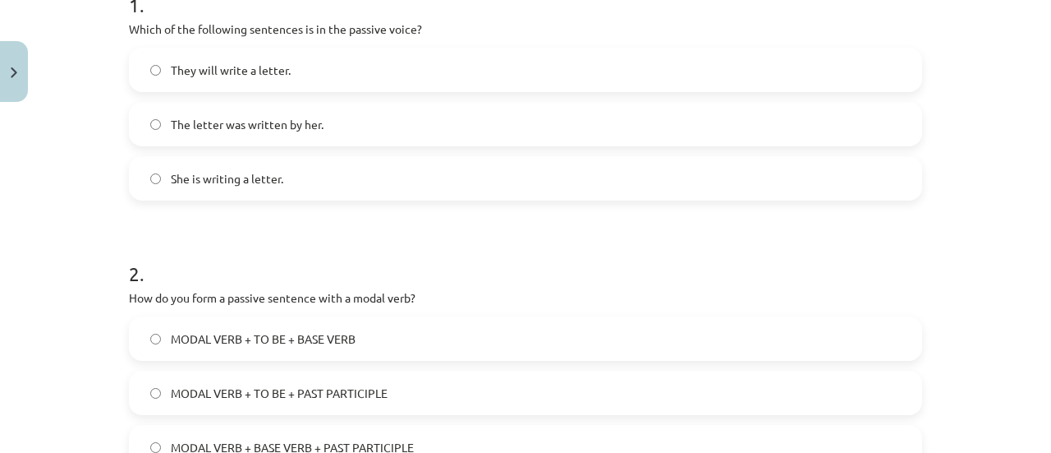
scroll to position [363, 0]
click at [278, 115] on span "The letter was written by her." at bounding box center [247, 123] width 153 height 17
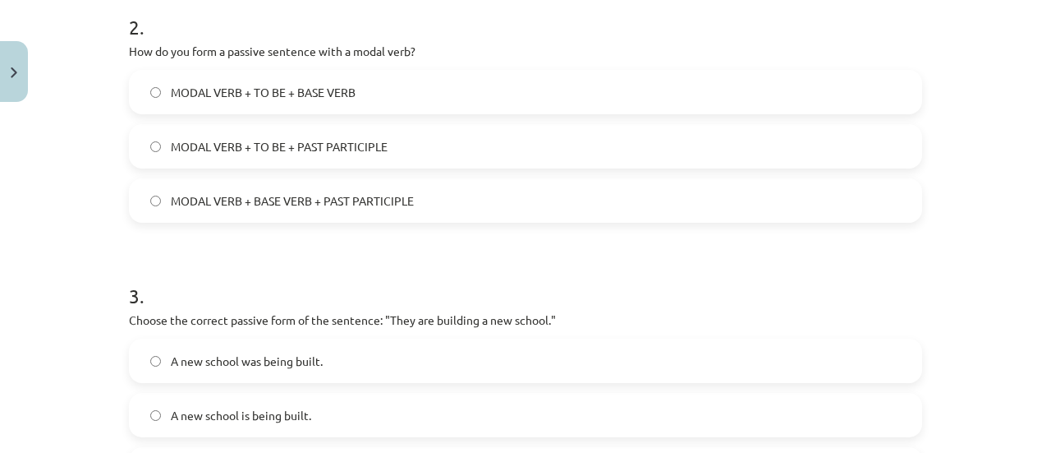
scroll to position [610, 0]
click at [268, 191] on span "MODAL VERB + BASE VERB + PAST PARTICIPLE" at bounding box center [292, 199] width 243 height 17
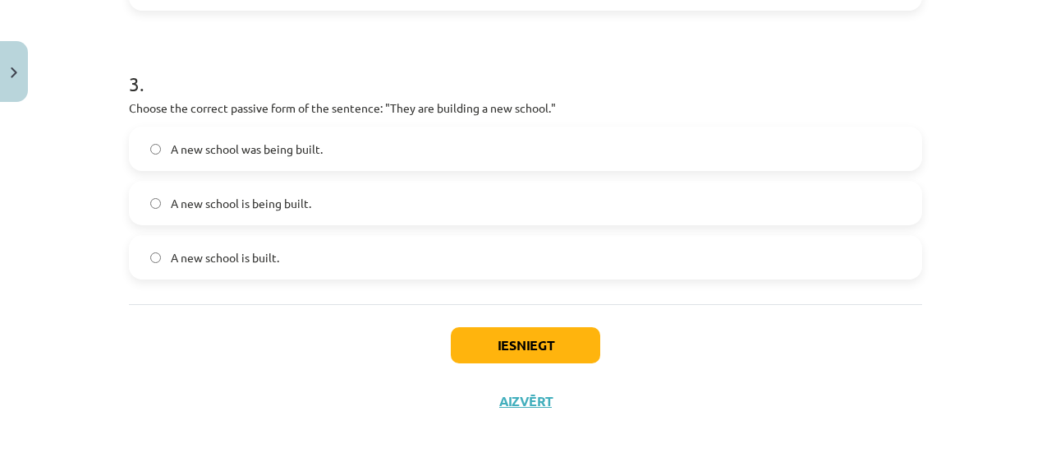
scroll to position [824, 0]
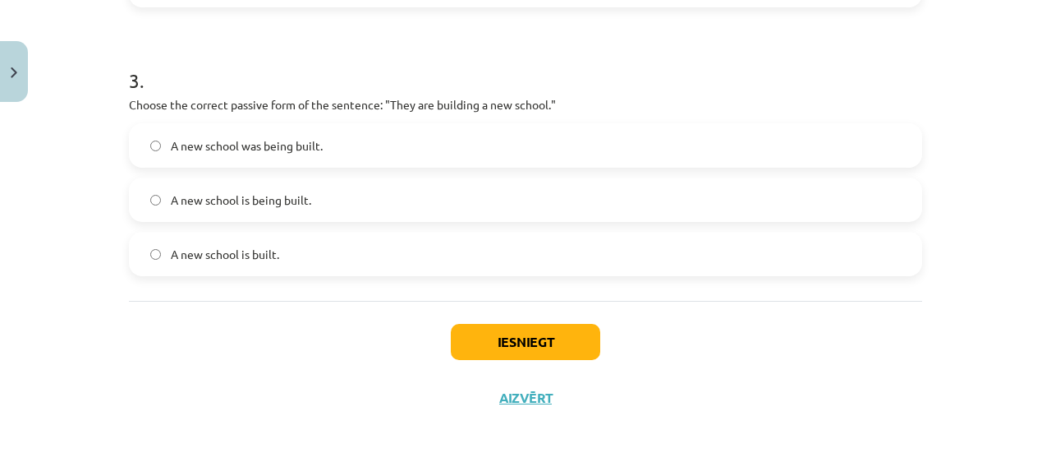
click at [268, 191] on span "A new school is being built." at bounding box center [241, 199] width 140 height 17
click at [482, 328] on button "Iesniegt" at bounding box center [526, 342] width 150 height 36
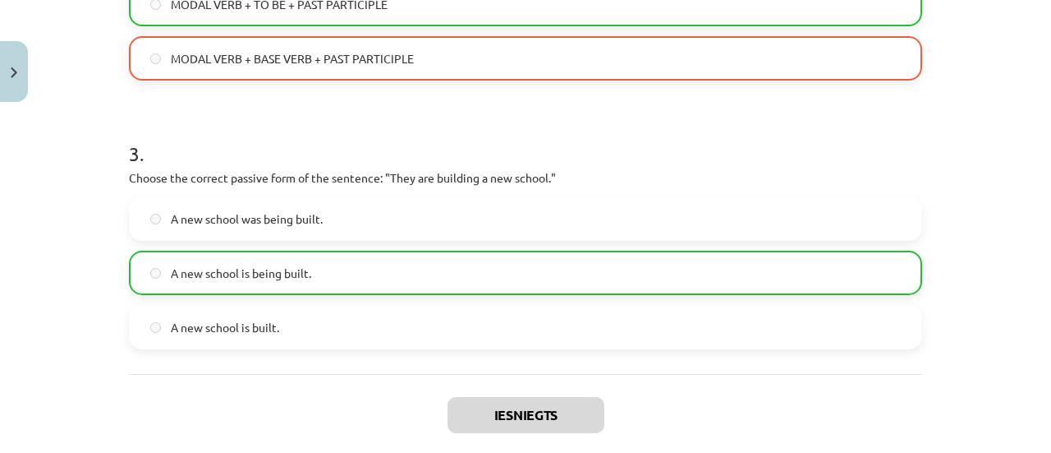
scroll to position [888, 0]
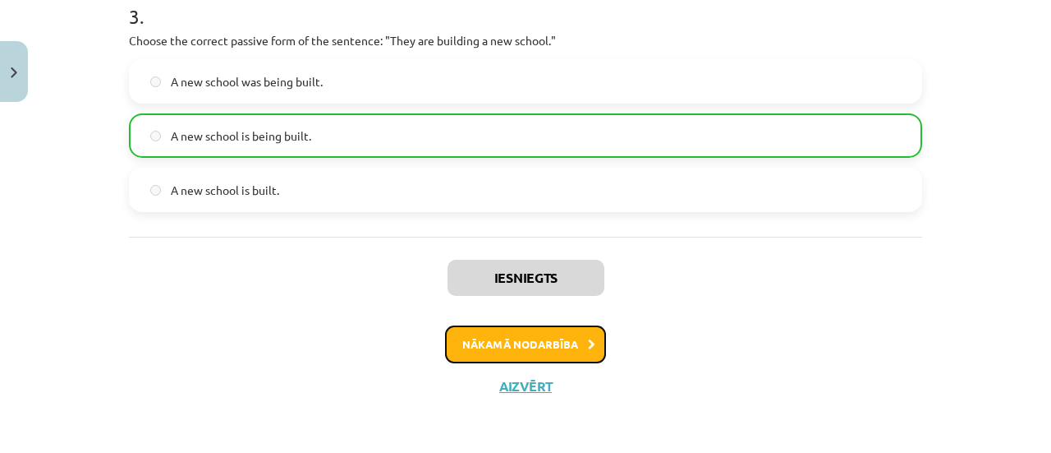
click at [527, 339] on button "Nākamā nodarbība" at bounding box center [525, 344] width 161 height 38
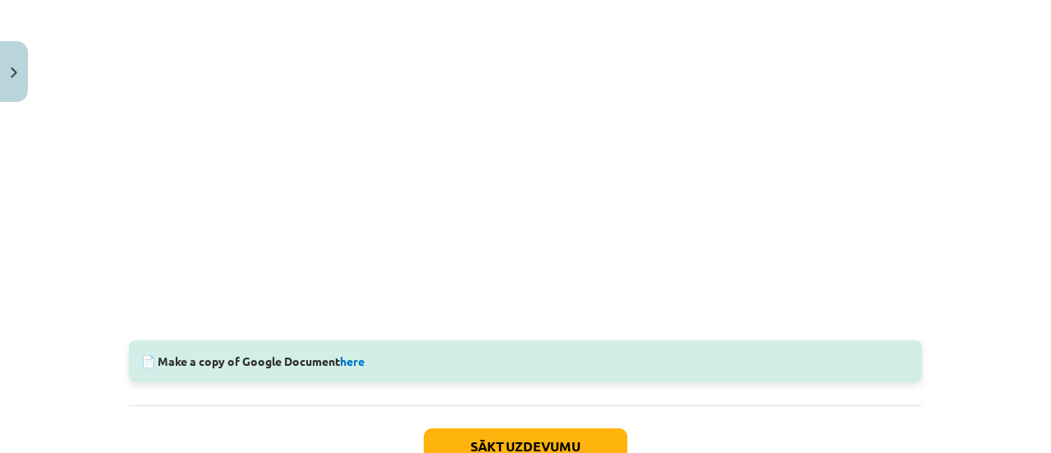
scroll to position [607, 0]
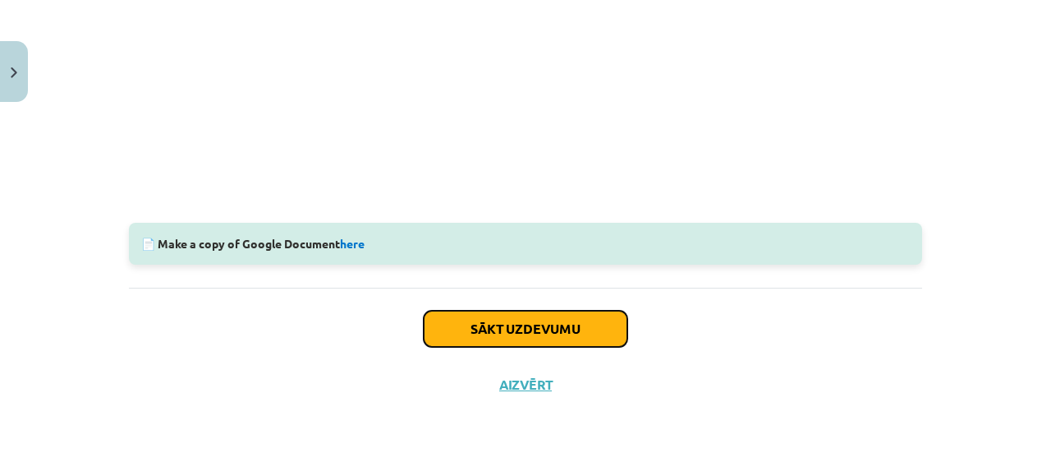
click at [518, 345] on button "Sākt uzdevumu" at bounding box center [526, 329] width 204 height 36
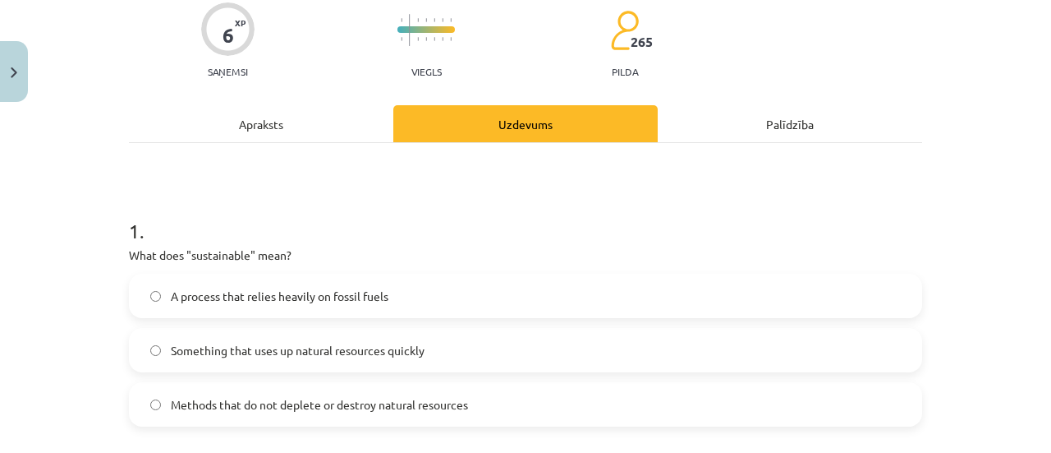
scroll to position [219, 0]
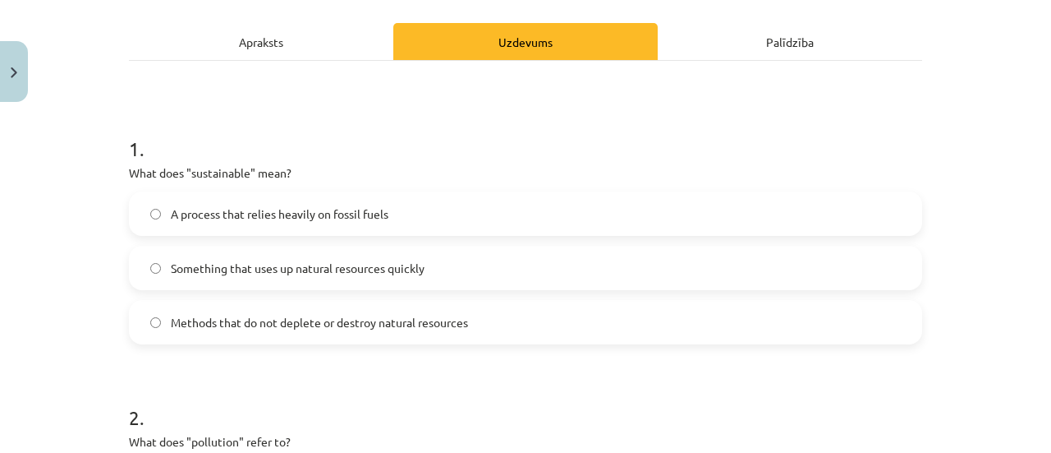
click at [286, 164] on p "What does "sustainable" mean?" at bounding box center [526, 172] width 794 height 17
click at [283, 171] on p "What does "sustainable" mean?" at bounding box center [526, 172] width 794 height 17
drag, startPoint x: 283, startPoint y: 171, endPoint x: 117, endPoint y: 172, distance: 165.9
click at [119, 172] on div "6 XP Saņemsi Viegls 265 pilda Apraksts Uzdevums Palīdzība 1 . What does "sustai…" at bounding box center [525, 461] width 813 height 1140
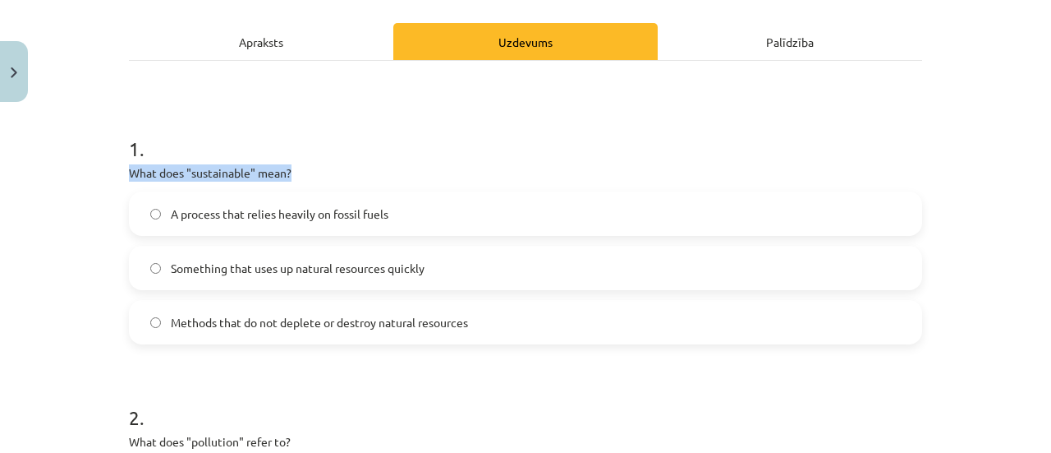
copy p "What does "sustainable" mean?"
click at [329, 310] on label "Methods that do not deplete or destroy natural resources" at bounding box center [526, 321] width 790 height 41
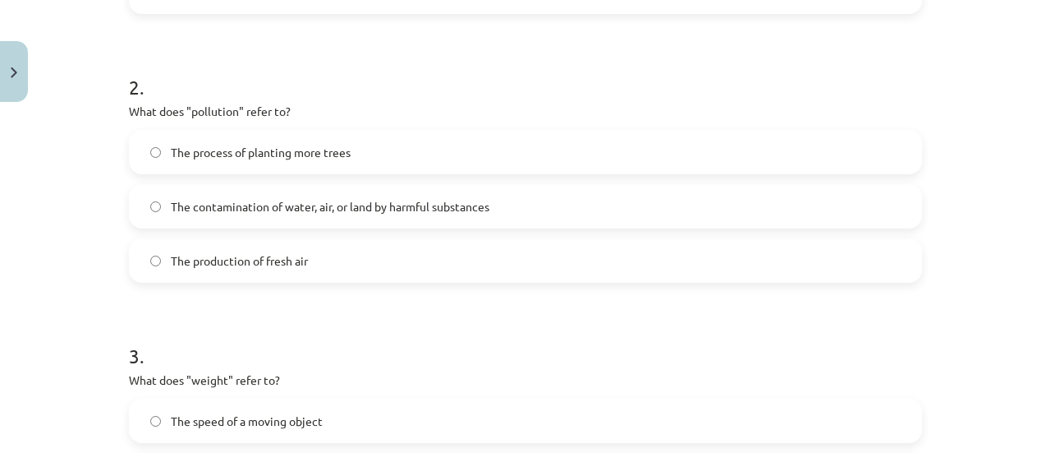
scroll to position [551, 0]
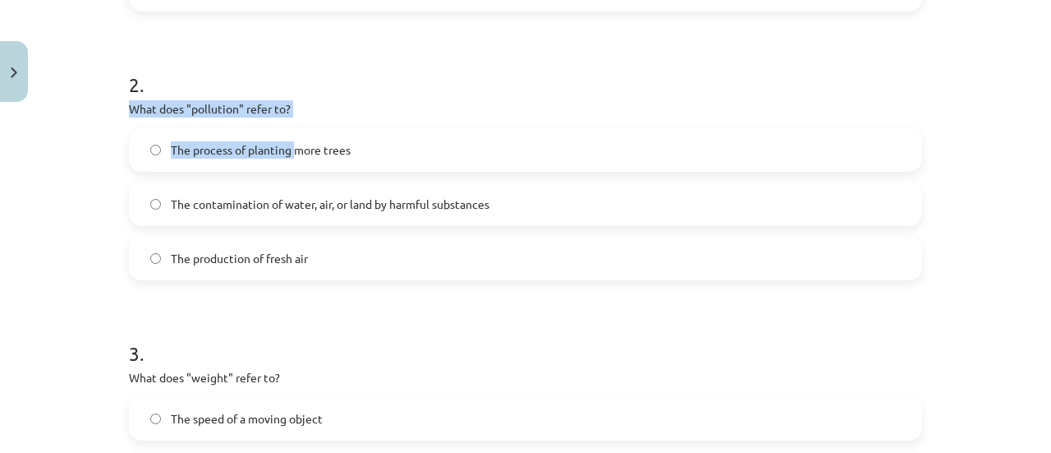
drag, startPoint x: 126, startPoint y: 106, endPoint x: 294, endPoint y: 118, distance: 168.8
click at [294, 118] on div "2 . What does "pollution" refer to? The process of planting more trees The cont…" at bounding box center [526, 162] width 794 height 236
click at [306, 113] on p "What does "pollution" refer to?" at bounding box center [526, 108] width 794 height 17
drag, startPoint x: 283, startPoint y: 108, endPoint x: 115, endPoint y: 103, distance: 167.7
click at [119, 103] on div "6 XP Saņemsi Viegls 265 pilda Apraksts Uzdevums Palīdzība 1 . What does "sustai…" at bounding box center [525, 128] width 813 height 1140
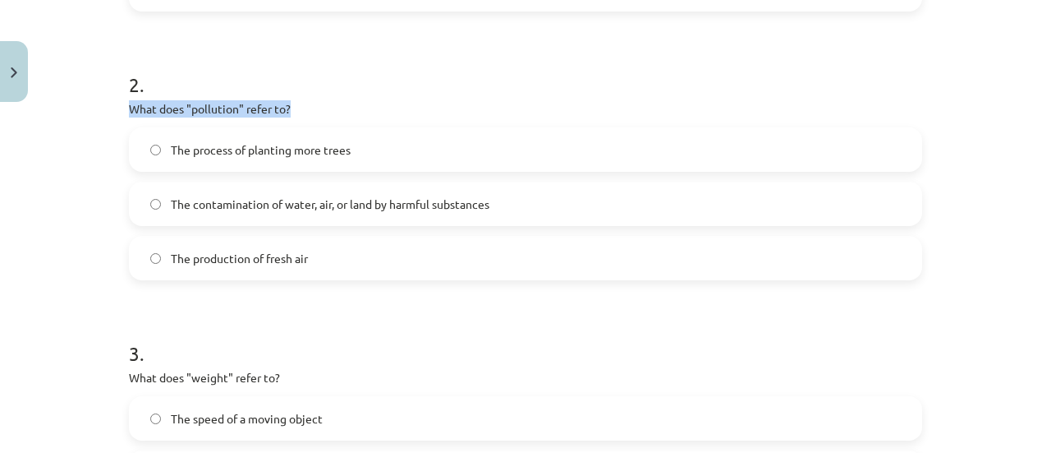
copy p "What does "pollution" refer to?"
click at [342, 205] on span "The contamination of water, air, or land by harmful substances" at bounding box center [330, 204] width 319 height 17
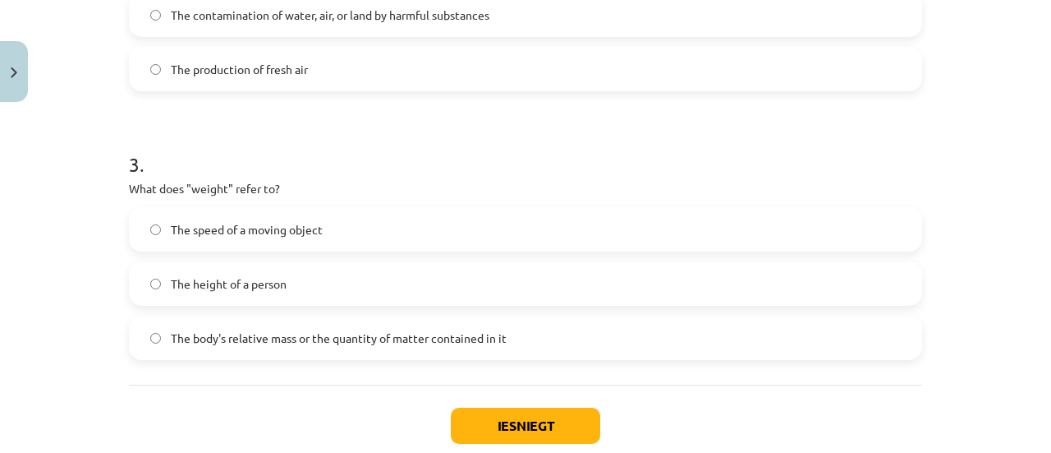
scroll to position [747, 0]
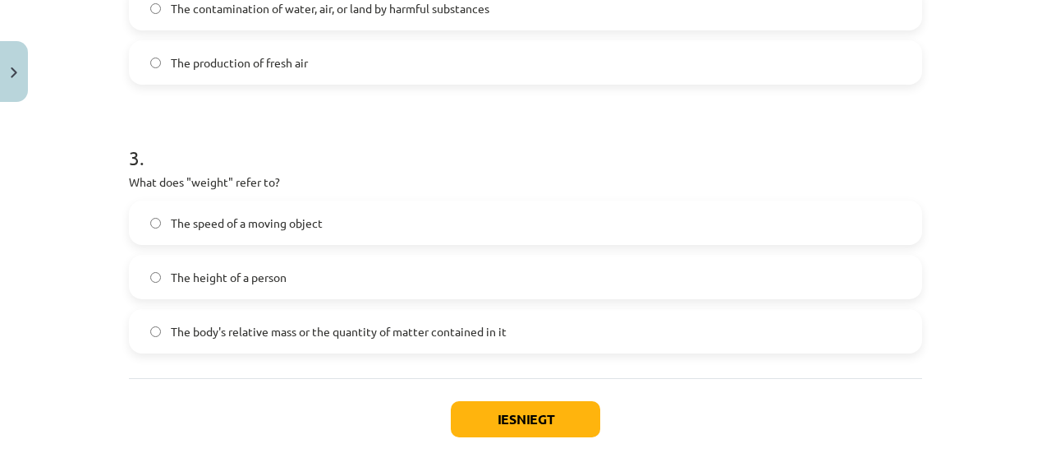
click at [295, 328] on span "The body's relative mass or the quantity of matter contained in it" at bounding box center [339, 331] width 336 height 17
click at [499, 414] on button "Iesniegt" at bounding box center [526, 419] width 150 height 36
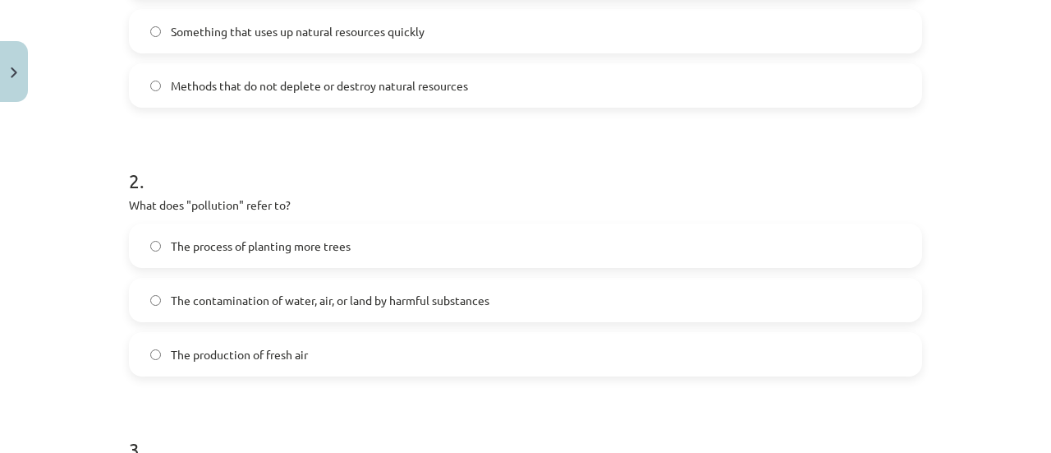
scroll to position [450, 0]
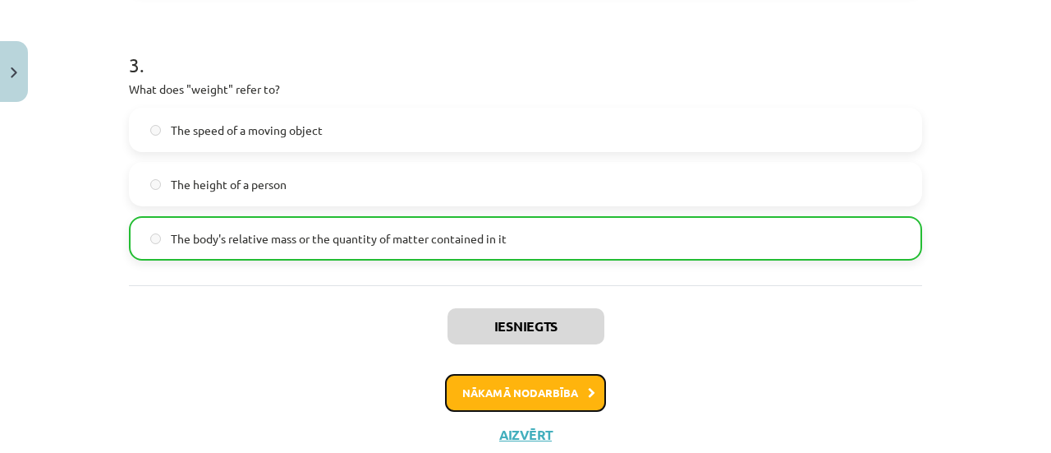
click at [513, 384] on button "Nākamā nodarbība" at bounding box center [525, 393] width 161 height 38
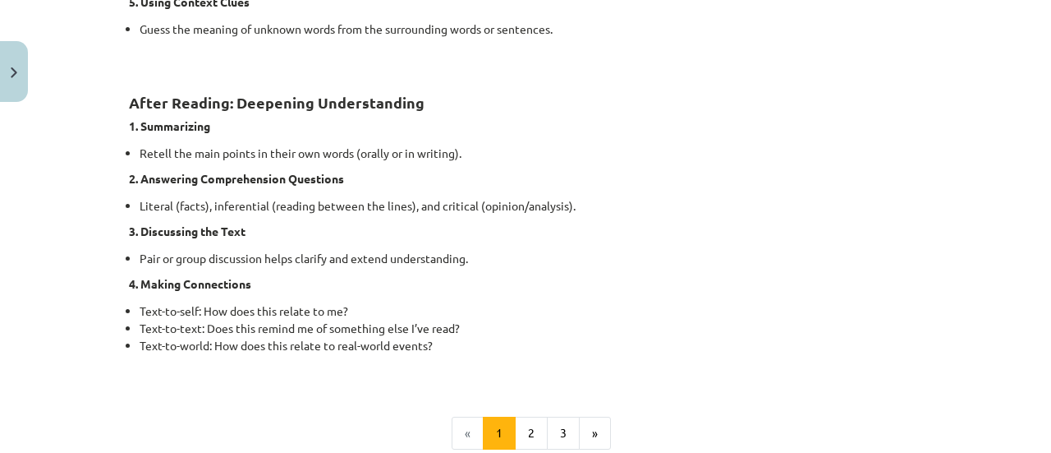
scroll to position [1443, 0]
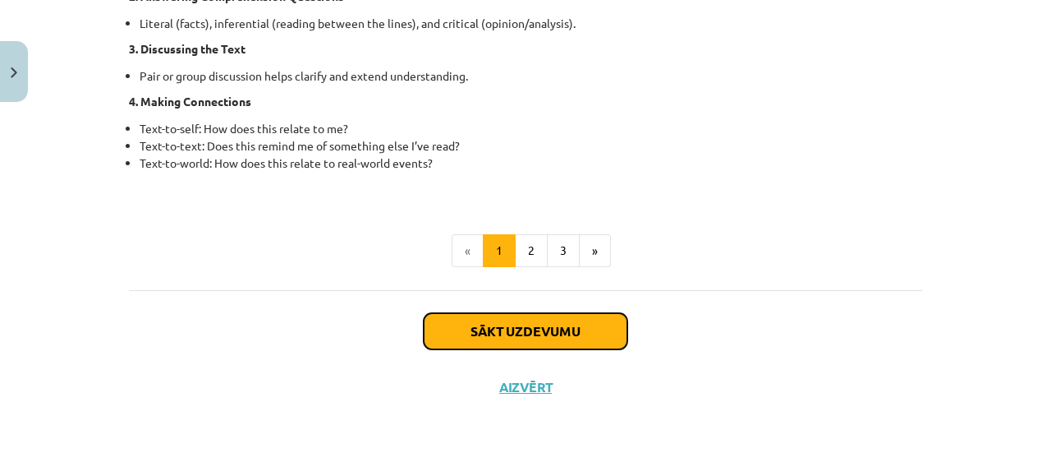
click at [540, 334] on button "Sākt uzdevumu" at bounding box center [526, 331] width 204 height 36
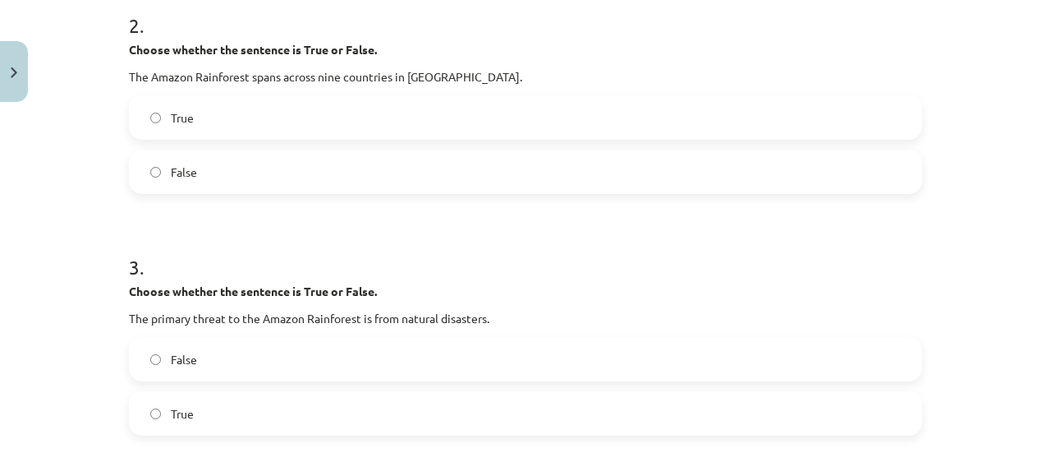
scroll to position [585, 0]
click at [235, 160] on label "False" at bounding box center [526, 170] width 790 height 41
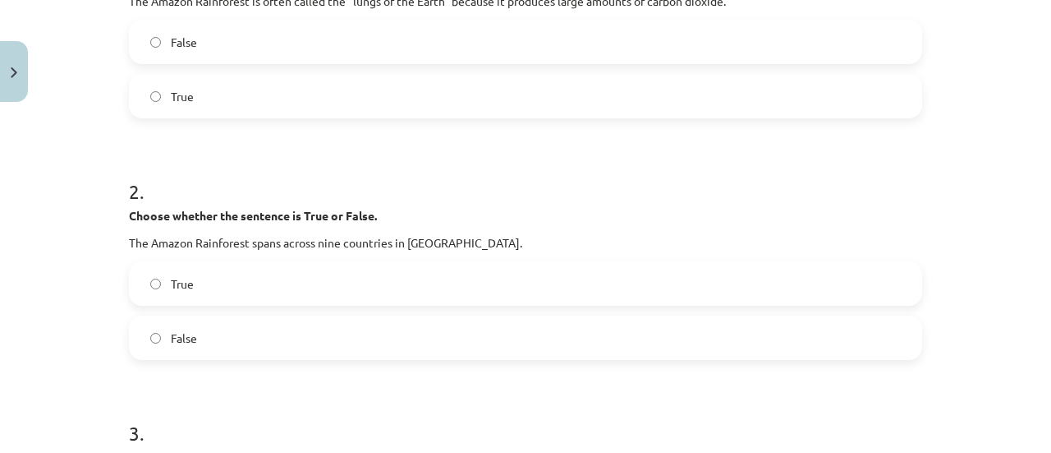
scroll to position [409, 0]
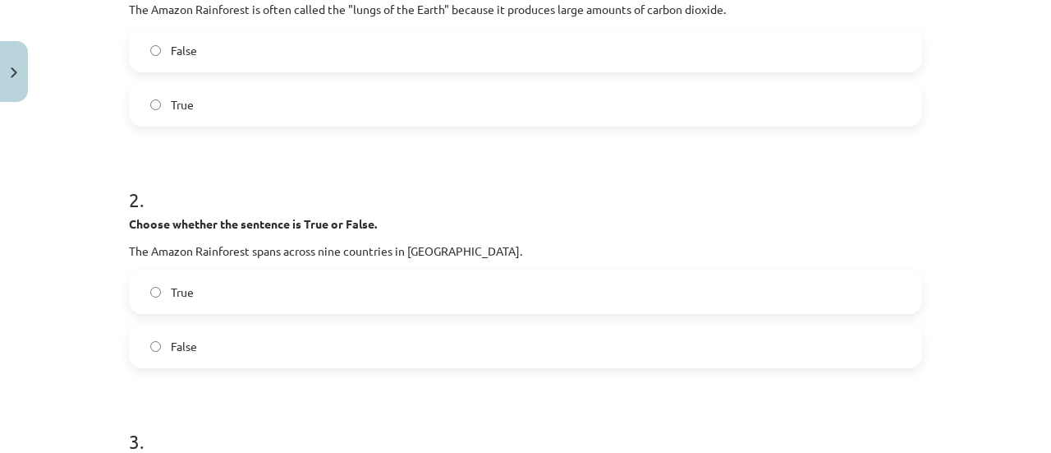
click at [236, 101] on label "True" at bounding box center [526, 104] width 790 height 41
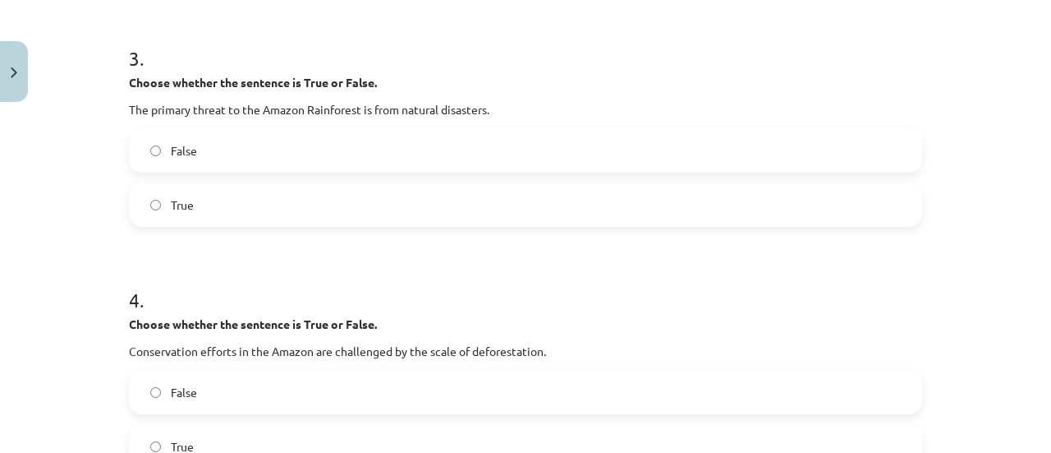
scroll to position [793, 0]
click at [209, 200] on label "True" at bounding box center [526, 203] width 790 height 41
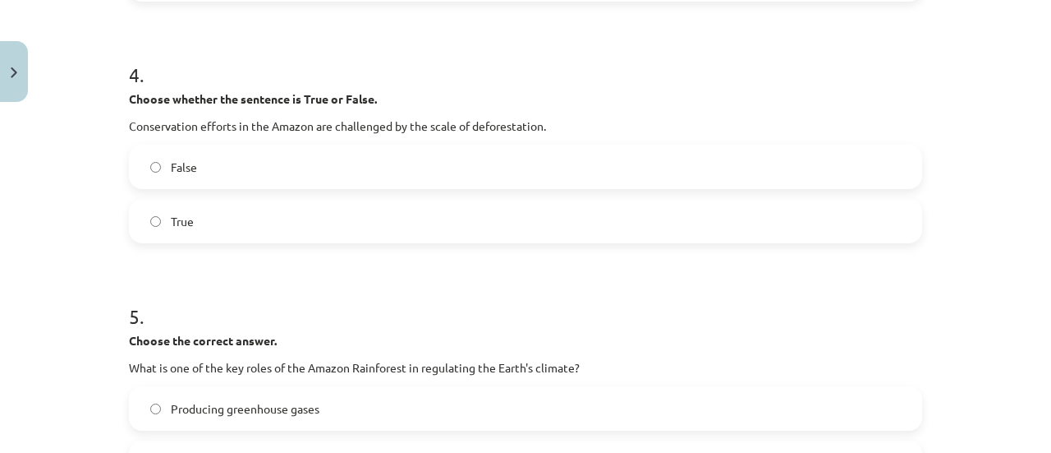
scroll to position [1018, 0]
click at [228, 153] on label "False" at bounding box center [526, 165] width 790 height 41
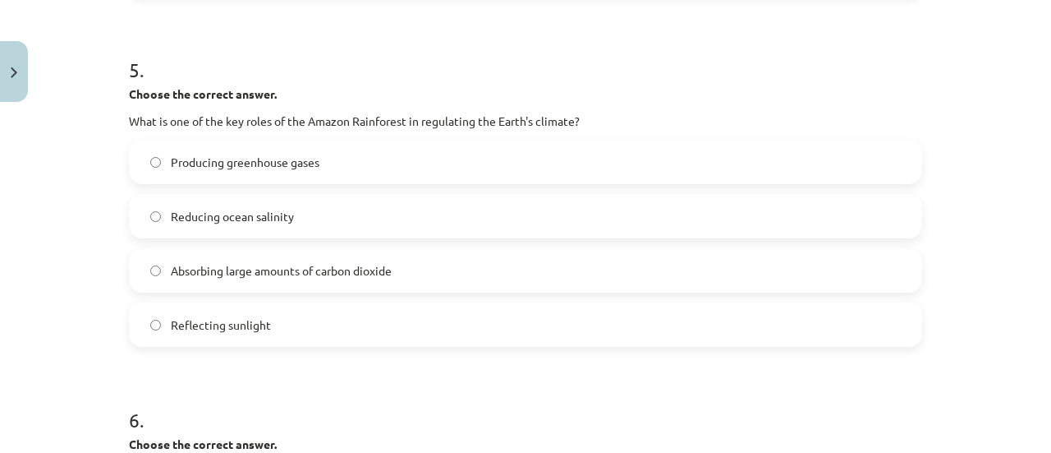
scroll to position [1264, 0]
click at [209, 214] on span "Reducing ocean salinity" at bounding box center [232, 215] width 123 height 17
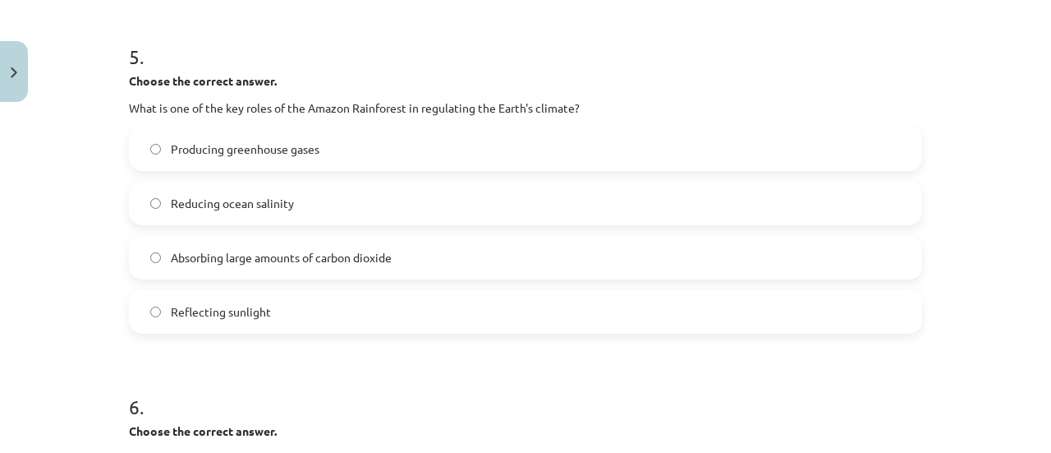
scroll to position [1278, 0]
click at [231, 247] on span "Absorbing large amounts of carbon dioxide" at bounding box center [281, 255] width 221 height 17
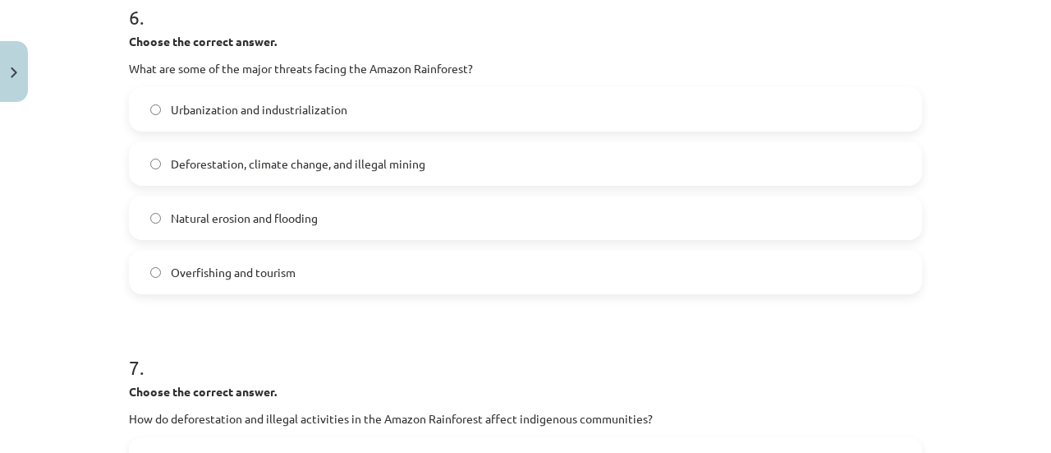
scroll to position [1667, 0]
click at [249, 218] on span "Natural erosion and flooding" at bounding box center [244, 217] width 147 height 17
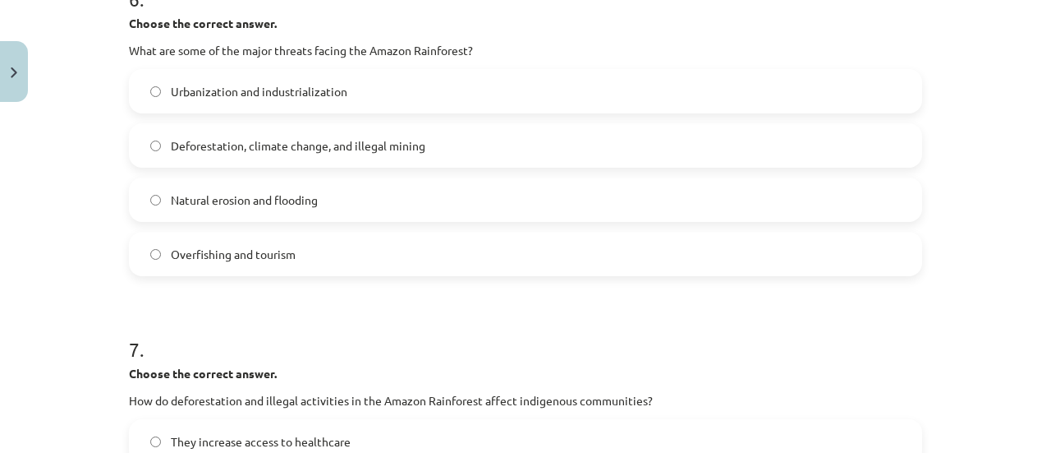
scroll to position [1683, 0]
click at [295, 144] on span "Deforestation, climate change, and illegal mining" at bounding box center [298, 146] width 255 height 17
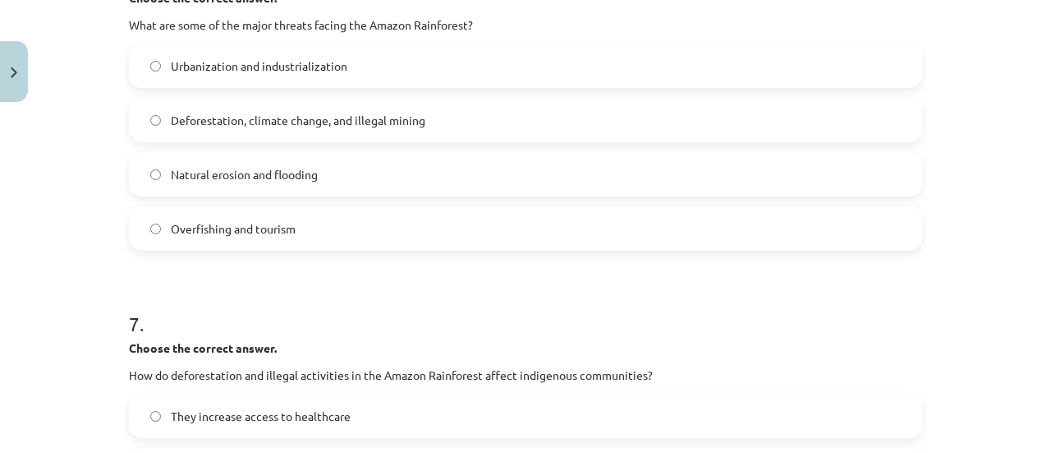
scroll to position [1703, 0]
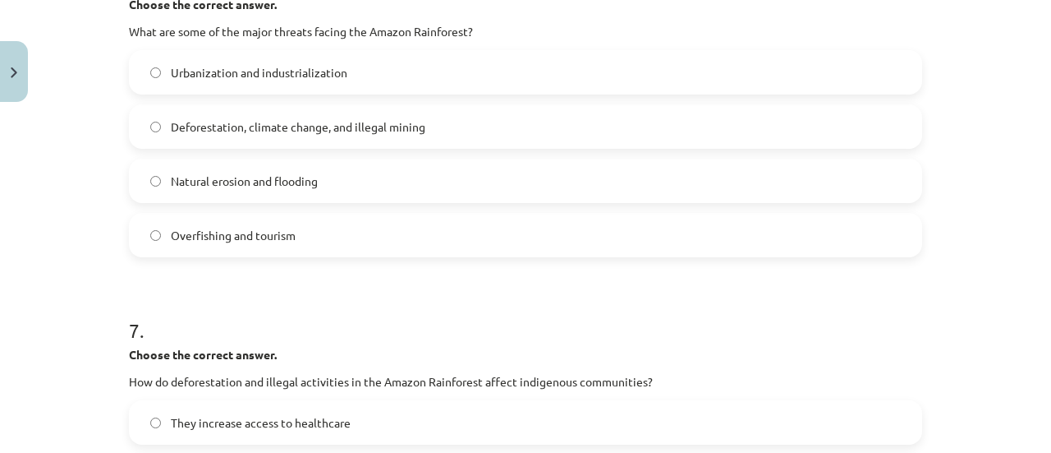
click at [266, 173] on span "Natural erosion and flooding" at bounding box center [244, 181] width 147 height 17
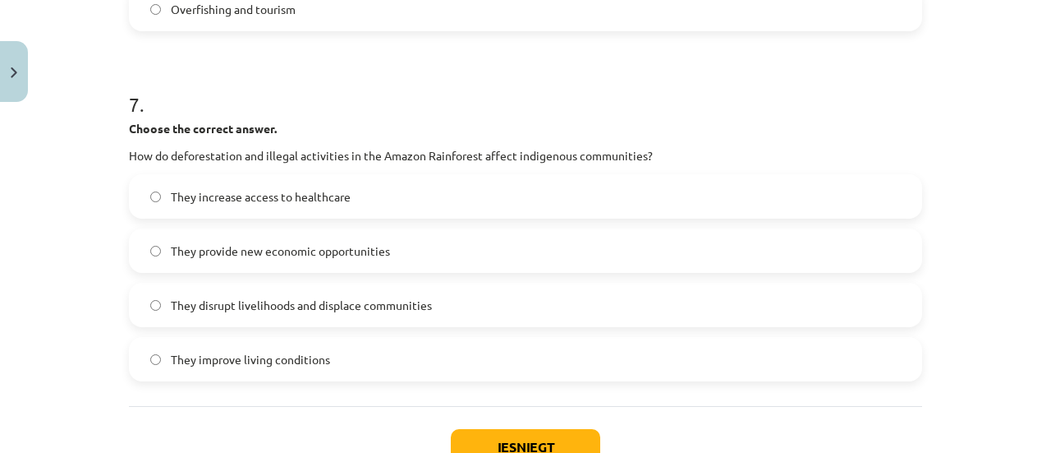
scroll to position [1930, 0]
click at [324, 239] on label "They provide new economic opportunities" at bounding box center [526, 249] width 790 height 41
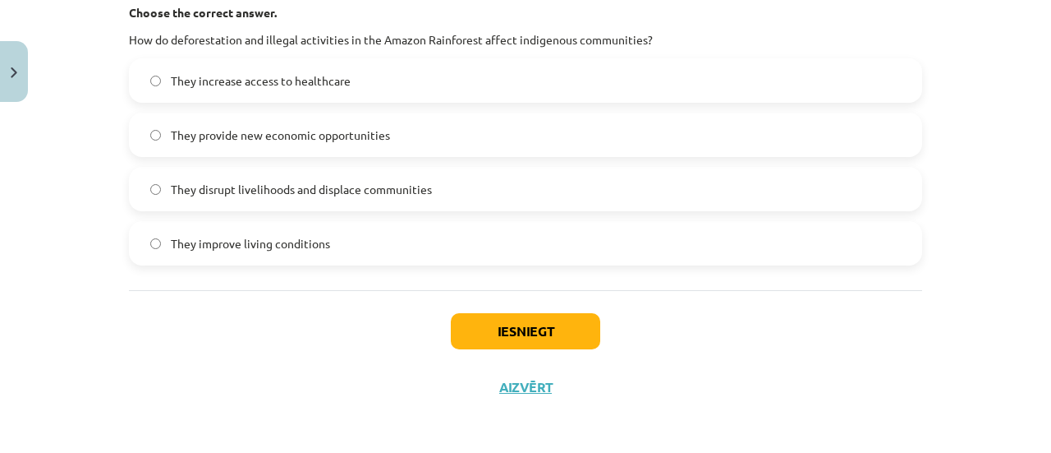
scroll to position [2047, 0]
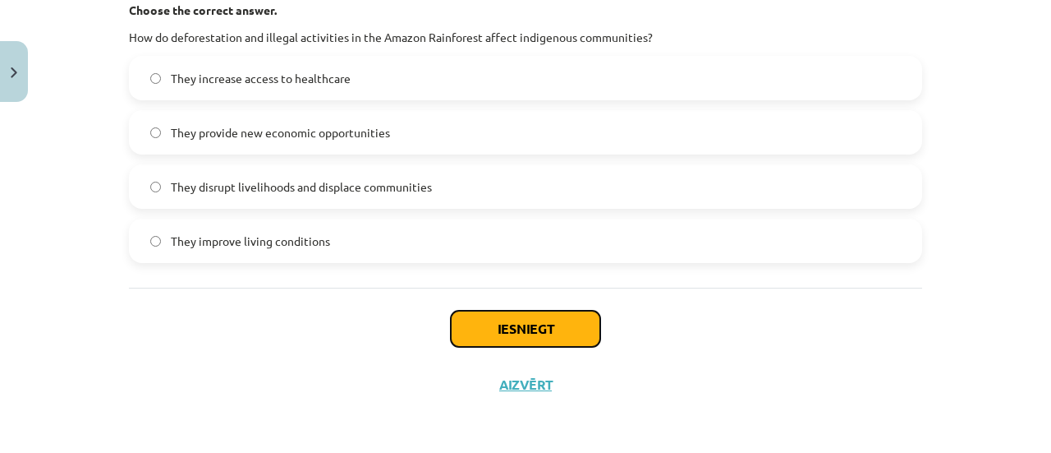
click at [485, 331] on button "Iesniegt" at bounding box center [526, 329] width 150 height 36
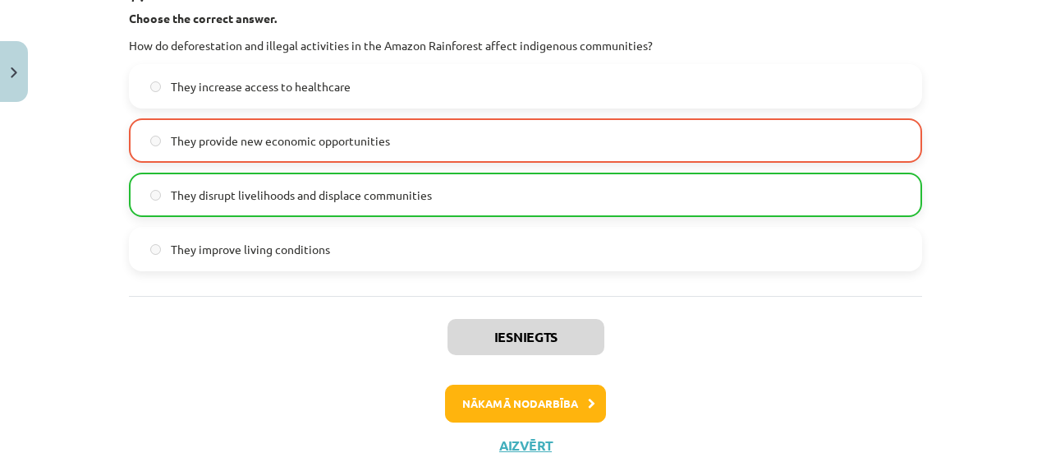
scroll to position [2098, 0]
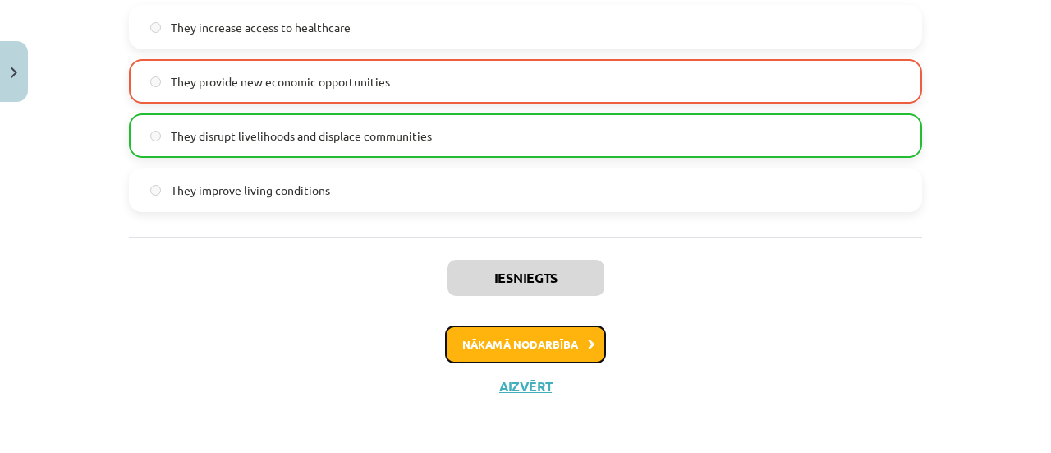
click at [499, 338] on button "Nākamā nodarbība" at bounding box center [525, 344] width 161 height 38
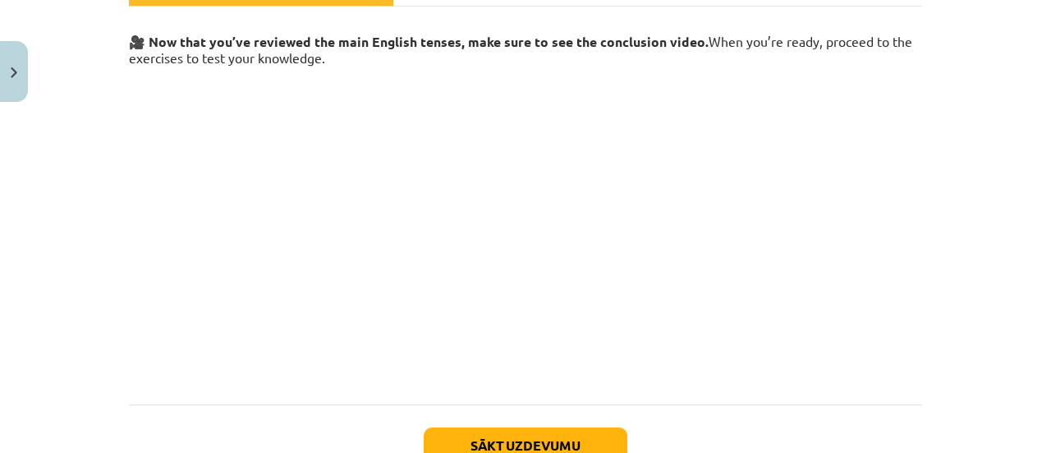
scroll to position [389, 0]
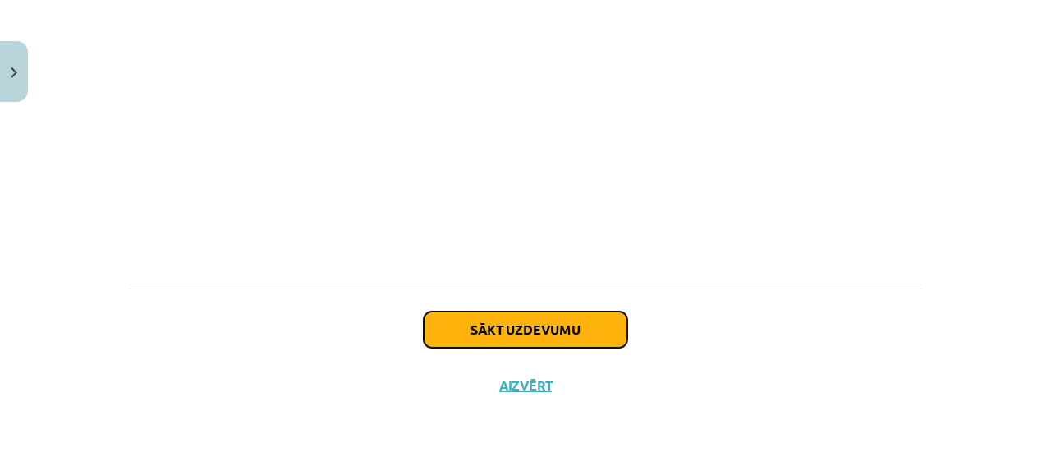
click at [498, 324] on button "Sākt uzdevumu" at bounding box center [526, 329] width 204 height 36
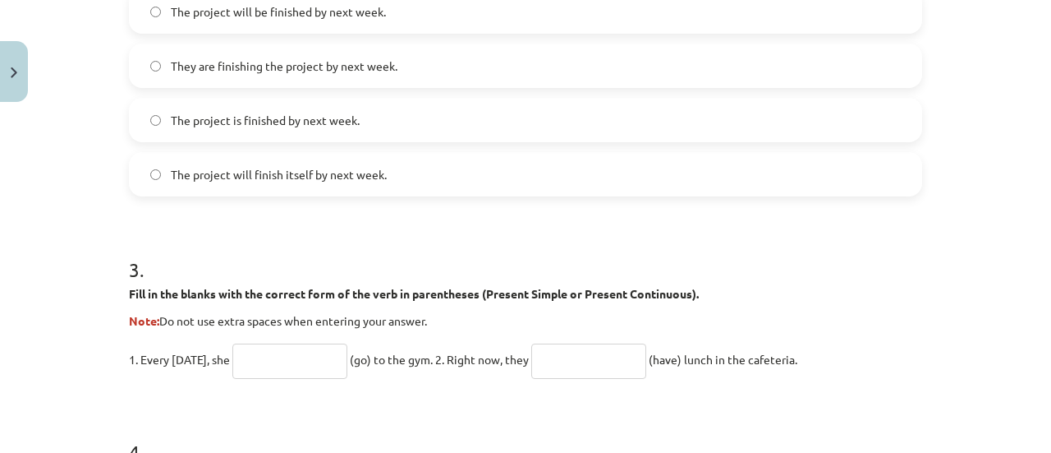
scroll to position [800, 0]
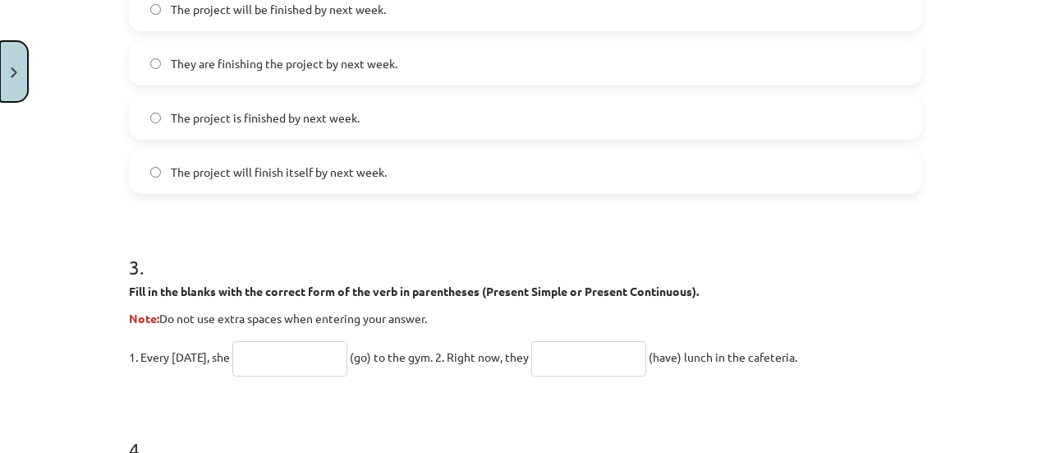
click at [10, 54] on button "Close" at bounding box center [14, 71] width 28 height 61
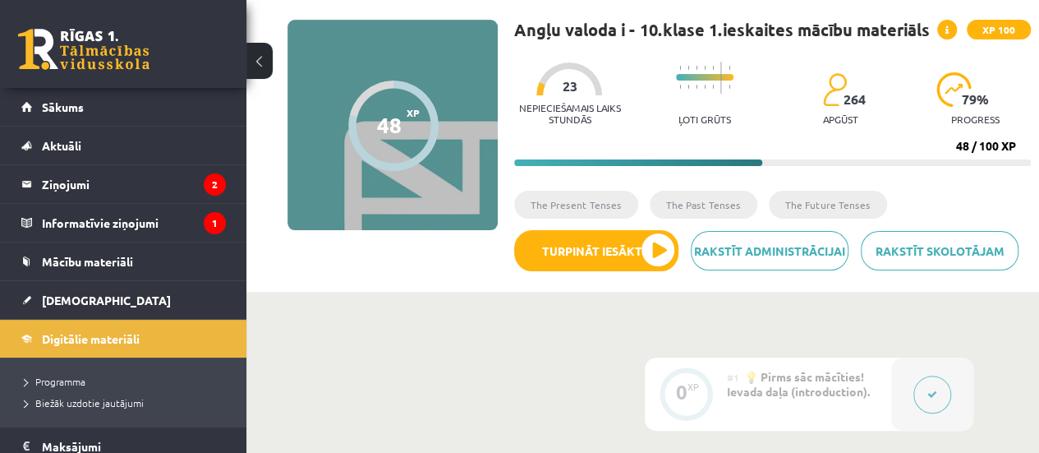
scroll to position [104, 0]
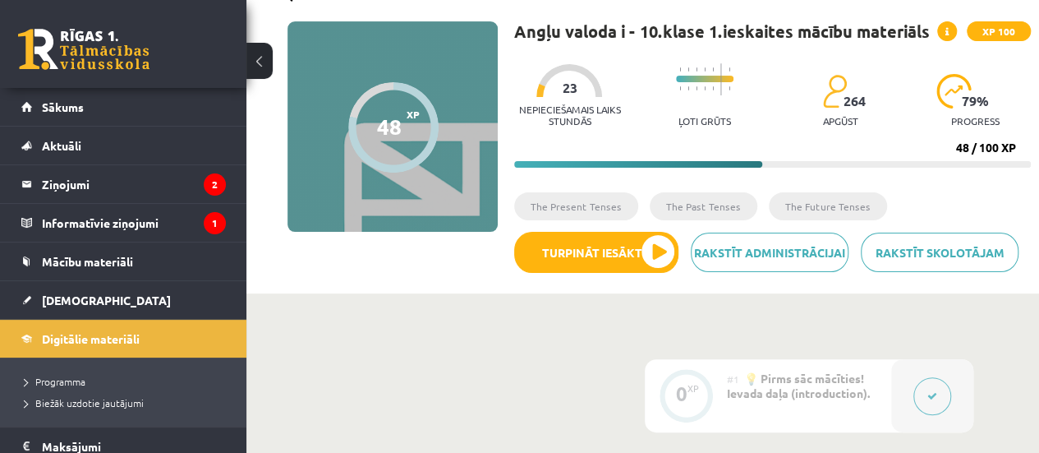
click at [565, 95] on div at bounding box center [569, 80] width 66 height 33
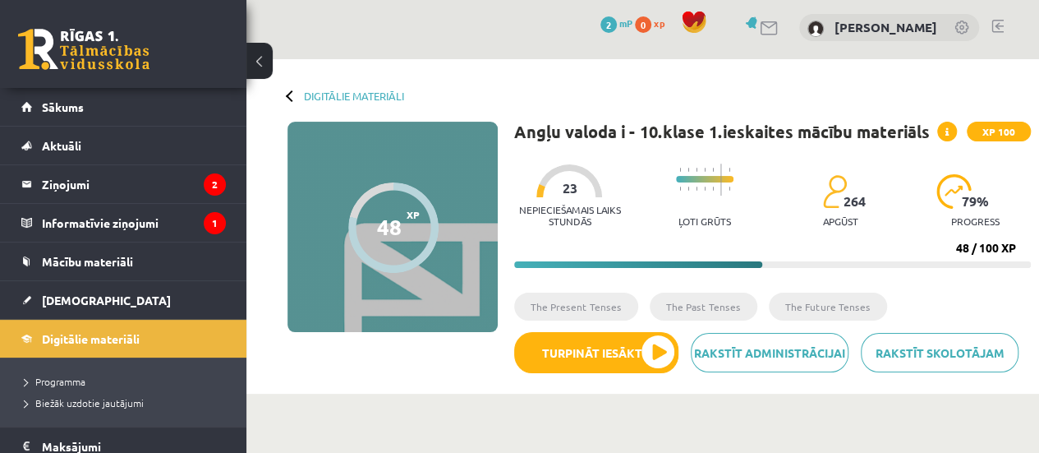
scroll to position [0, 0]
